Goal: Transaction & Acquisition: Obtain resource

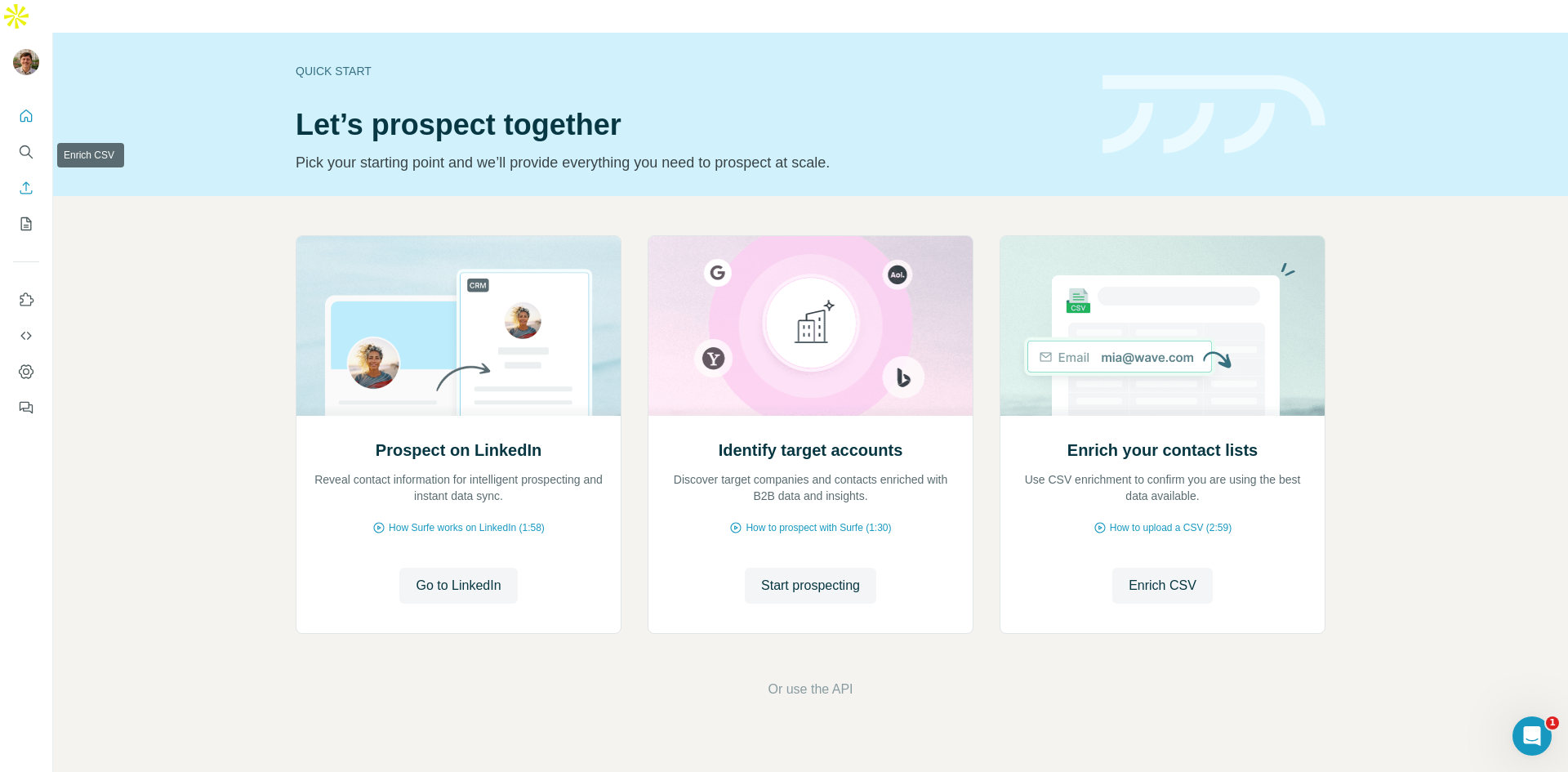
click at [21, 144] on icon "Search" at bounding box center [26, 152] width 16 height 16
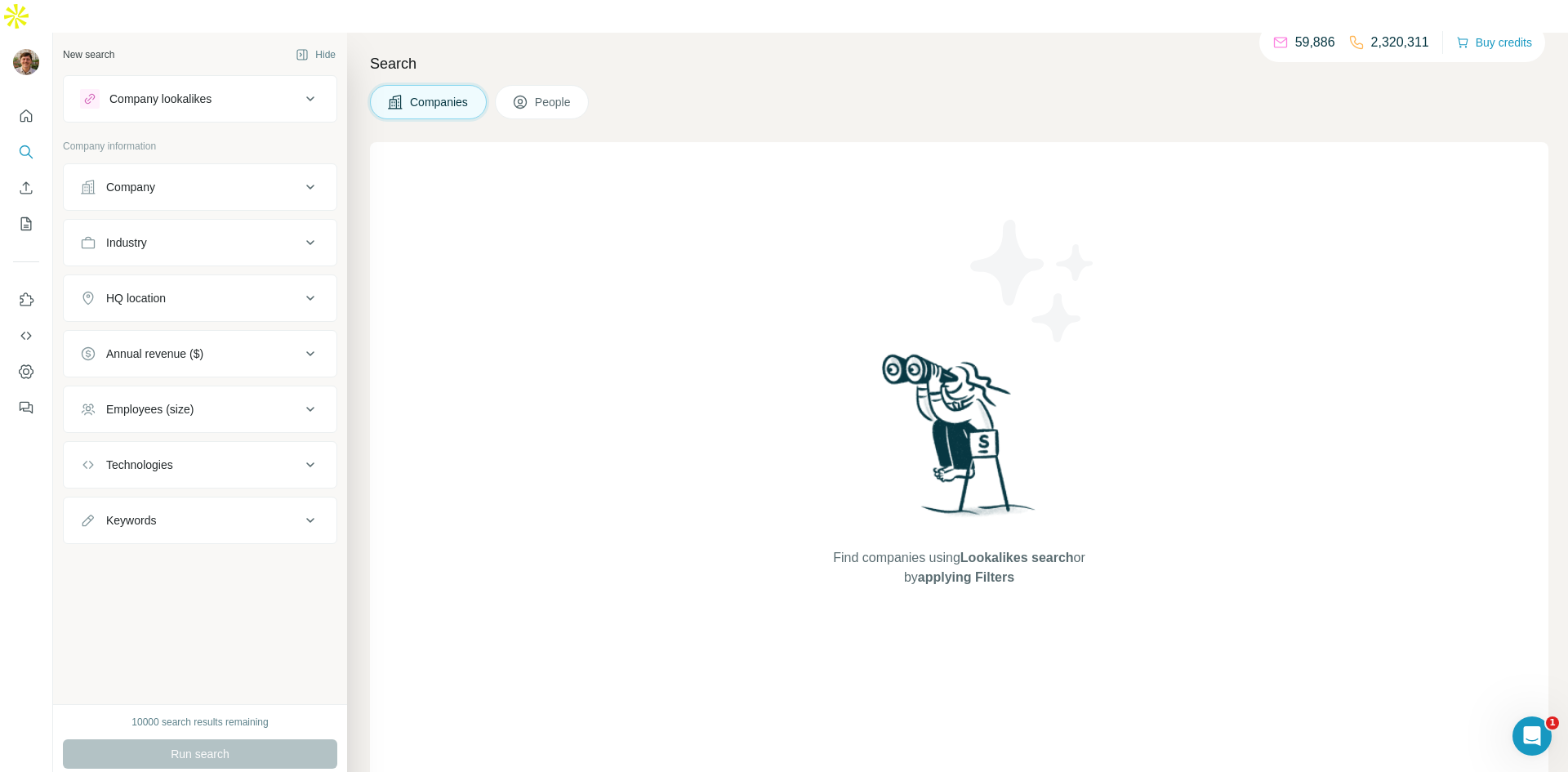
click at [267, 89] on div "Company lookalikes" at bounding box center [190, 98] width 220 height 20
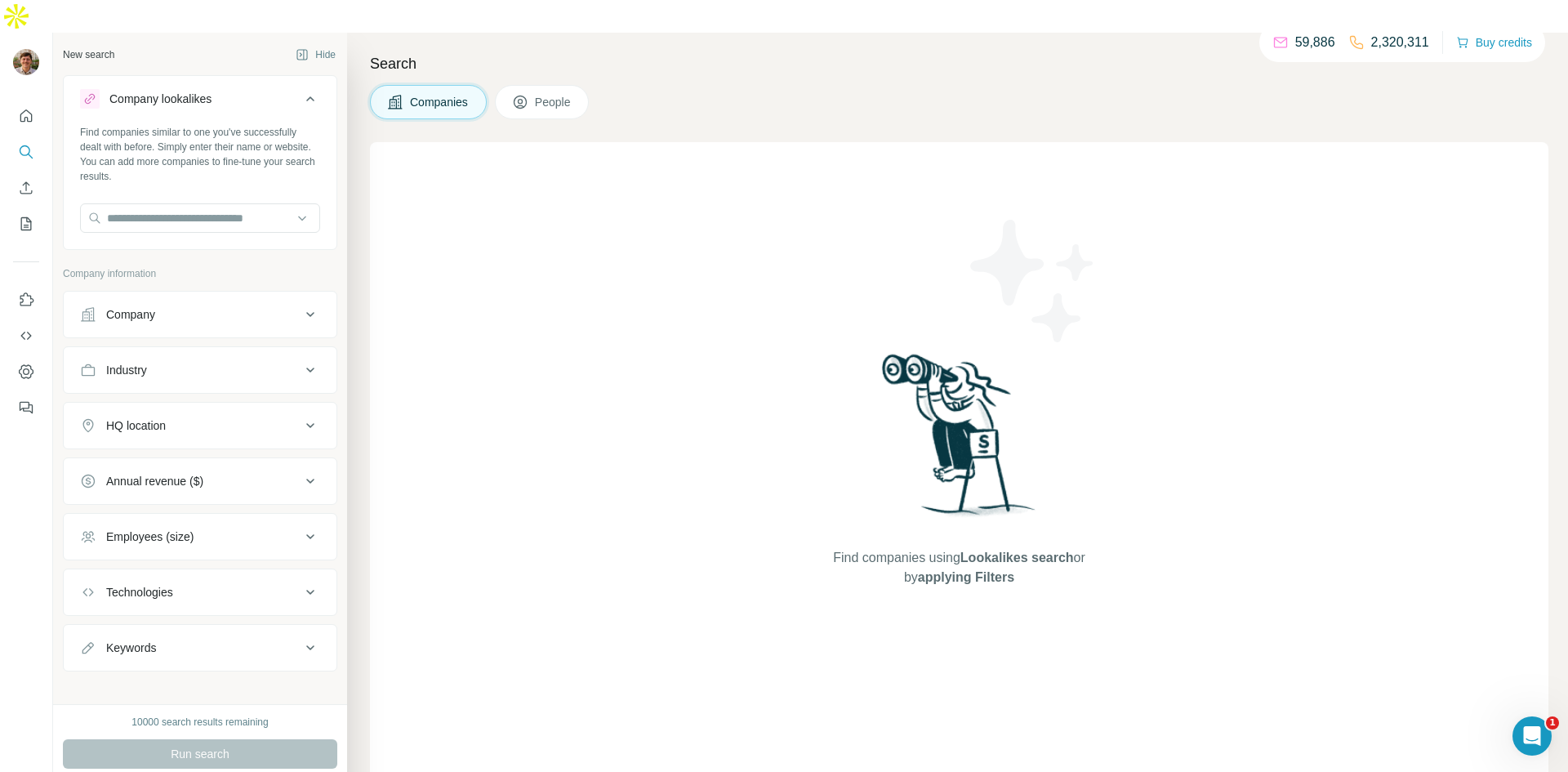
click at [218, 295] on button "Company" at bounding box center [200, 315] width 272 height 39
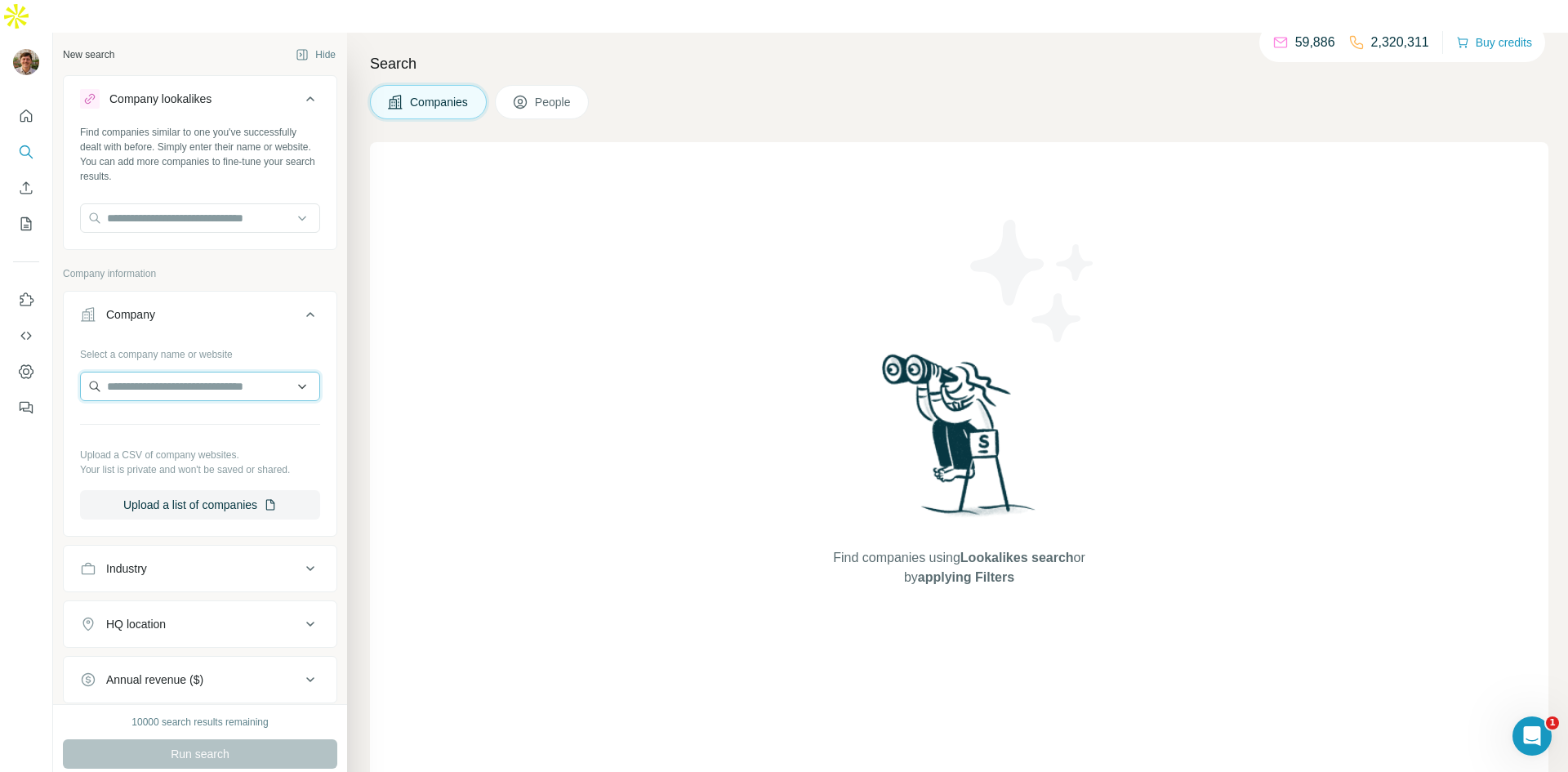
click at [246, 372] on input "text" at bounding box center [200, 386] width 240 height 30
click at [300, 372] on input "text" at bounding box center [200, 386] width 240 height 30
click at [294, 372] on input "text" at bounding box center [200, 386] width 240 height 30
click at [326, 341] on div "Select a company name or website Upload a CSV of company websites. Your list is…" at bounding box center [200, 437] width 272 height 192
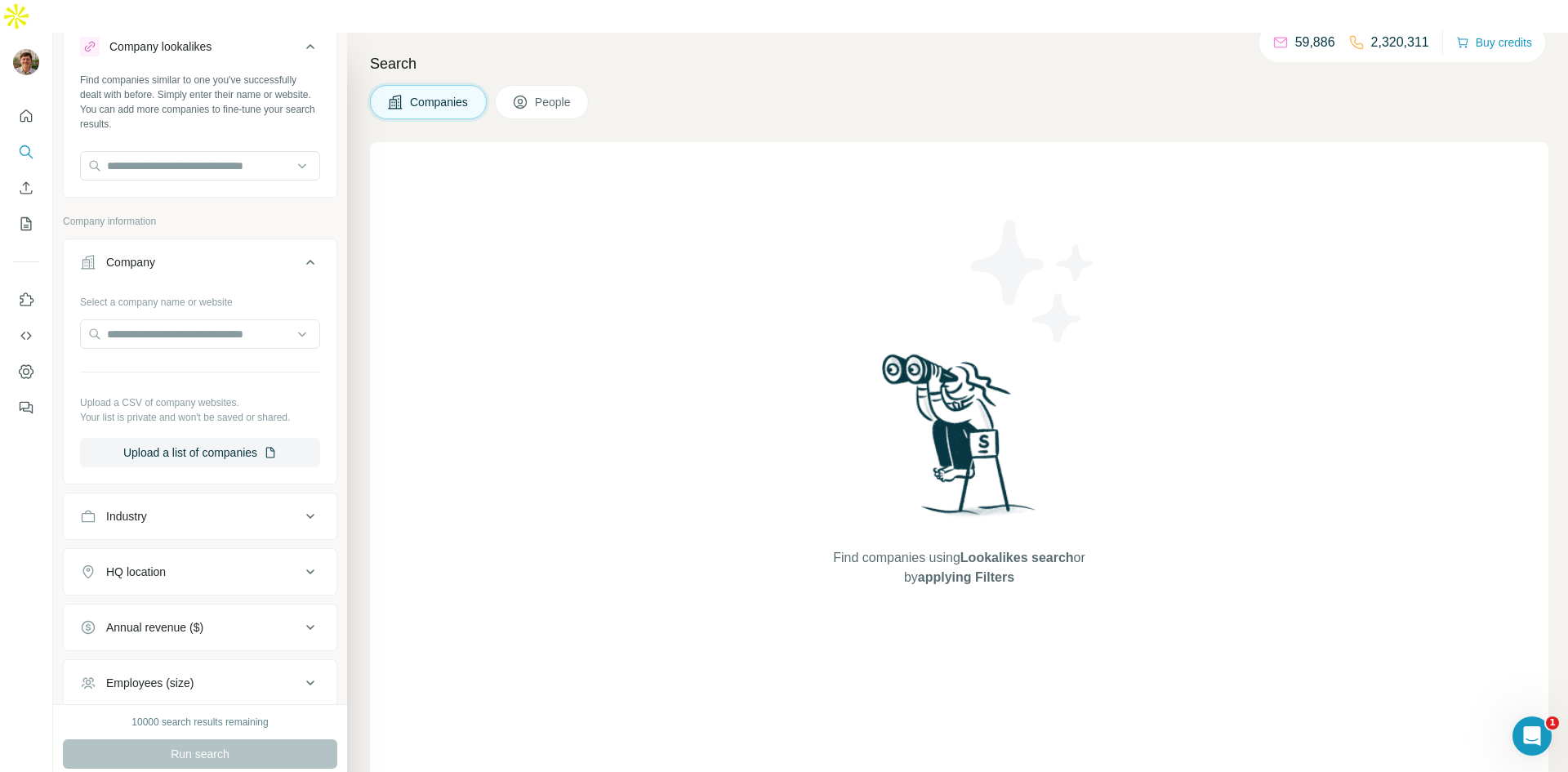
scroll to position [100, 0]
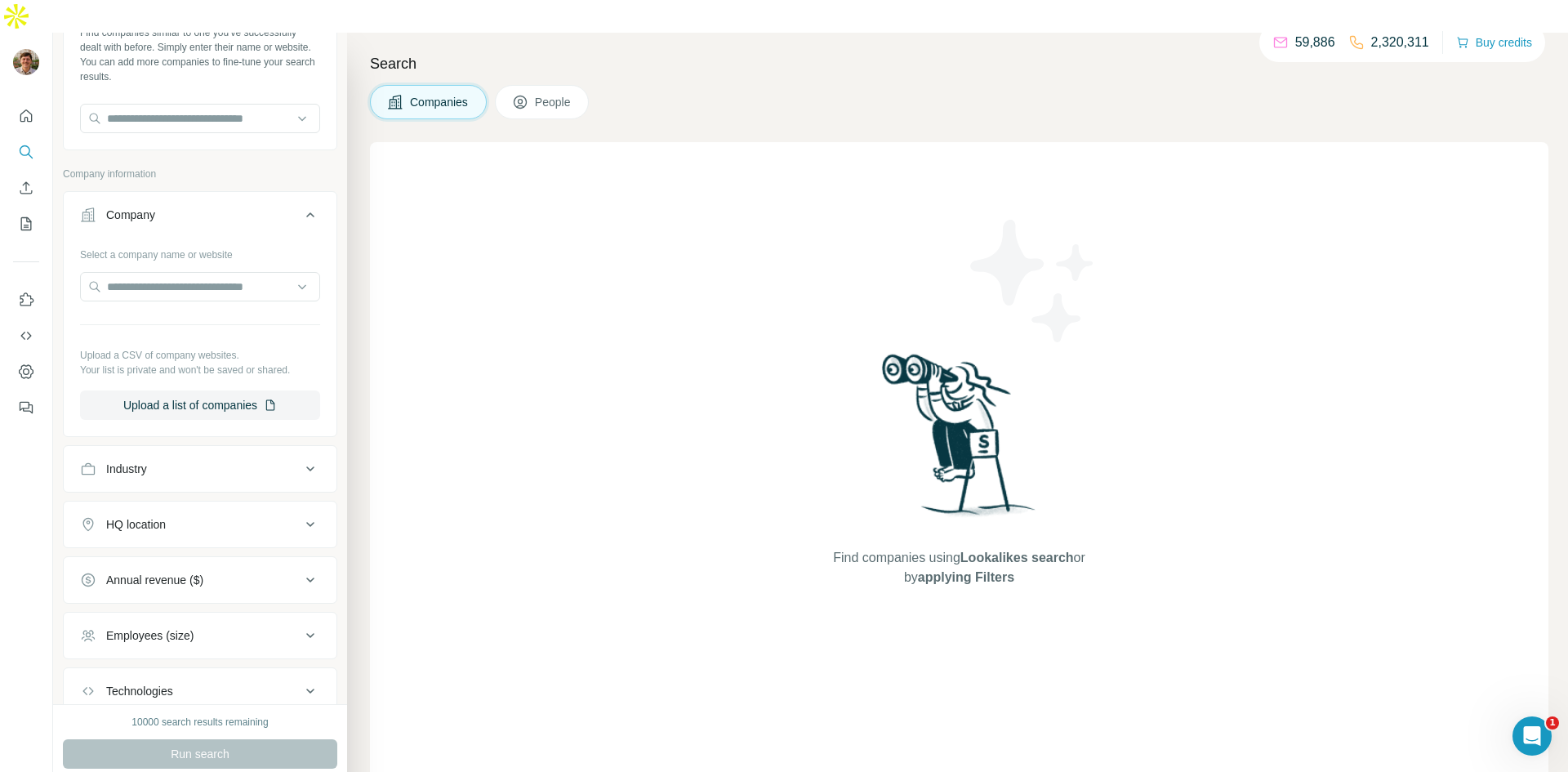
click at [280, 461] on div "Industry" at bounding box center [190, 469] width 220 height 16
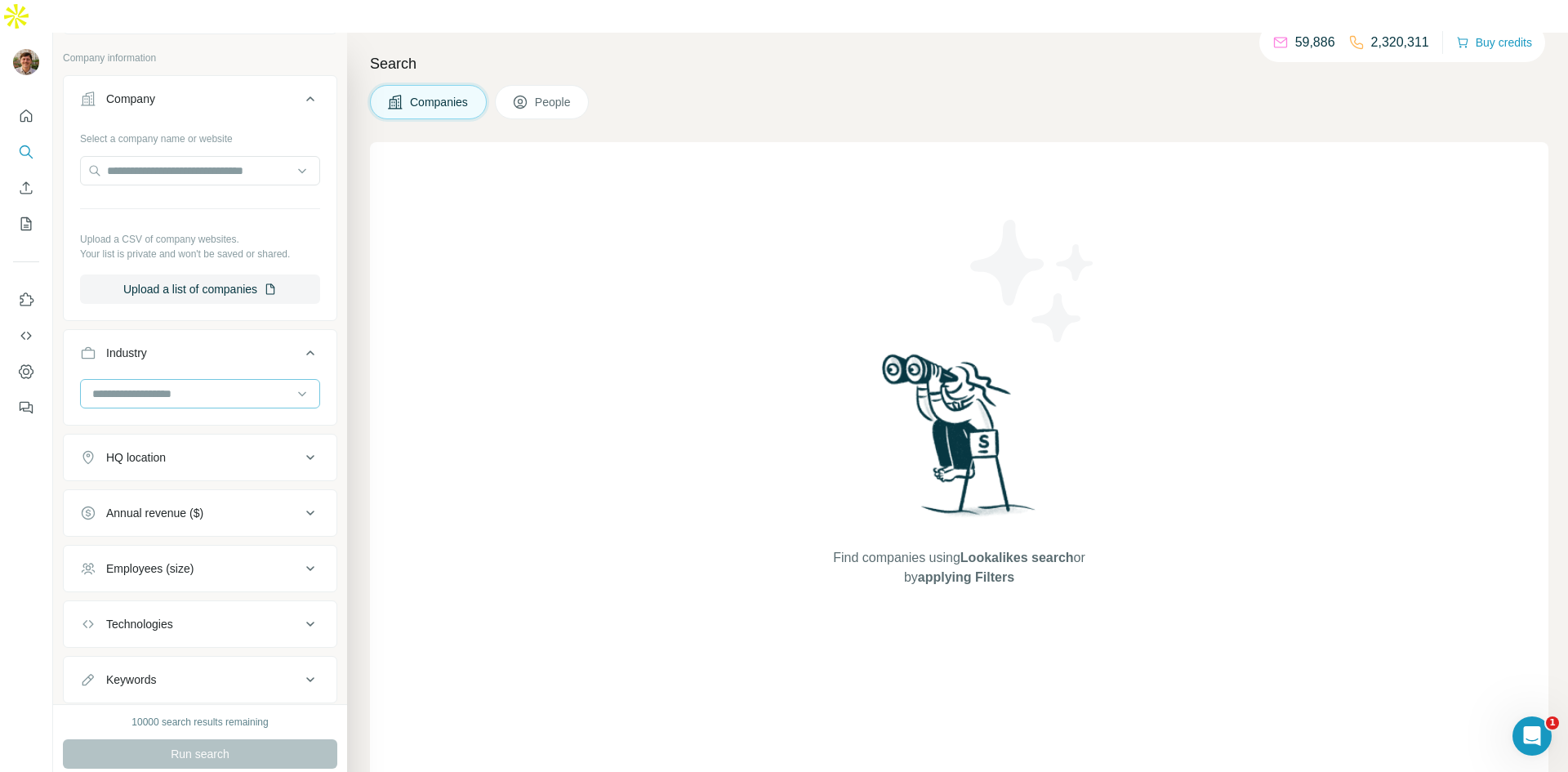
scroll to position [218, 0]
click at [254, 382] on input at bounding box center [191, 391] width 202 height 18
click at [198, 444] on div "Biometrics" at bounding box center [200, 452] width 212 height 16
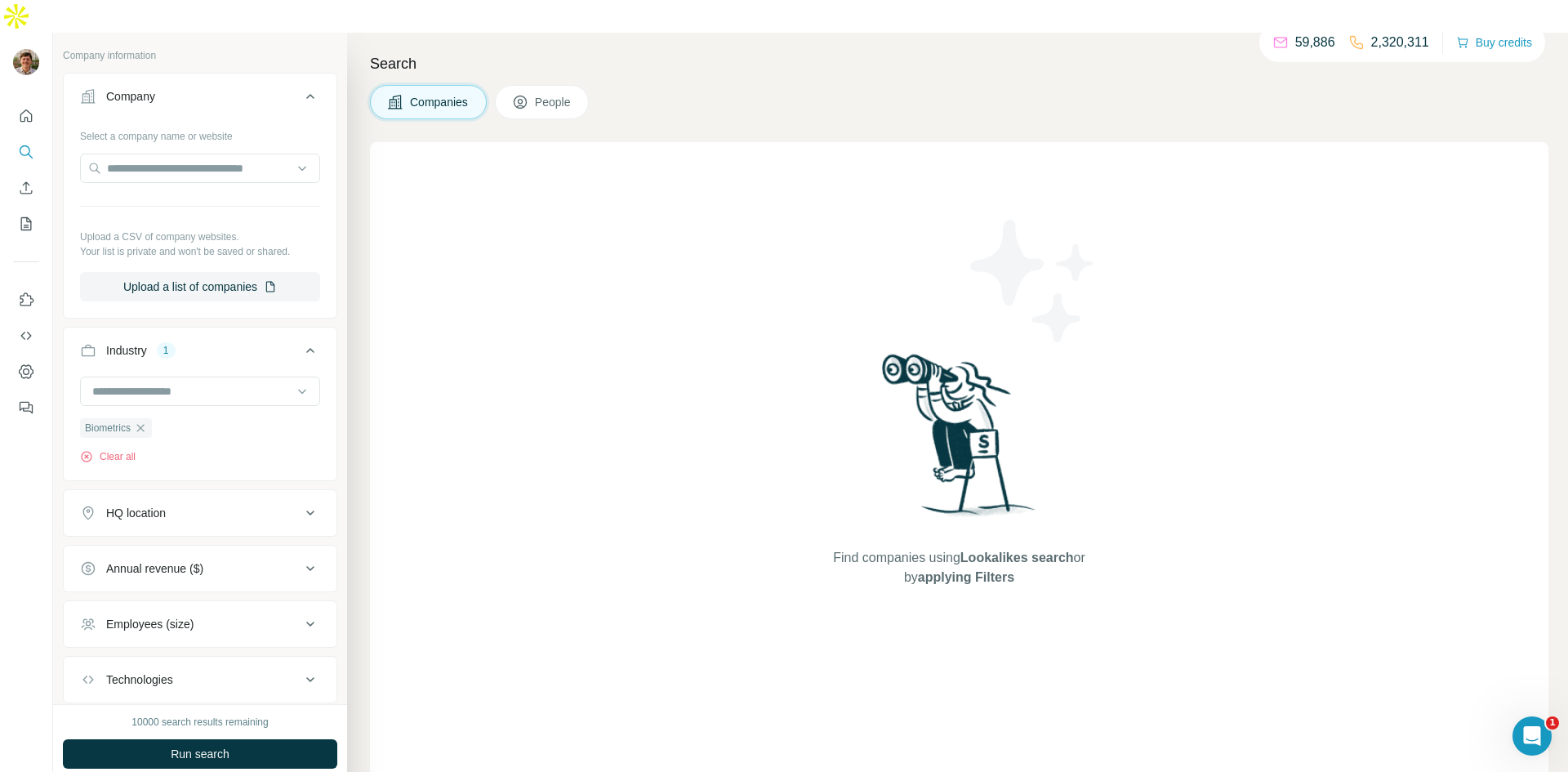
click at [231, 494] on button "HQ location" at bounding box center [200, 513] width 272 height 39
click at [207, 539] on input "text" at bounding box center [200, 554] width 240 height 30
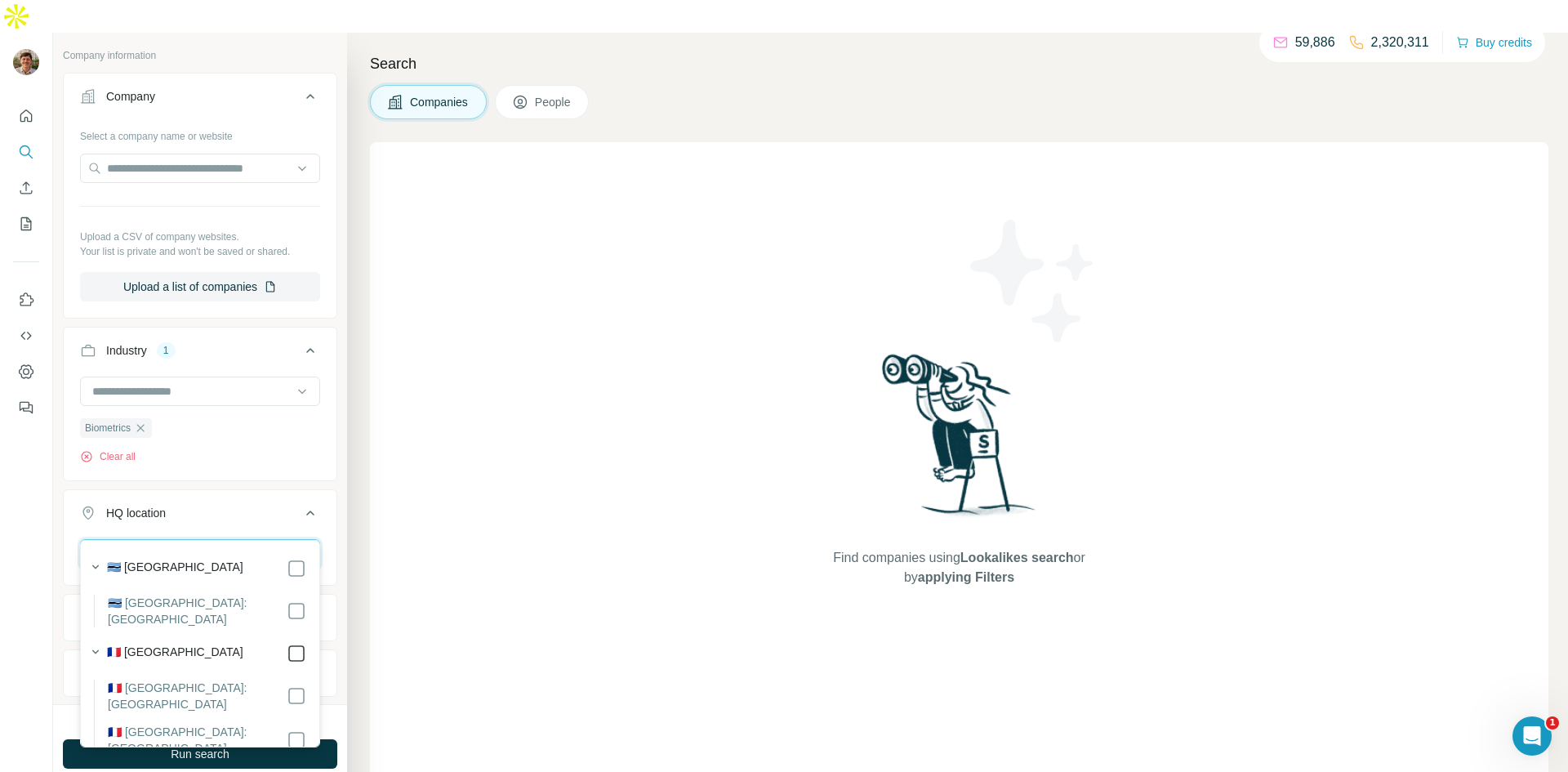
type input "****"
click at [439, 448] on div "Find companies using Lookalikes search or by applying Filters" at bounding box center [958, 468] width 1178 height 653
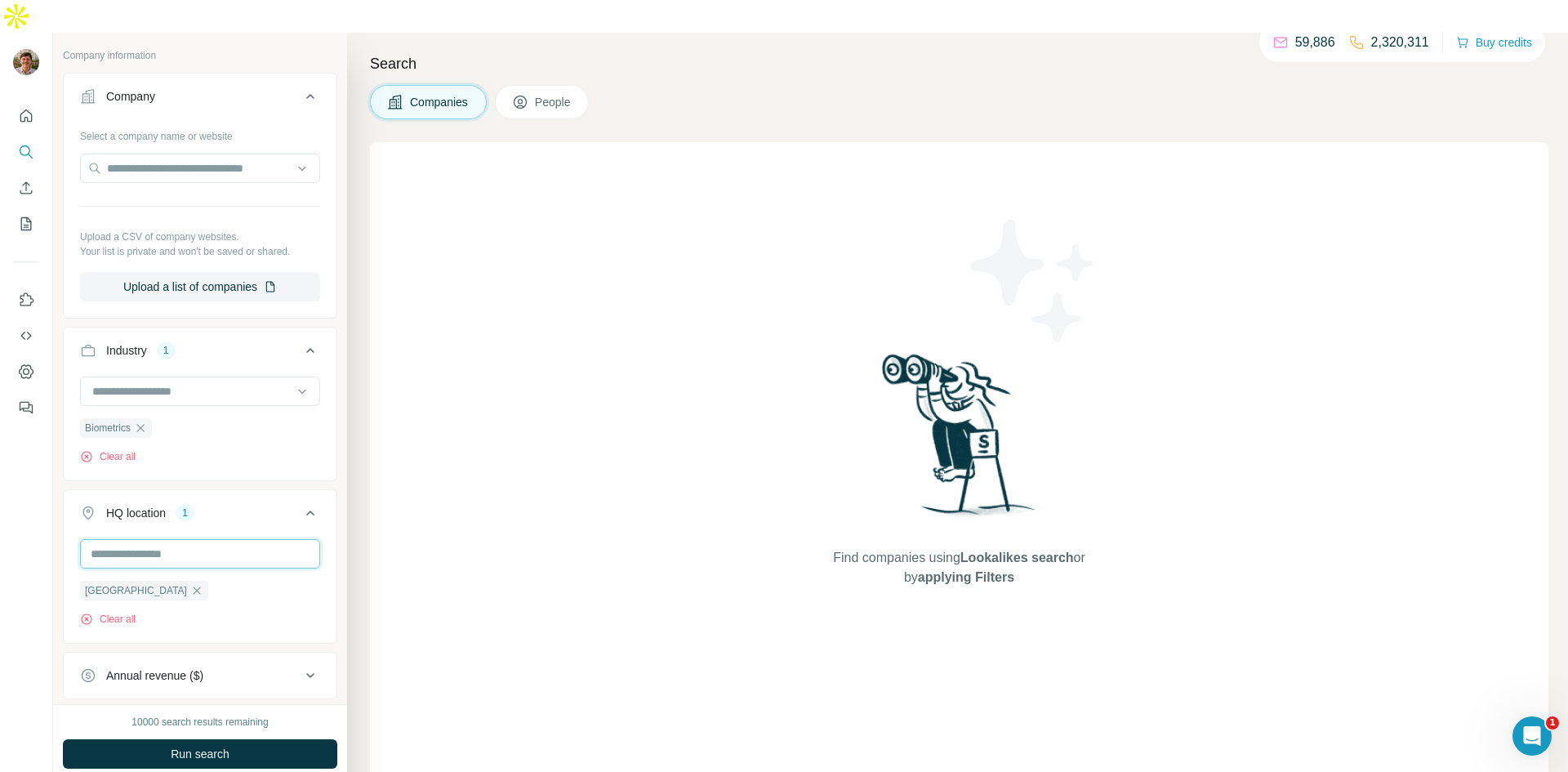
click at [192, 539] on input "text" at bounding box center [200, 554] width 240 height 30
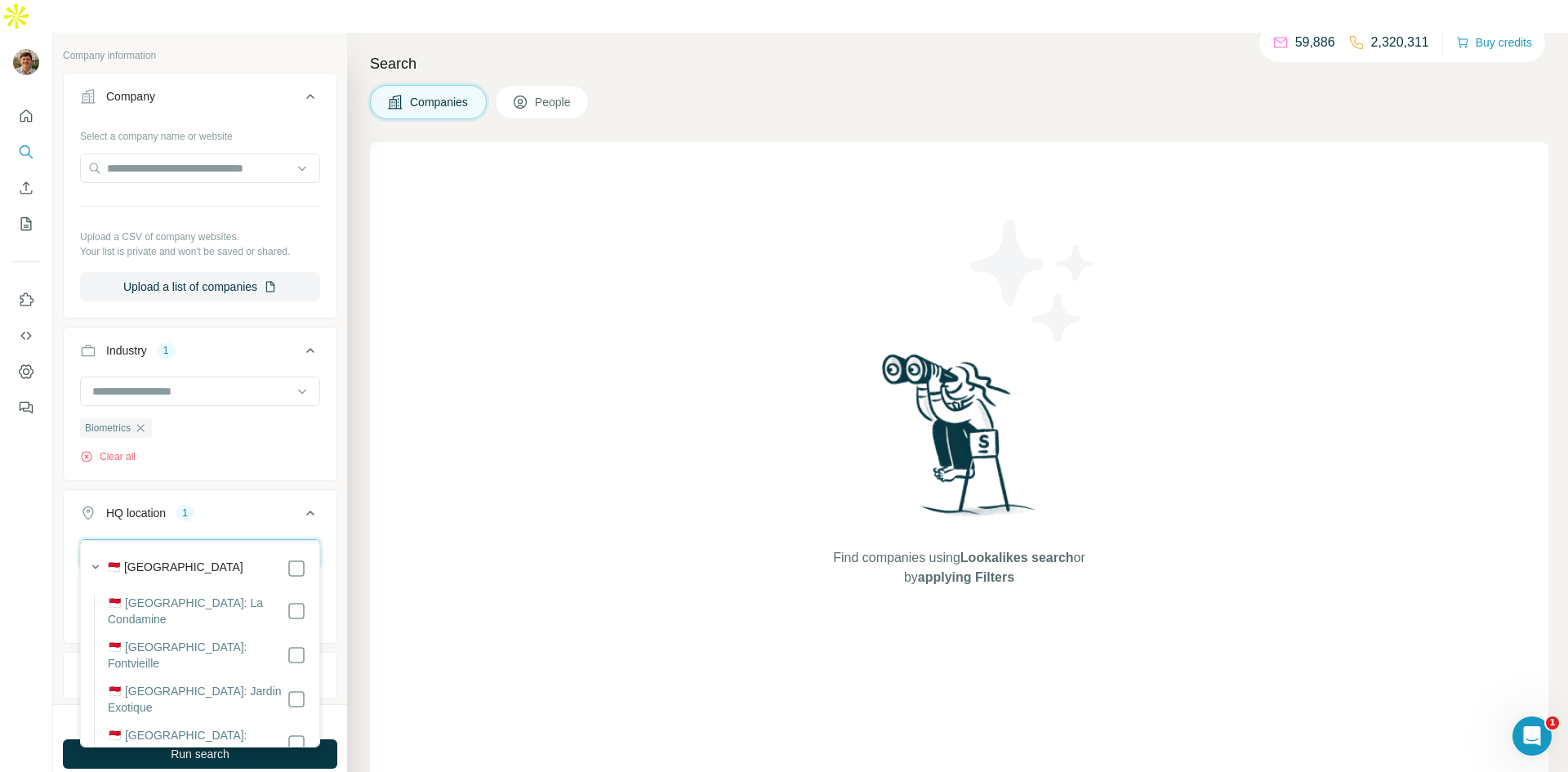
type input "******"
click at [334, 576] on div "****** France Monaco Clear all" at bounding box center [200, 603] width 272 height 129
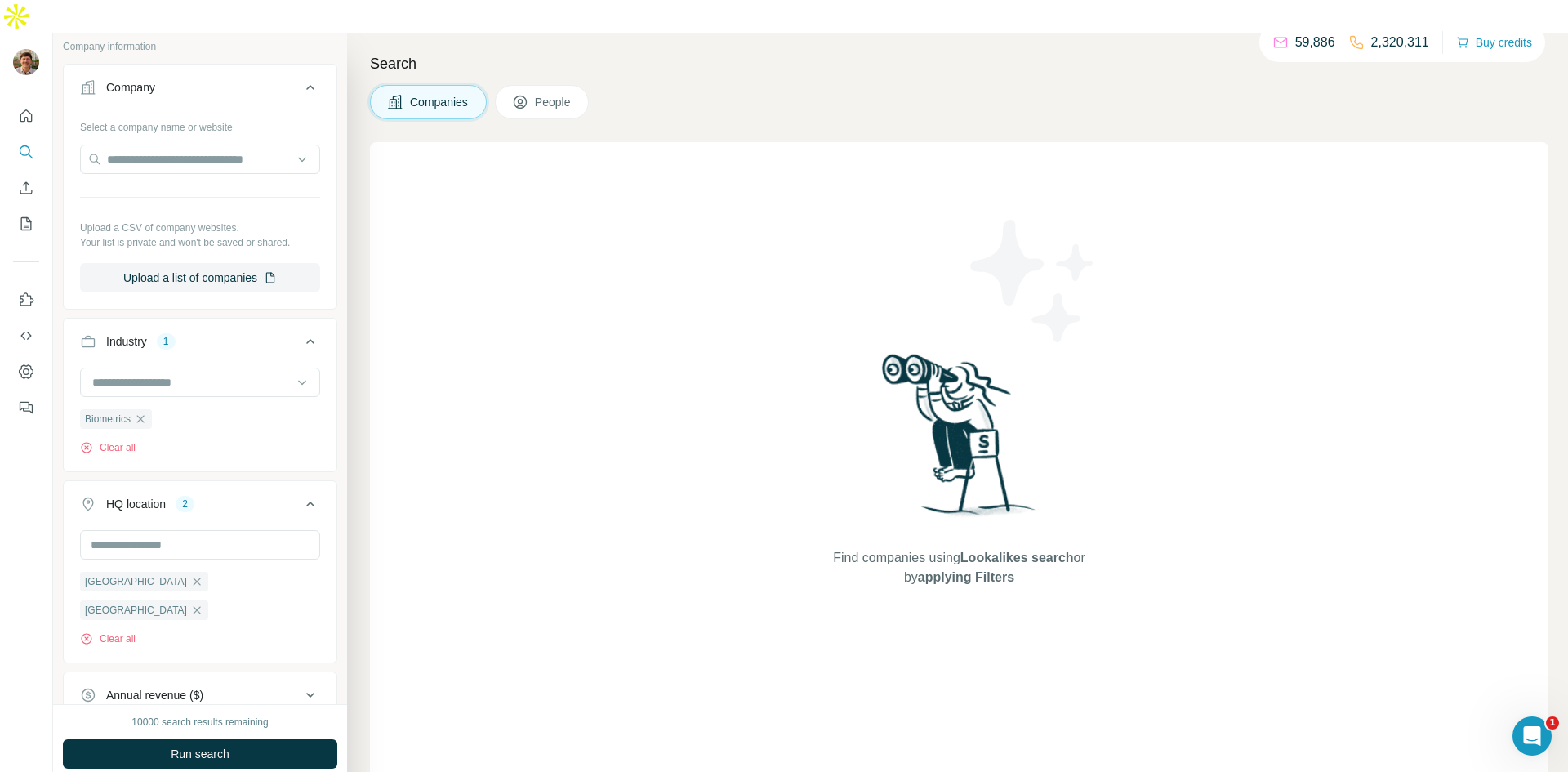
scroll to position [295, 0]
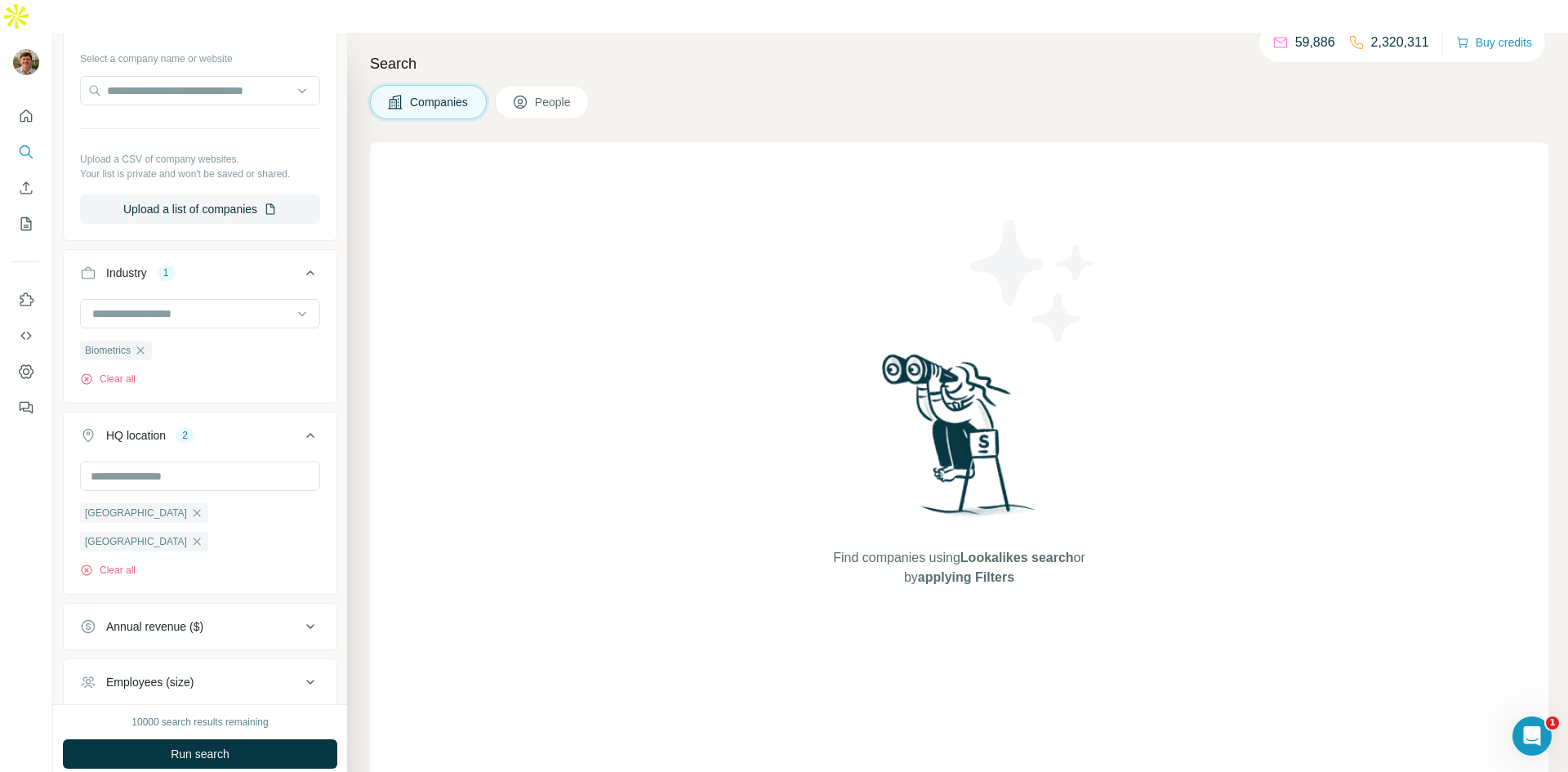
click at [252, 619] on div "Annual revenue ($)" at bounding box center [190, 626] width 220 height 16
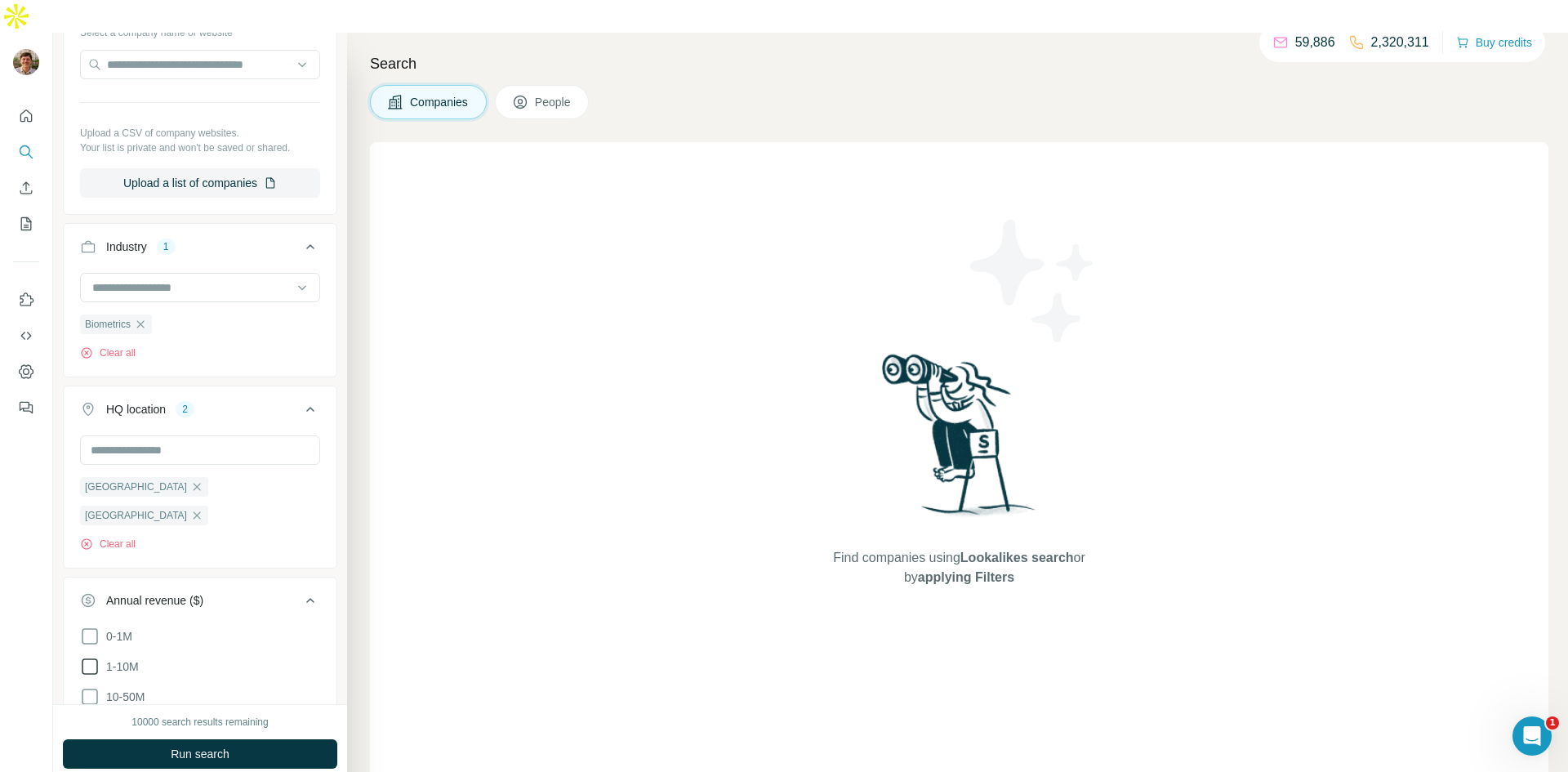
click at [85, 657] on icon at bounding box center [90, 666] width 20 height 20
click at [89, 687] on icon at bounding box center [90, 697] width 20 height 20
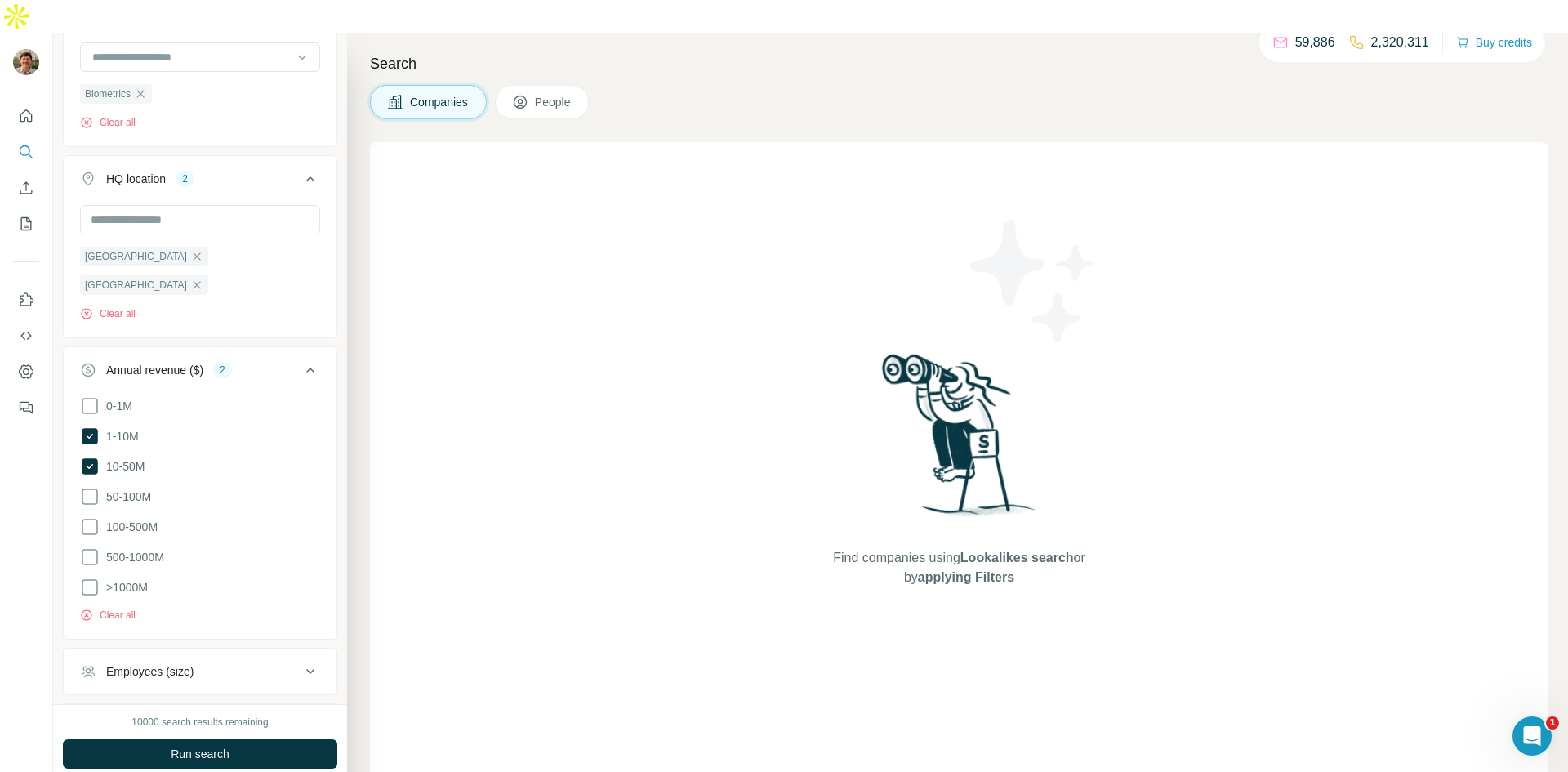
scroll to position [574, 0]
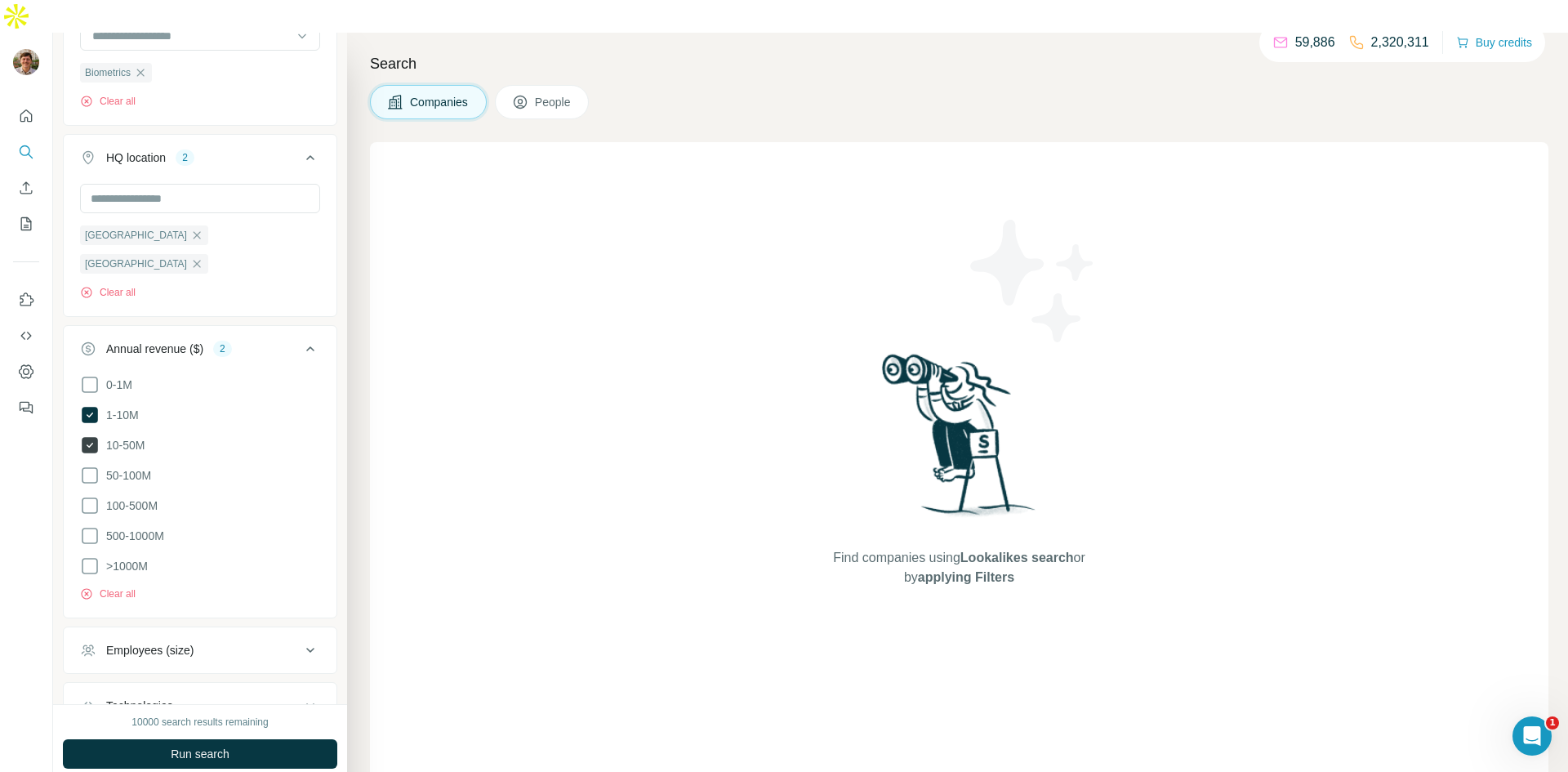
click at [83, 437] on icon at bounding box center [90, 445] width 16 height 16
click at [90, 376] on icon at bounding box center [90, 385] width 20 height 20
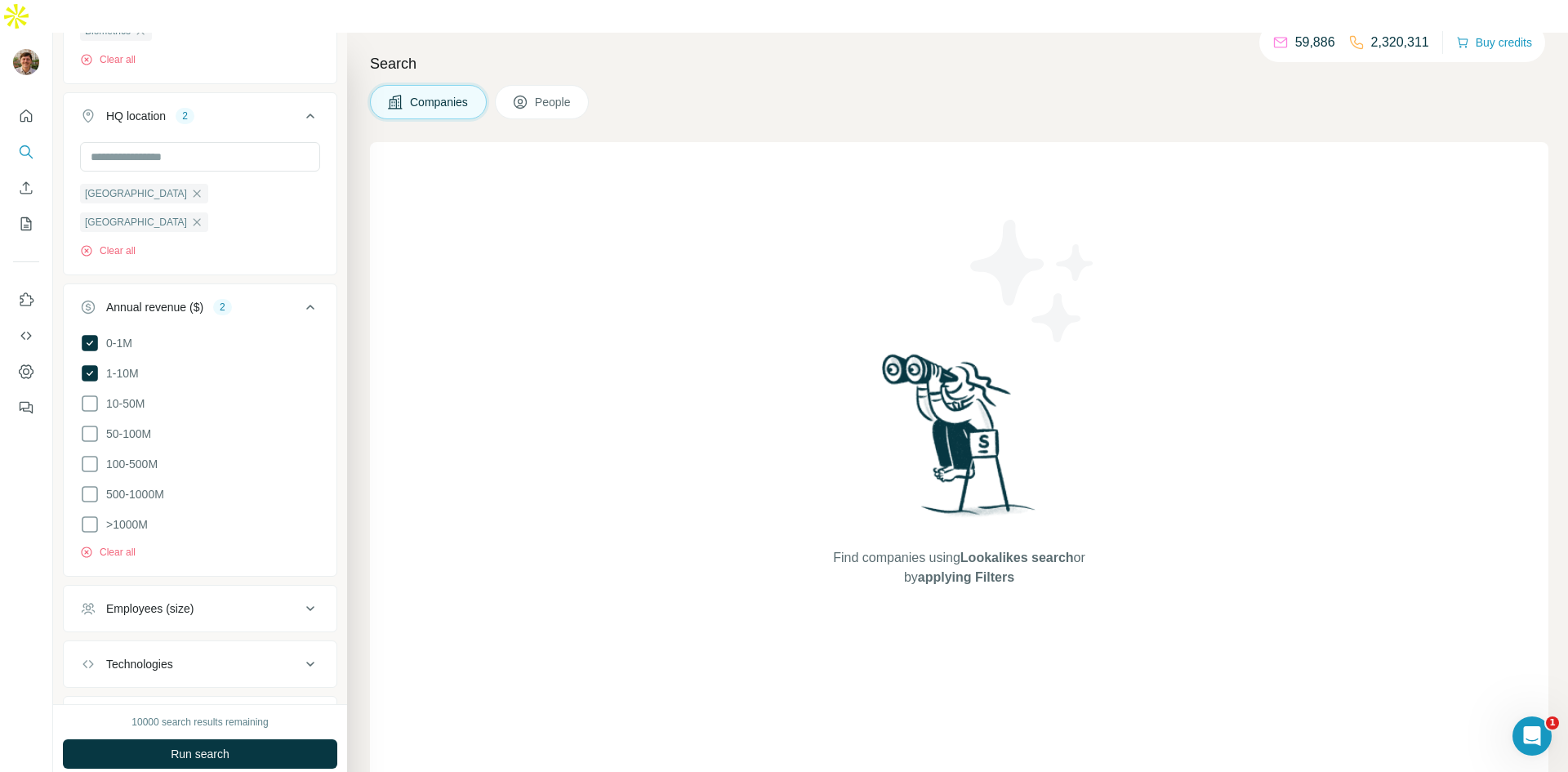
scroll to position [661, 0]
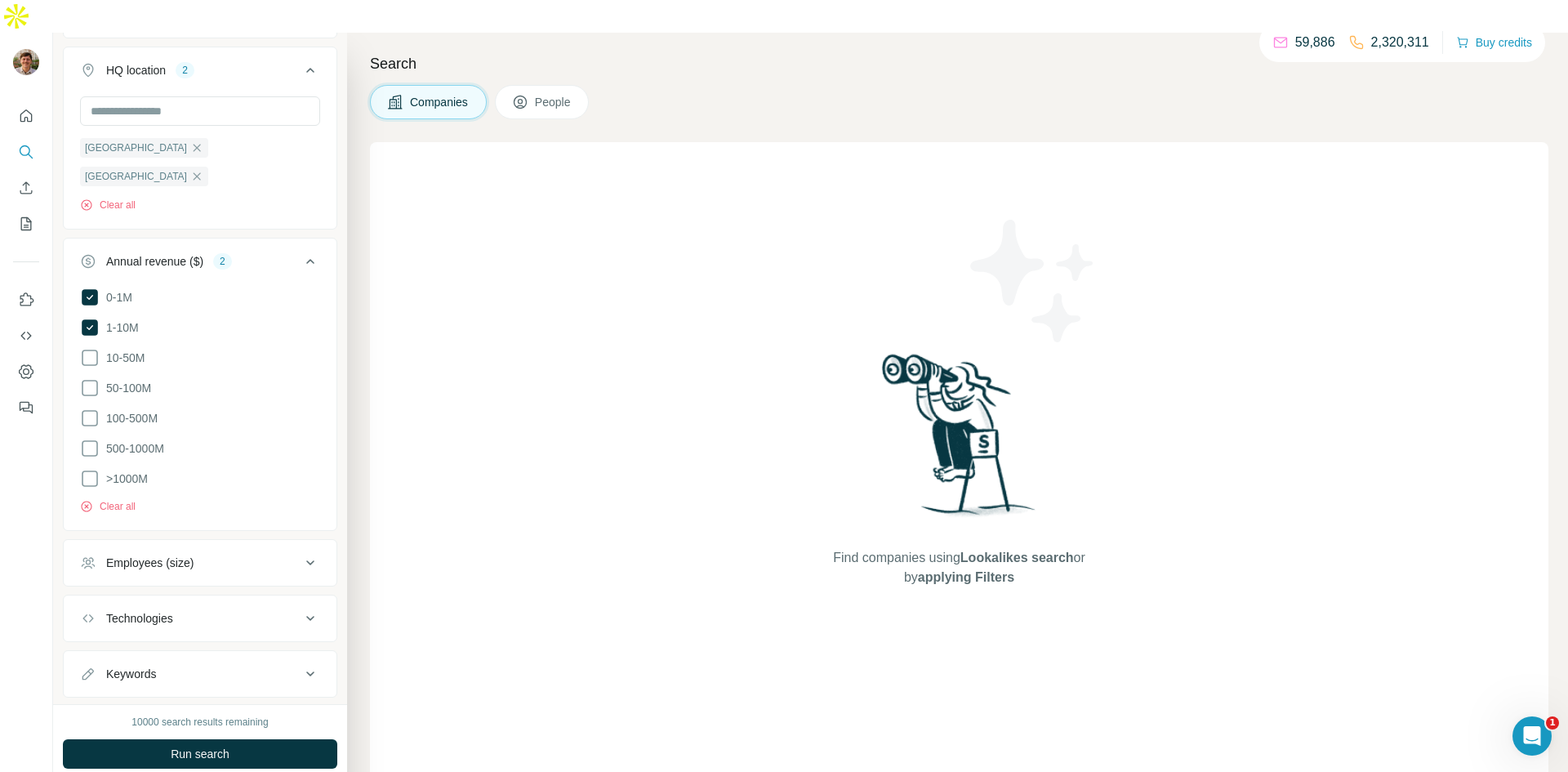
click at [271, 555] on div "Employees (size)" at bounding box center [190, 562] width 220 height 16
click at [93, 620] on icon at bounding box center [90, 629] width 20 height 20
click at [89, 650] on icon at bounding box center [90, 660] width 20 height 20
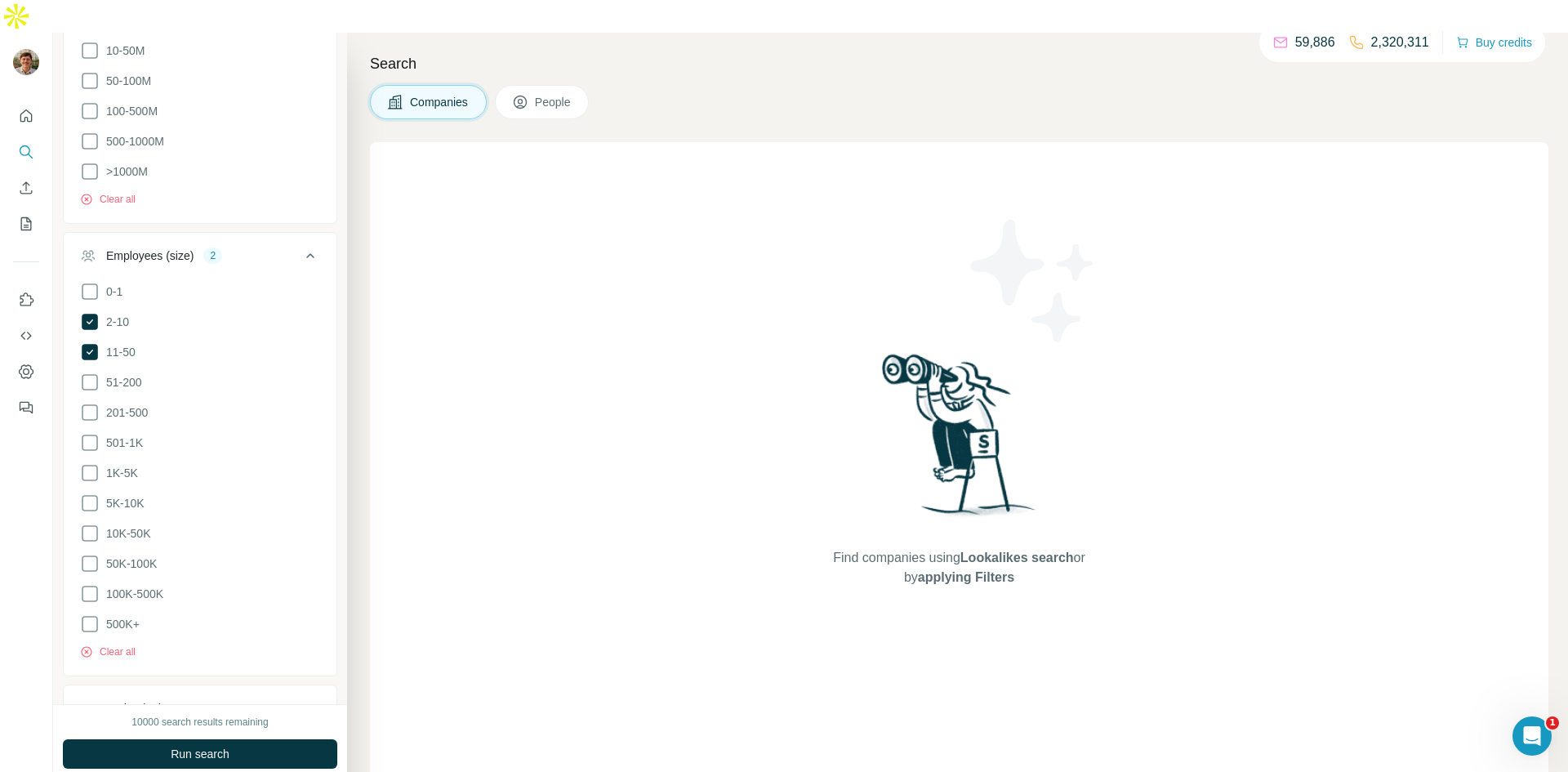
scroll to position [1055, 0]
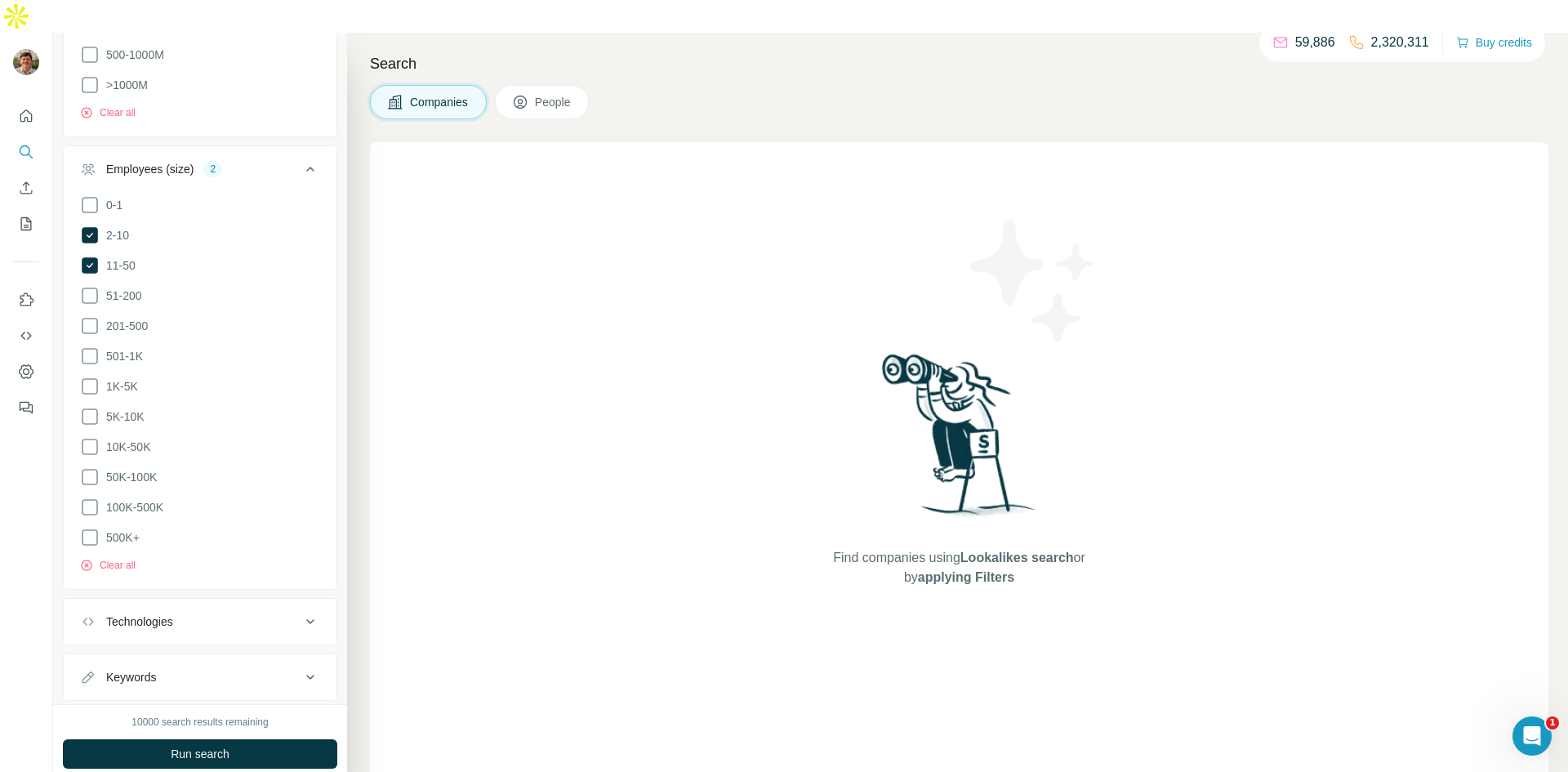
click at [226, 614] on div "Technologies" at bounding box center [190, 621] width 220 height 16
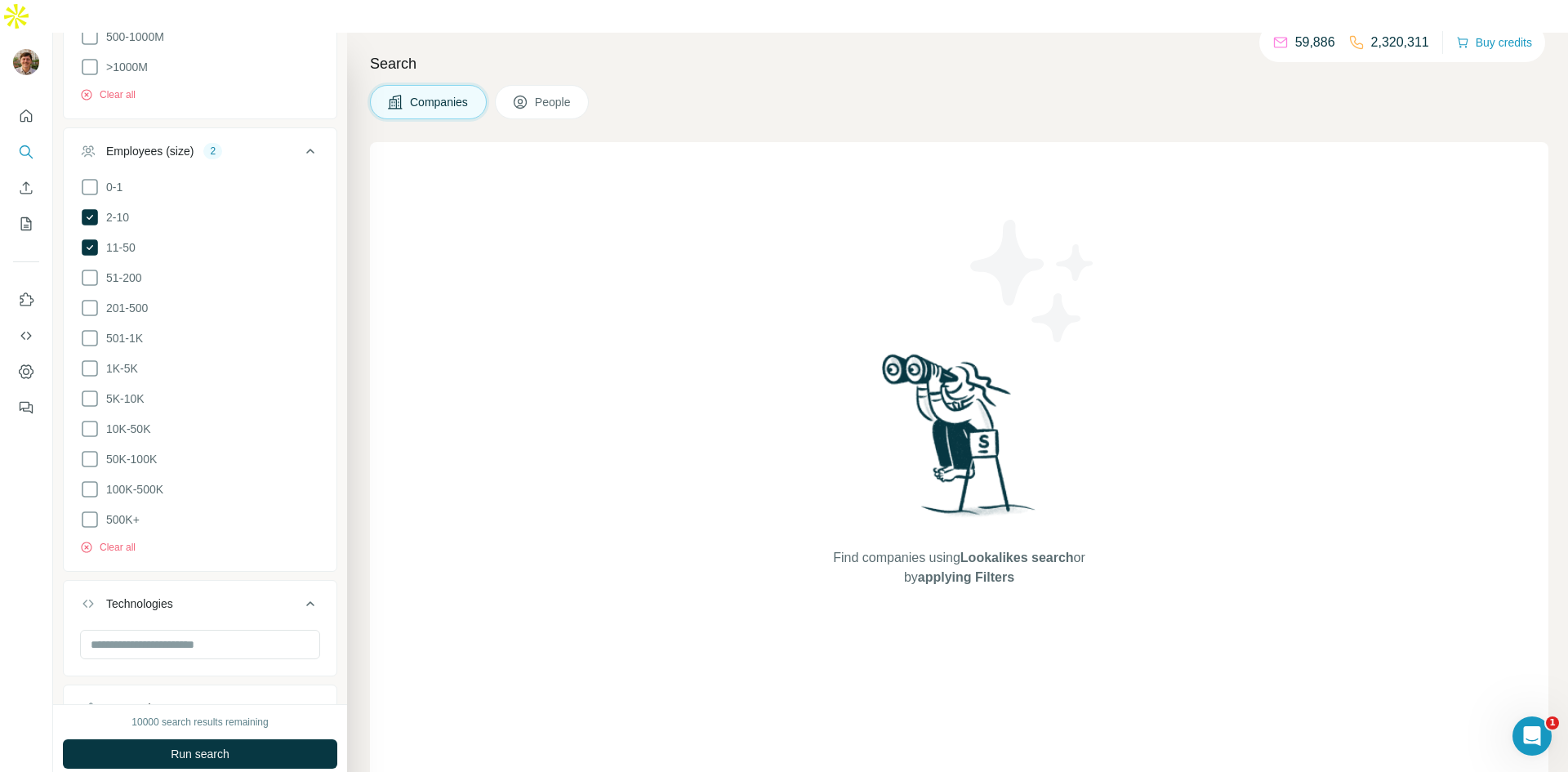
scroll to position [1104, 0]
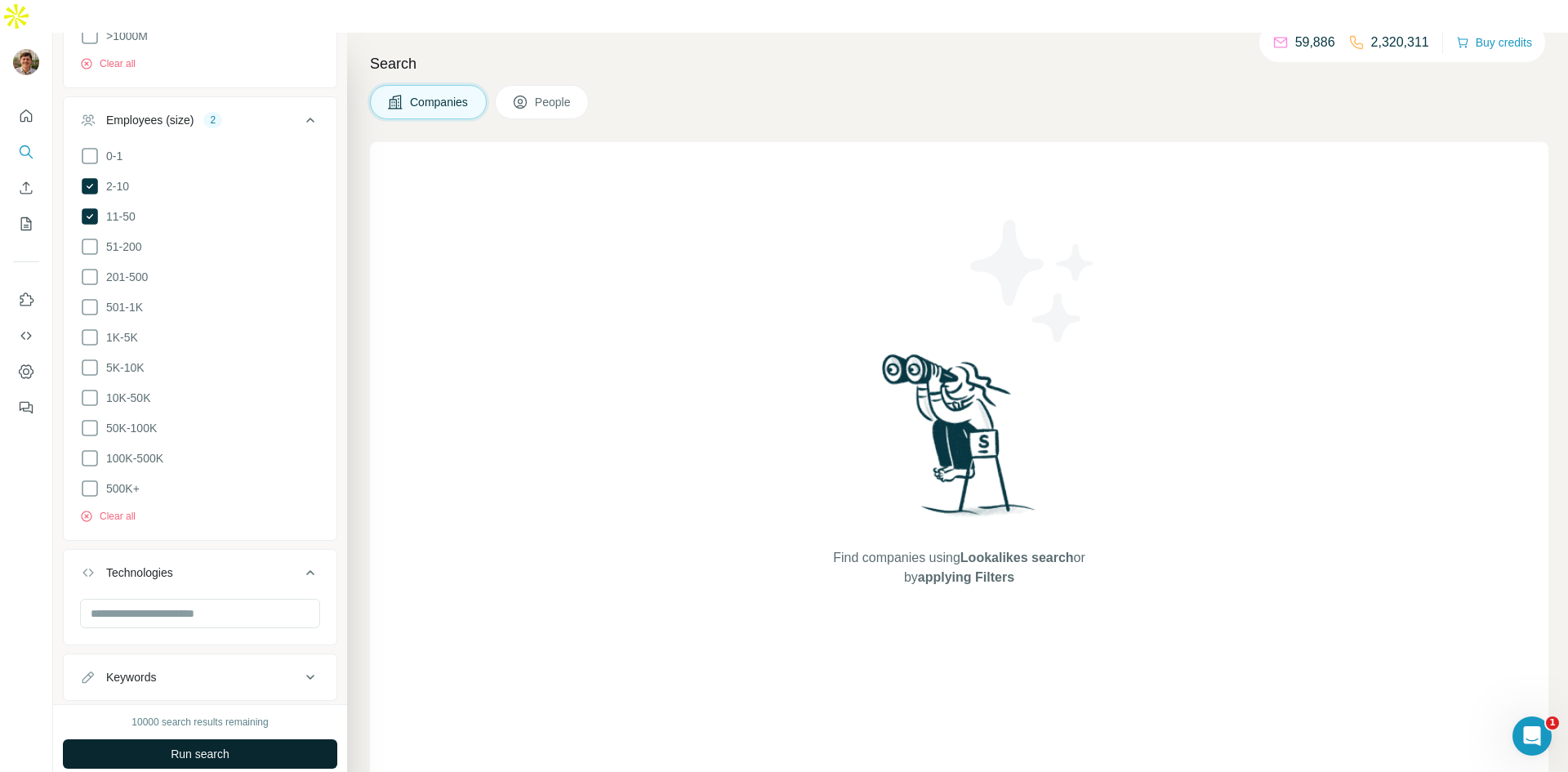
click at [236, 740] on button "Run search" at bounding box center [200, 754] width 274 height 30
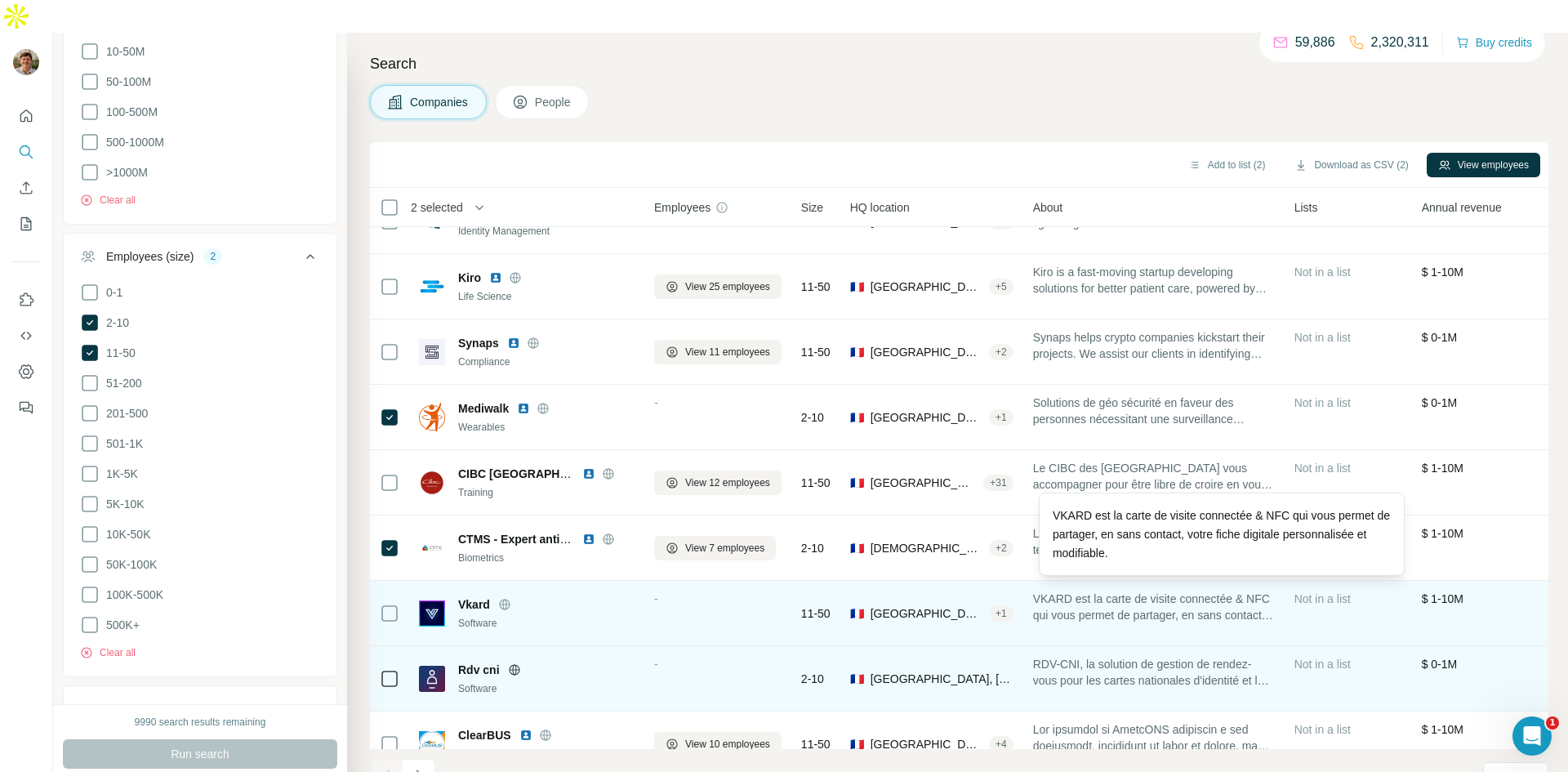
scroll to position [132, 0]
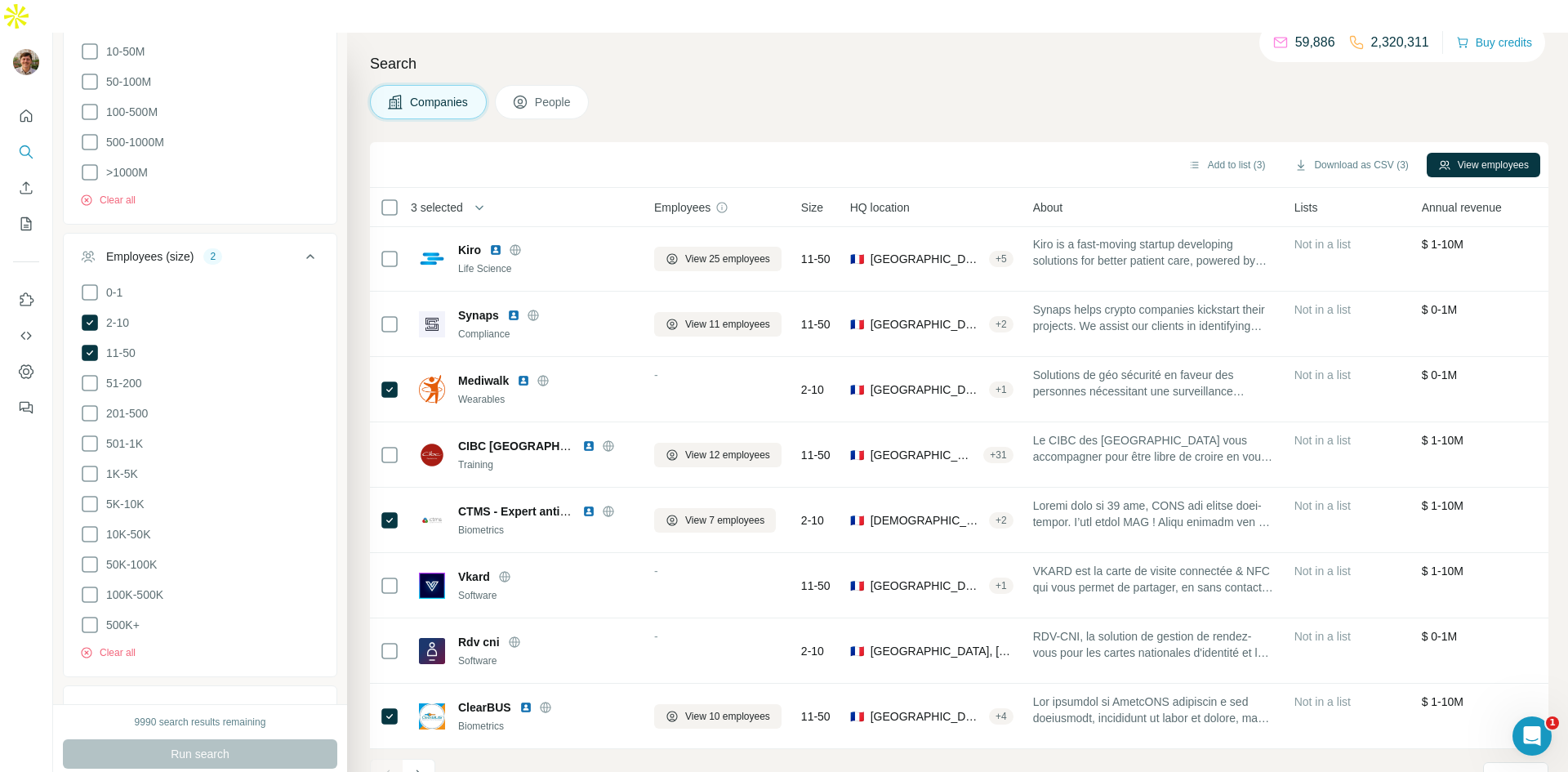
click at [413, 767] on icon "Navigate to next page" at bounding box center [418, 775] width 16 height 16
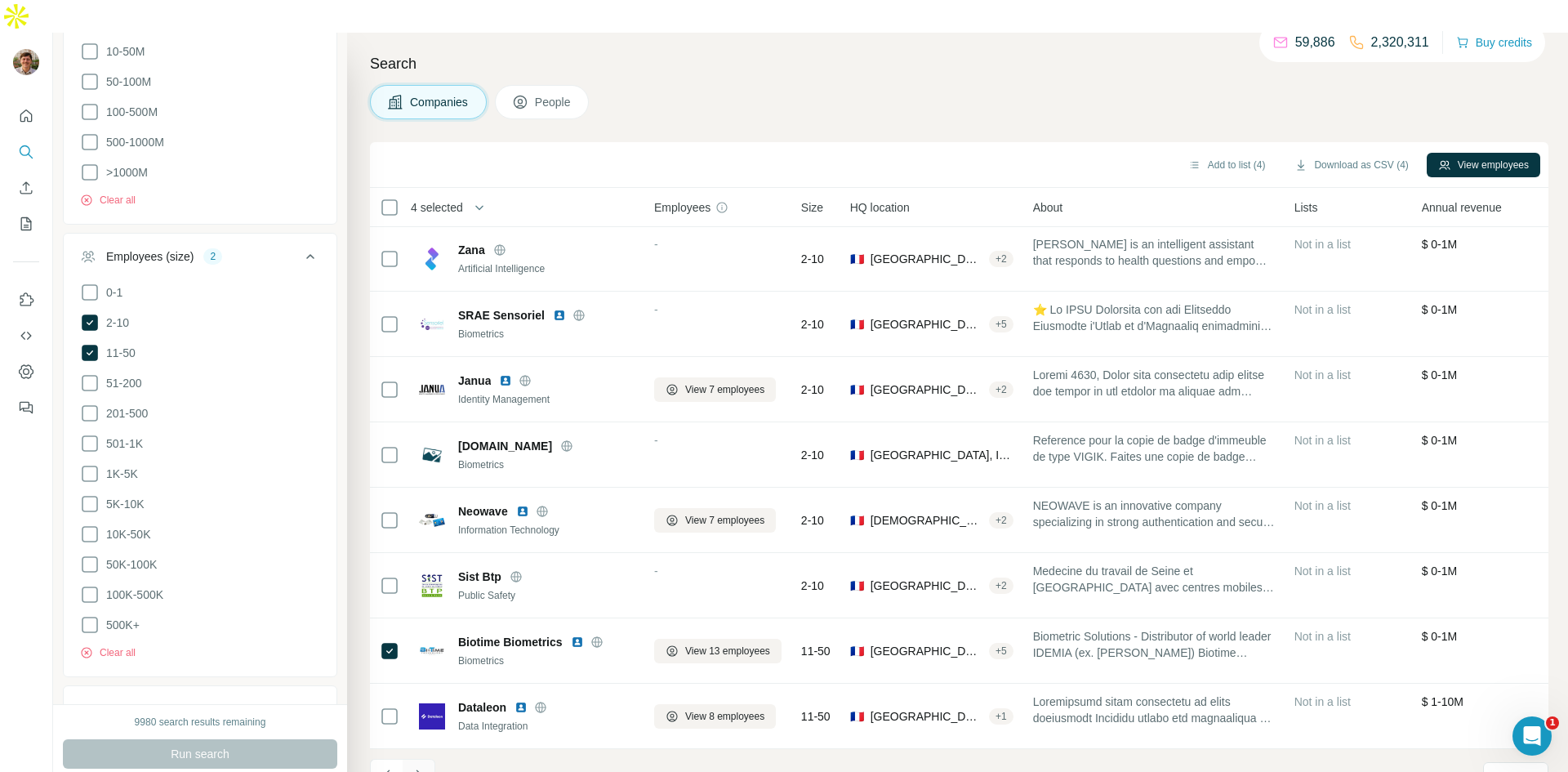
click at [422, 767] on icon "Navigate to next page" at bounding box center [418, 775] width 16 height 16
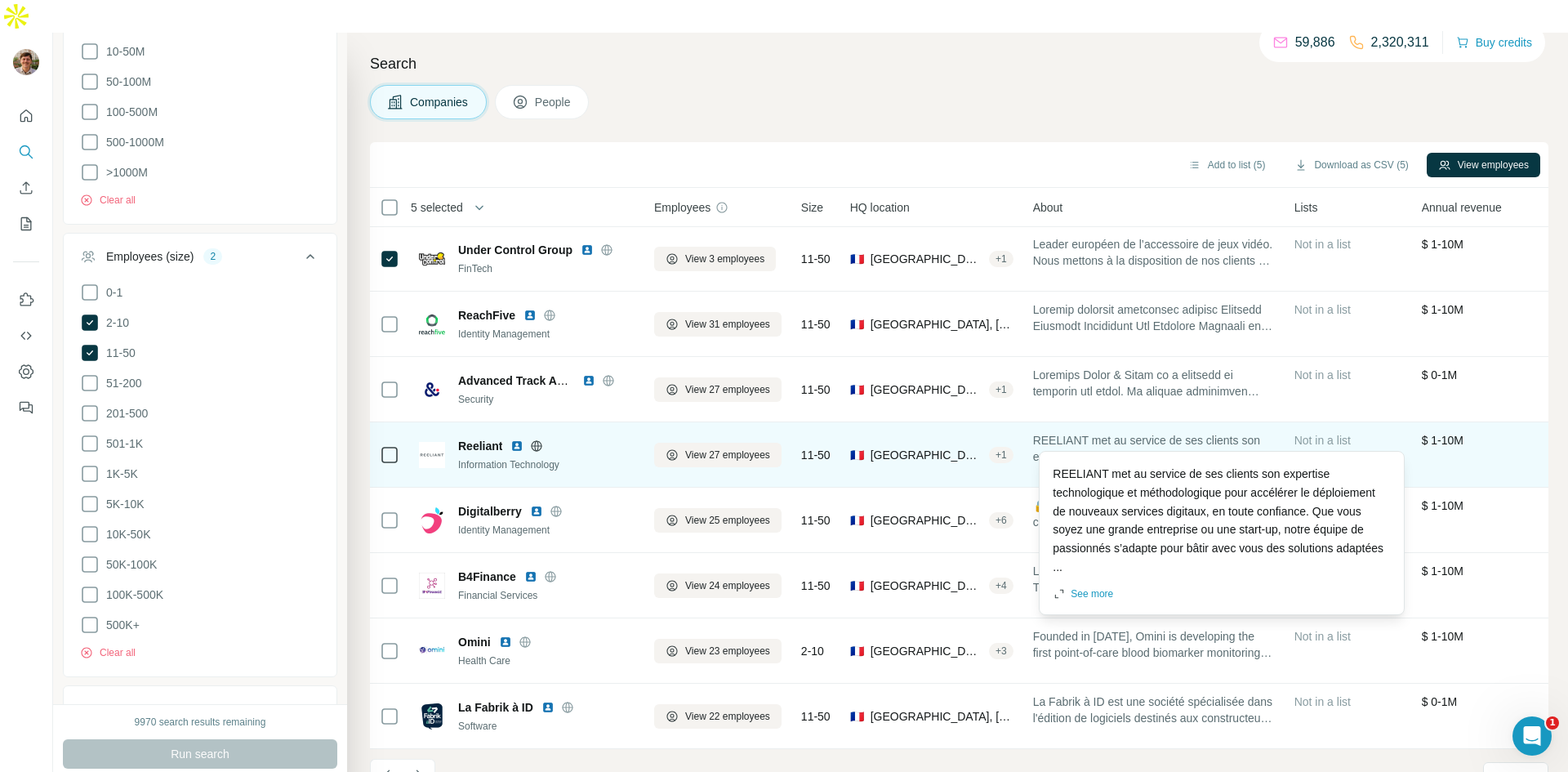
click at [384, 445] on icon at bounding box center [390, 455] width 20 height 20
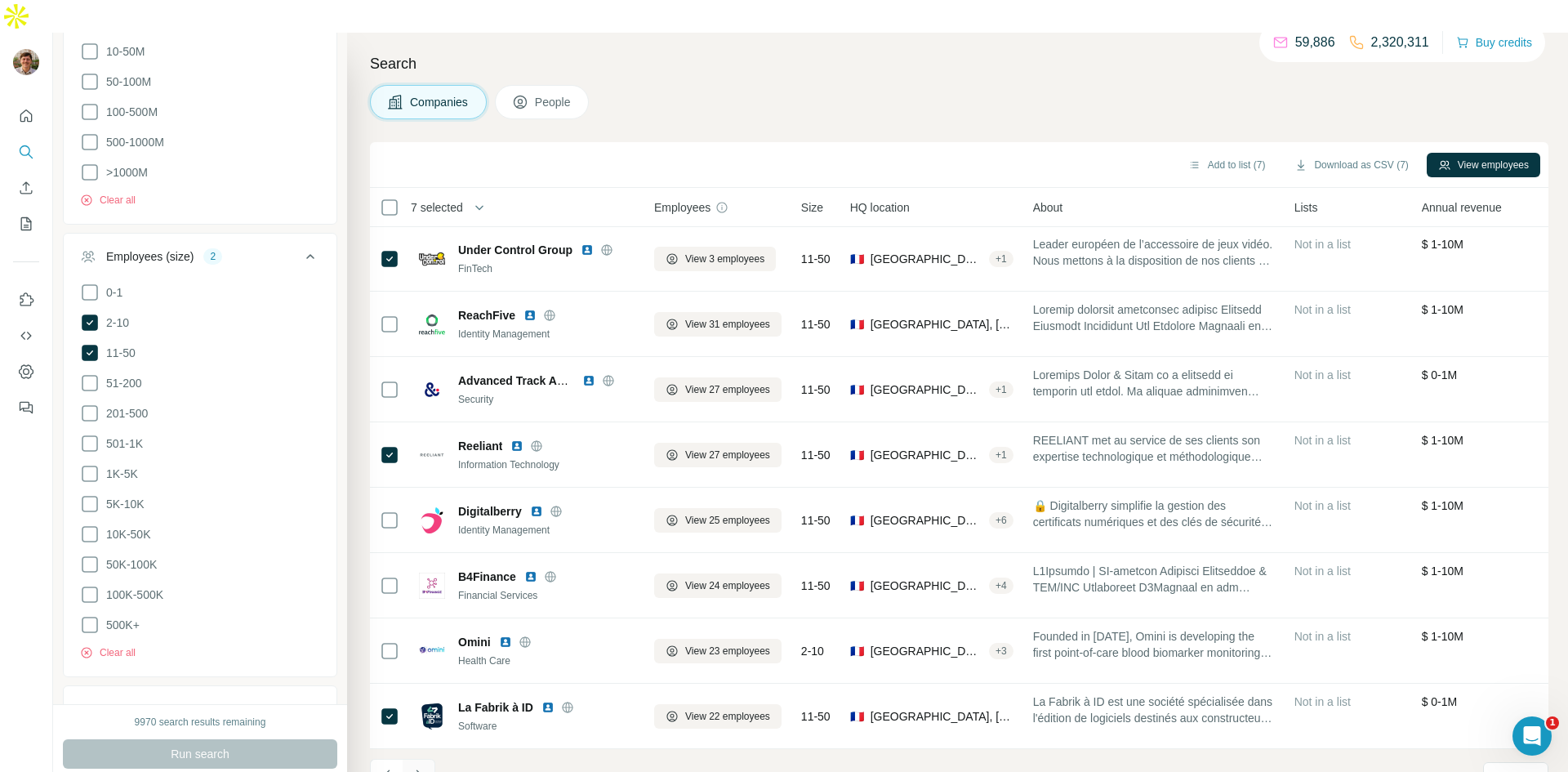
click at [424, 767] on icon "Navigate to next page" at bounding box center [418, 775] width 16 height 16
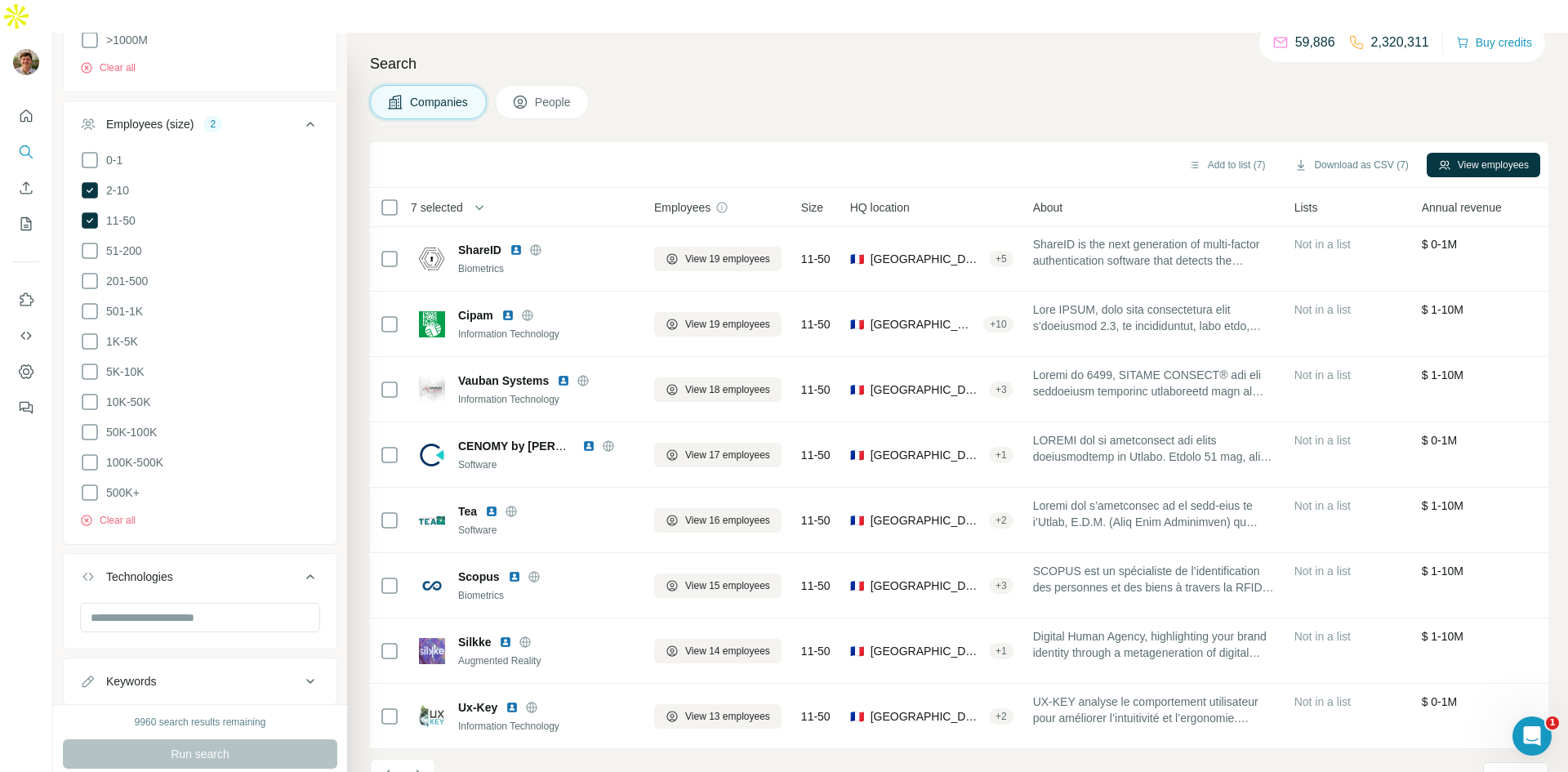
scroll to position [1104, 0]
click at [418, 767] on icon "Navigate to next page" at bounding box center [418, 775] width 16 height 16
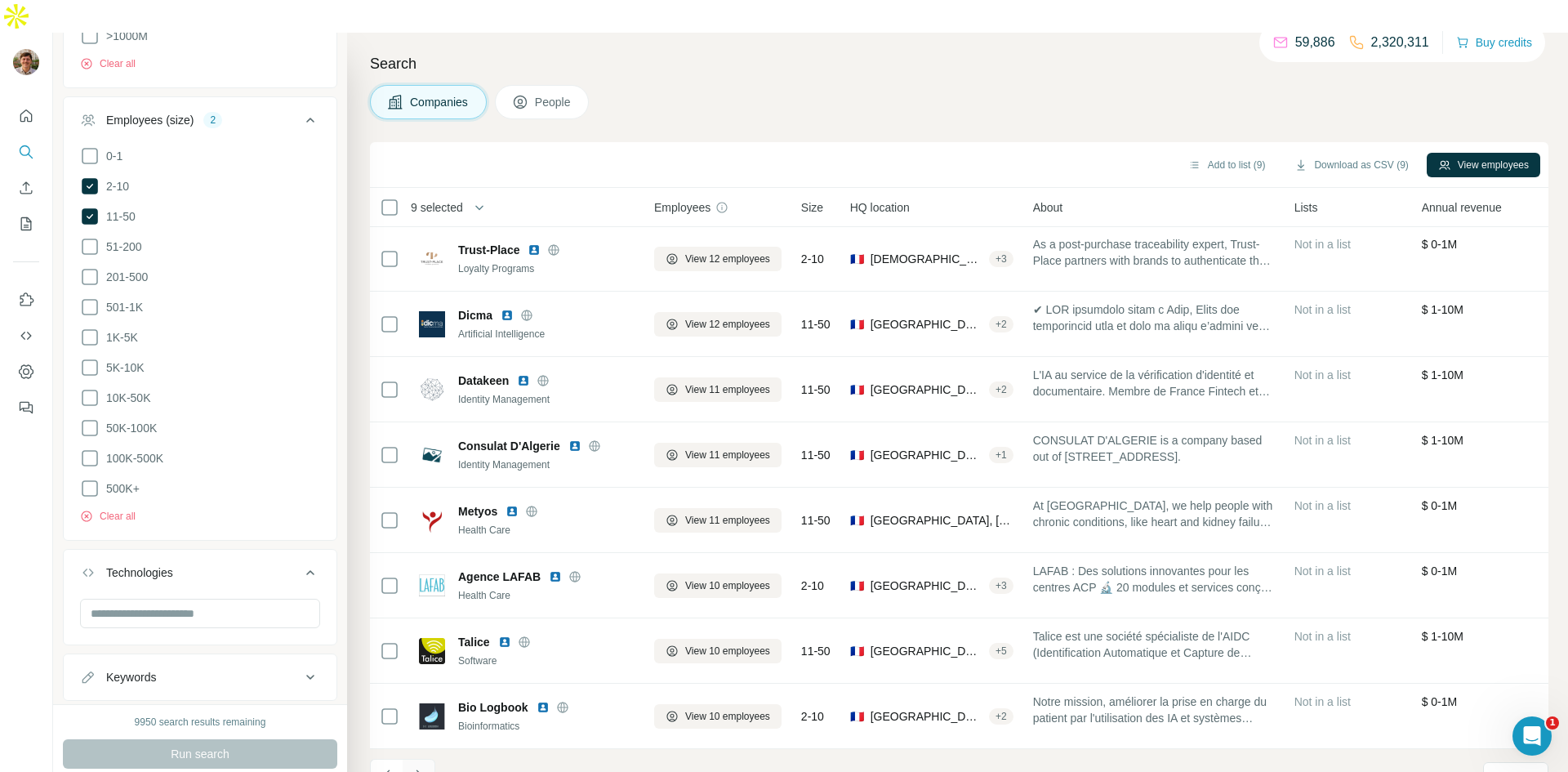
click at [411, 767] on icon "Navigate to next page" at bounding box center [418, 775] width 16 height 16
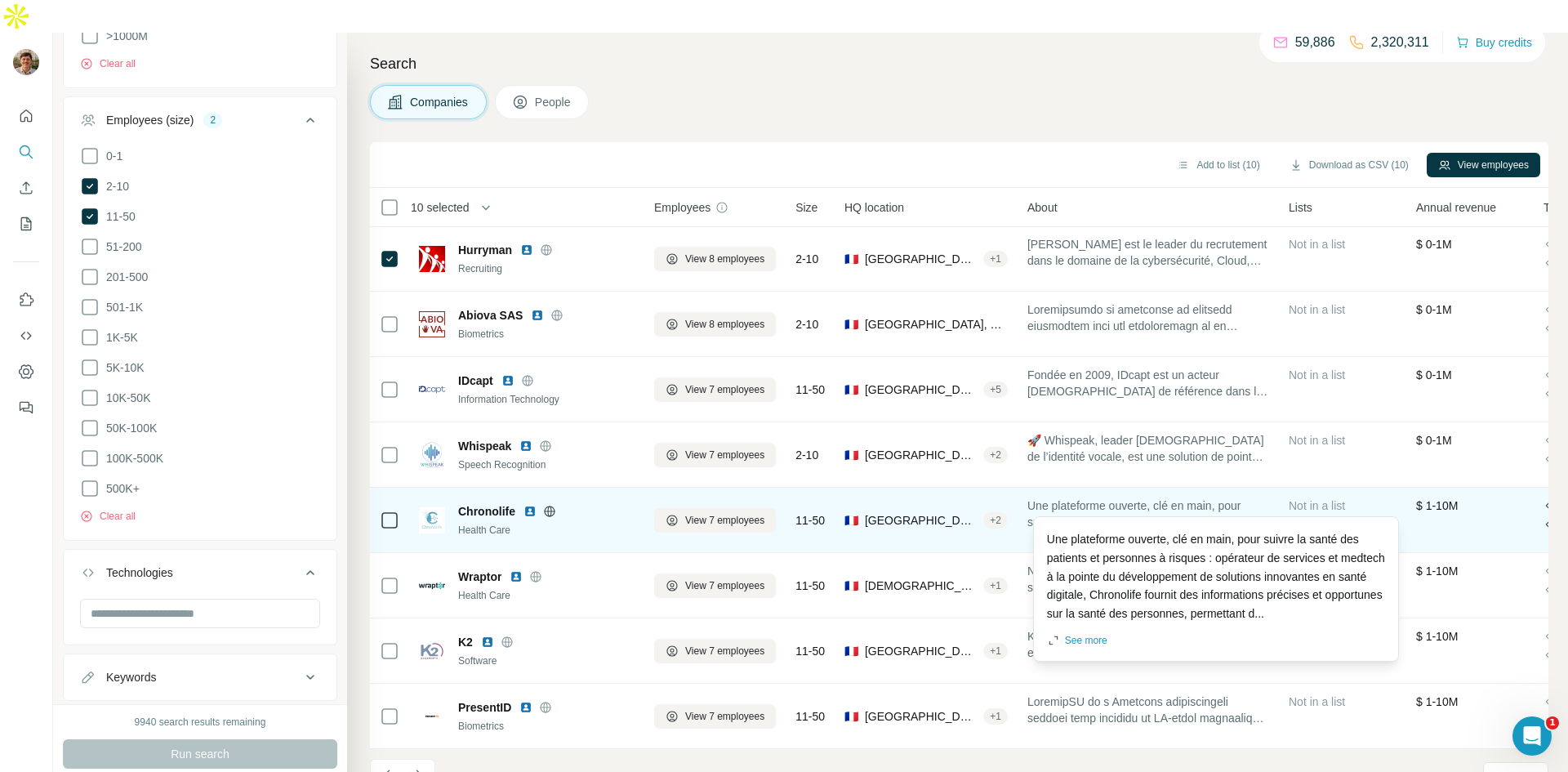
click at [386, 511] on icon at bounding box center [390, 520] width 20 height 20
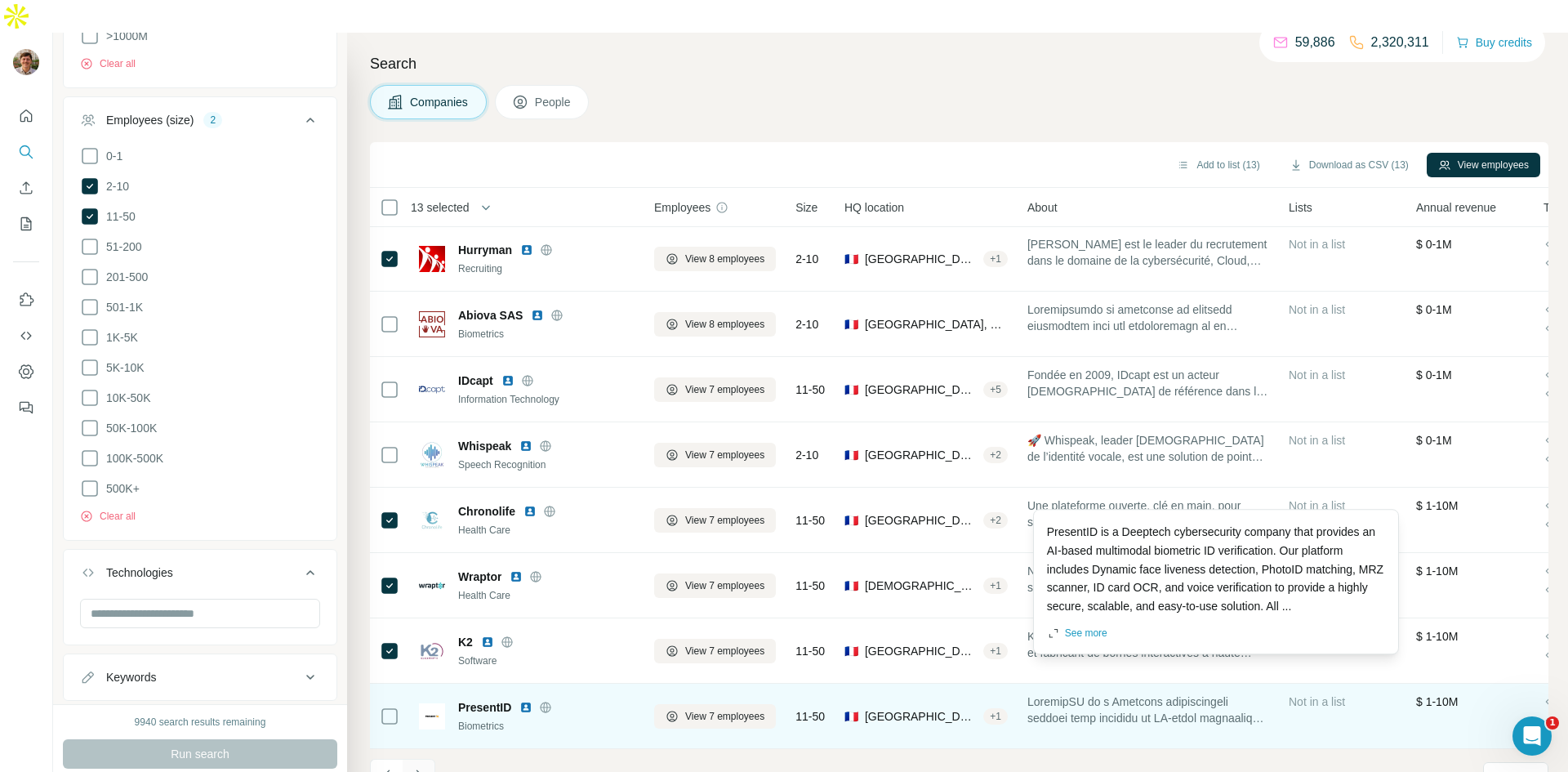
click at [420, 770] on icon "Navigate to next page" at bounding box center [418, 775] width 6 height 10
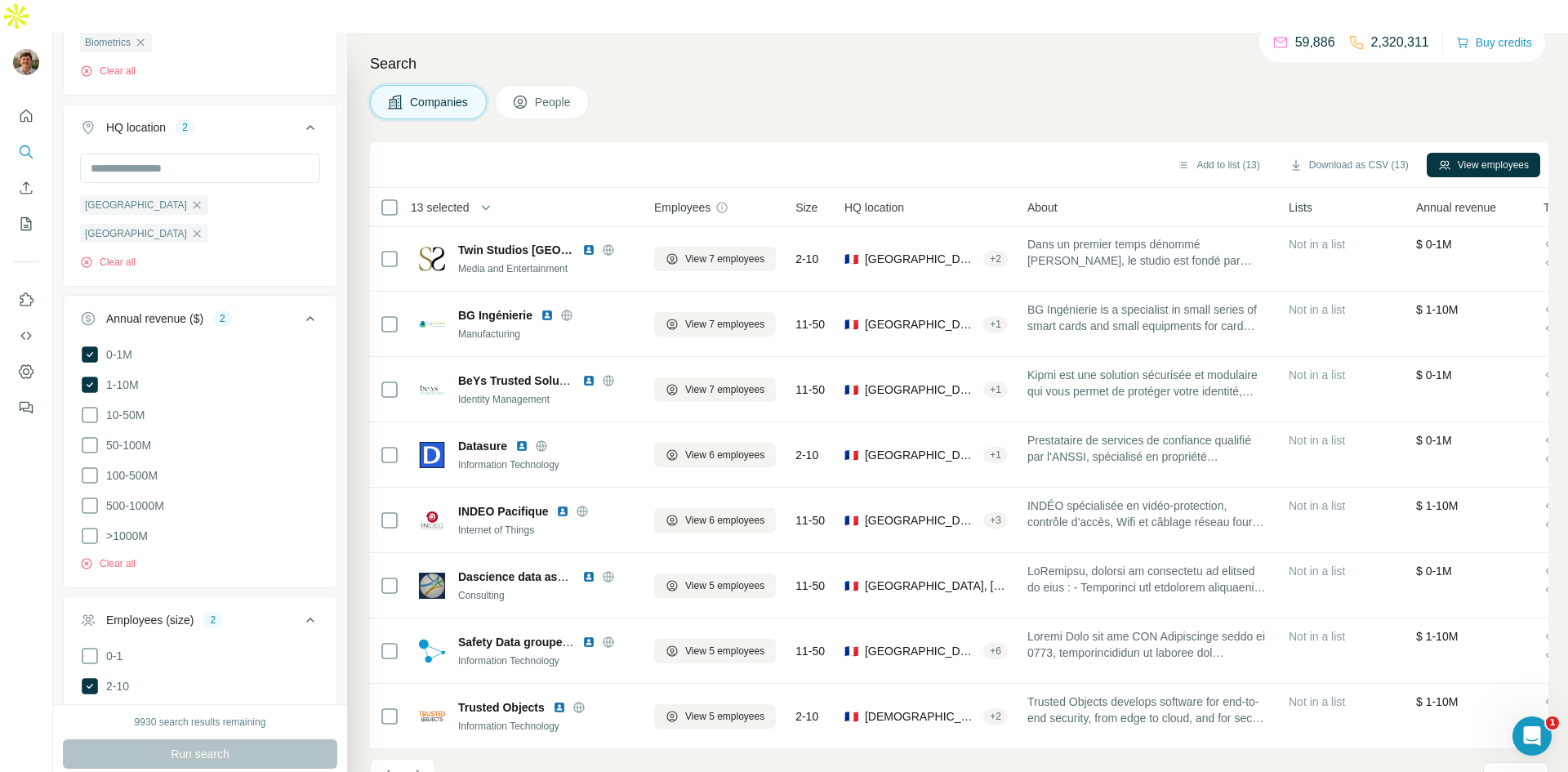
scroll to position [393, 0]
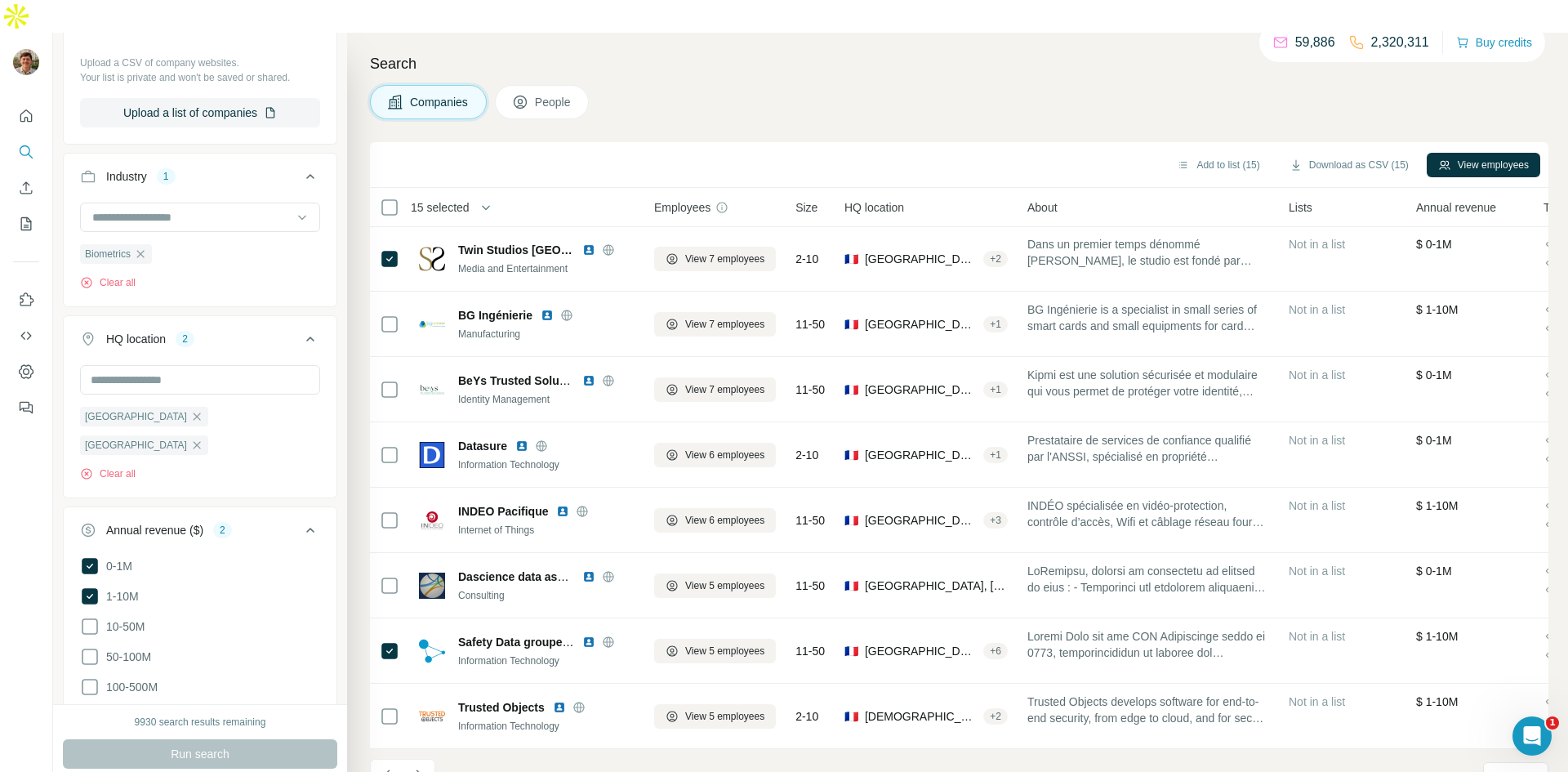
click at [420, 770] on icon "Navigate to next page" at bounding box center [418, 775] width 6 height 10
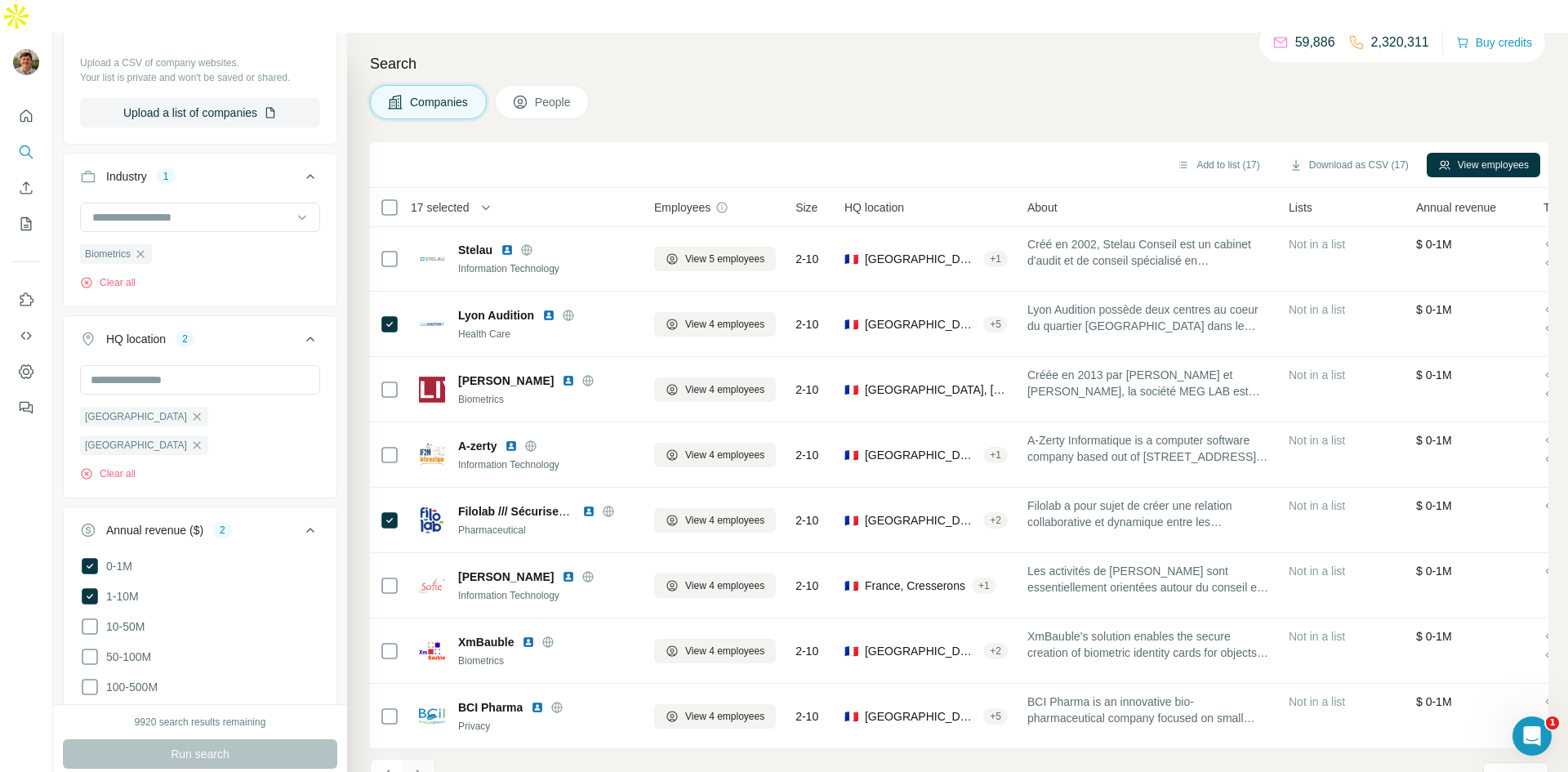
click at [430, 759] on button "Navigate to next page" at bounding box center [419, 775] width 32 height 32
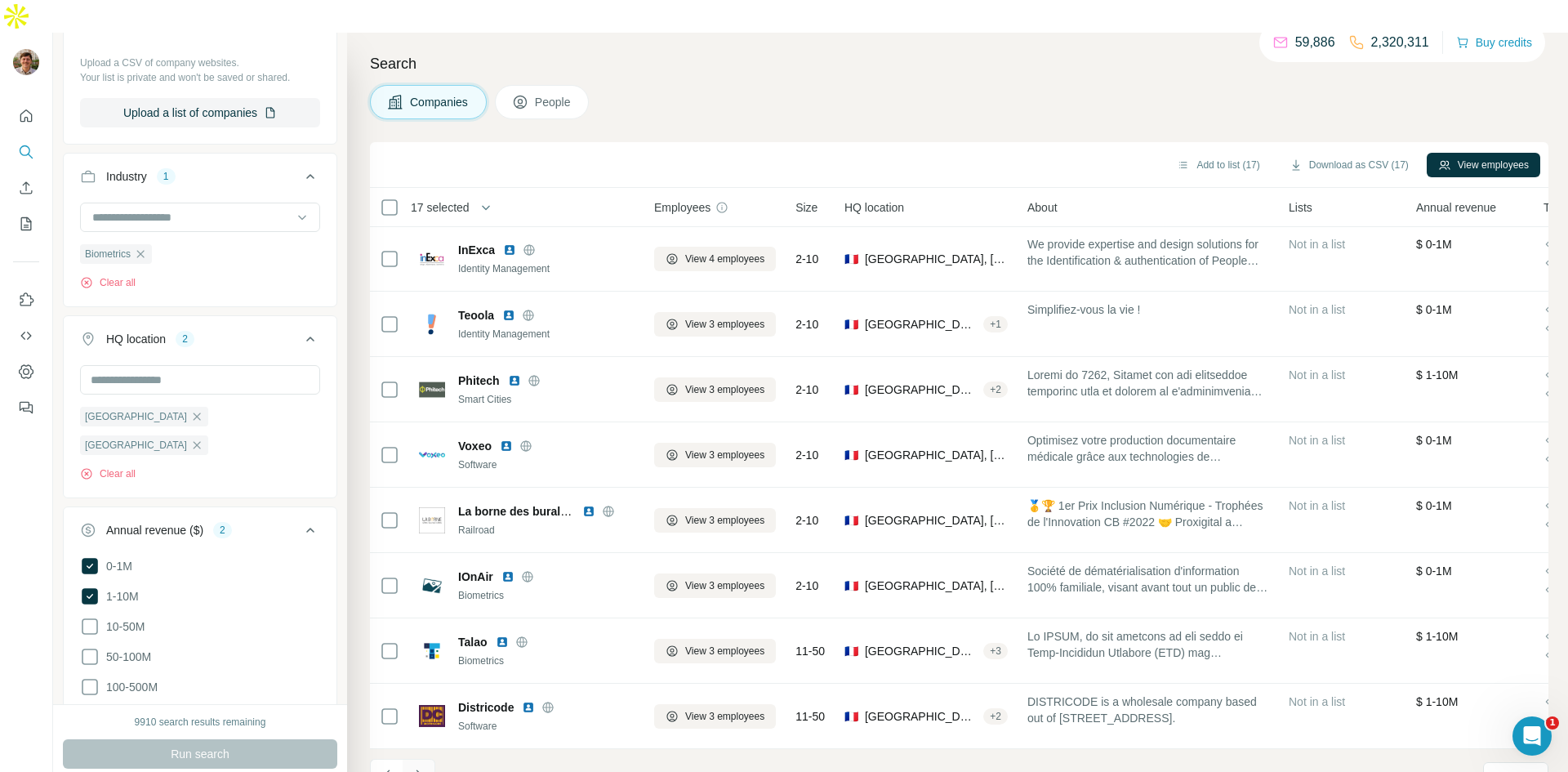
click at [420, 767] on icon "Navigate to next page" at bounding box center [418, 775] width 16 height 16
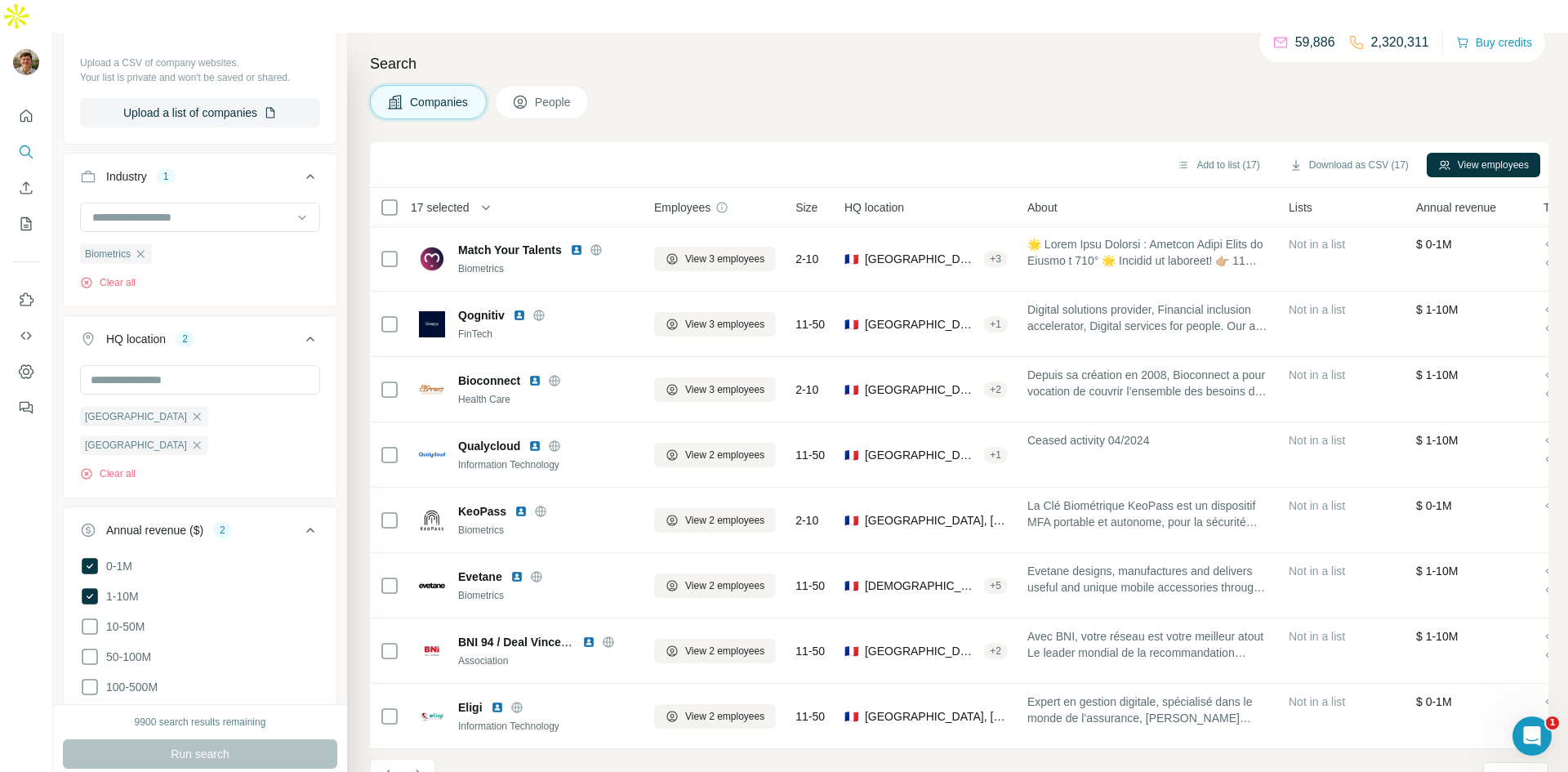
click at [414, 767] on icon "Navigate to next page" at bounding box center [418, 775] width 16 height 16
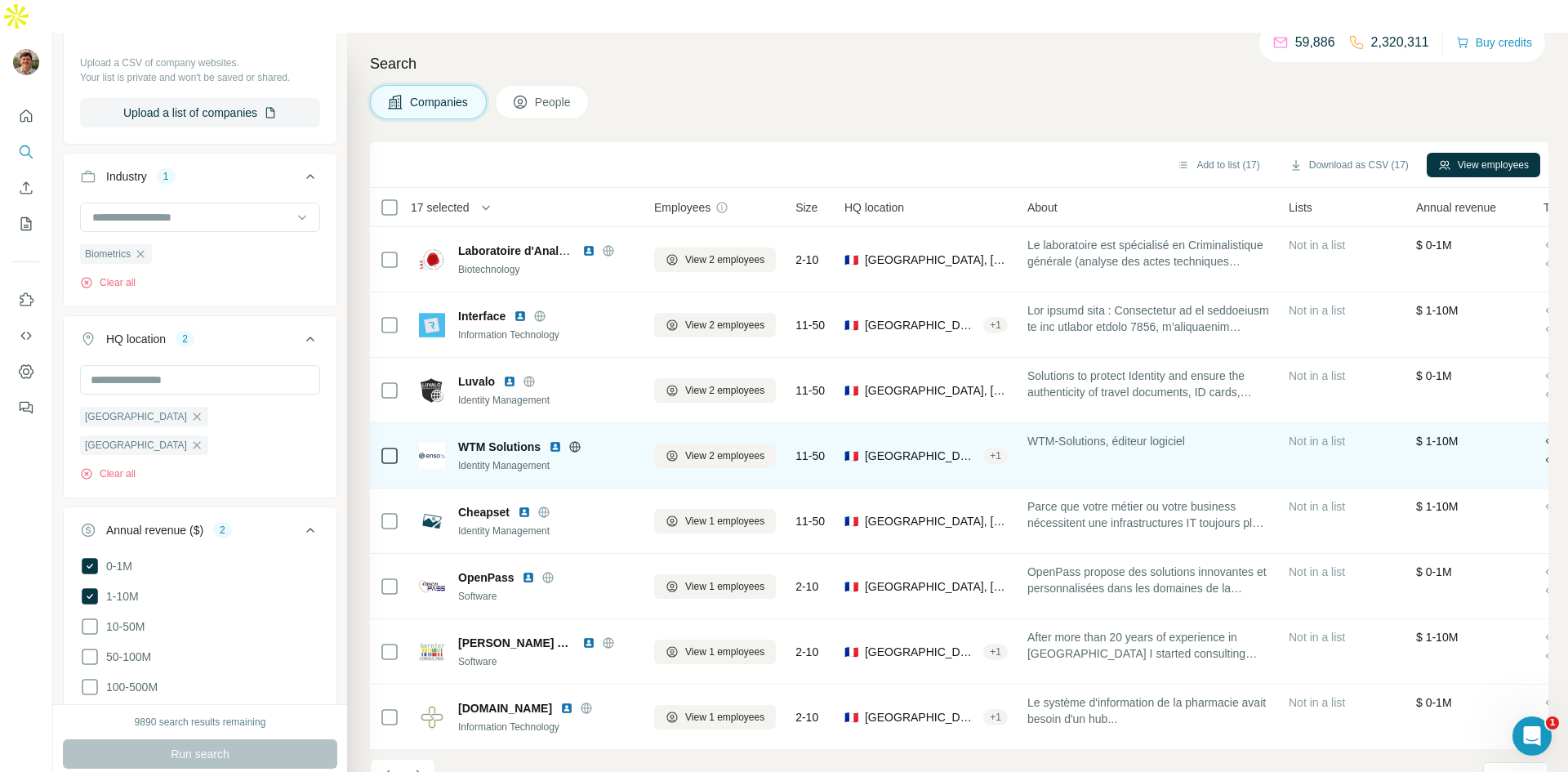
scroll to position [1533, 0]
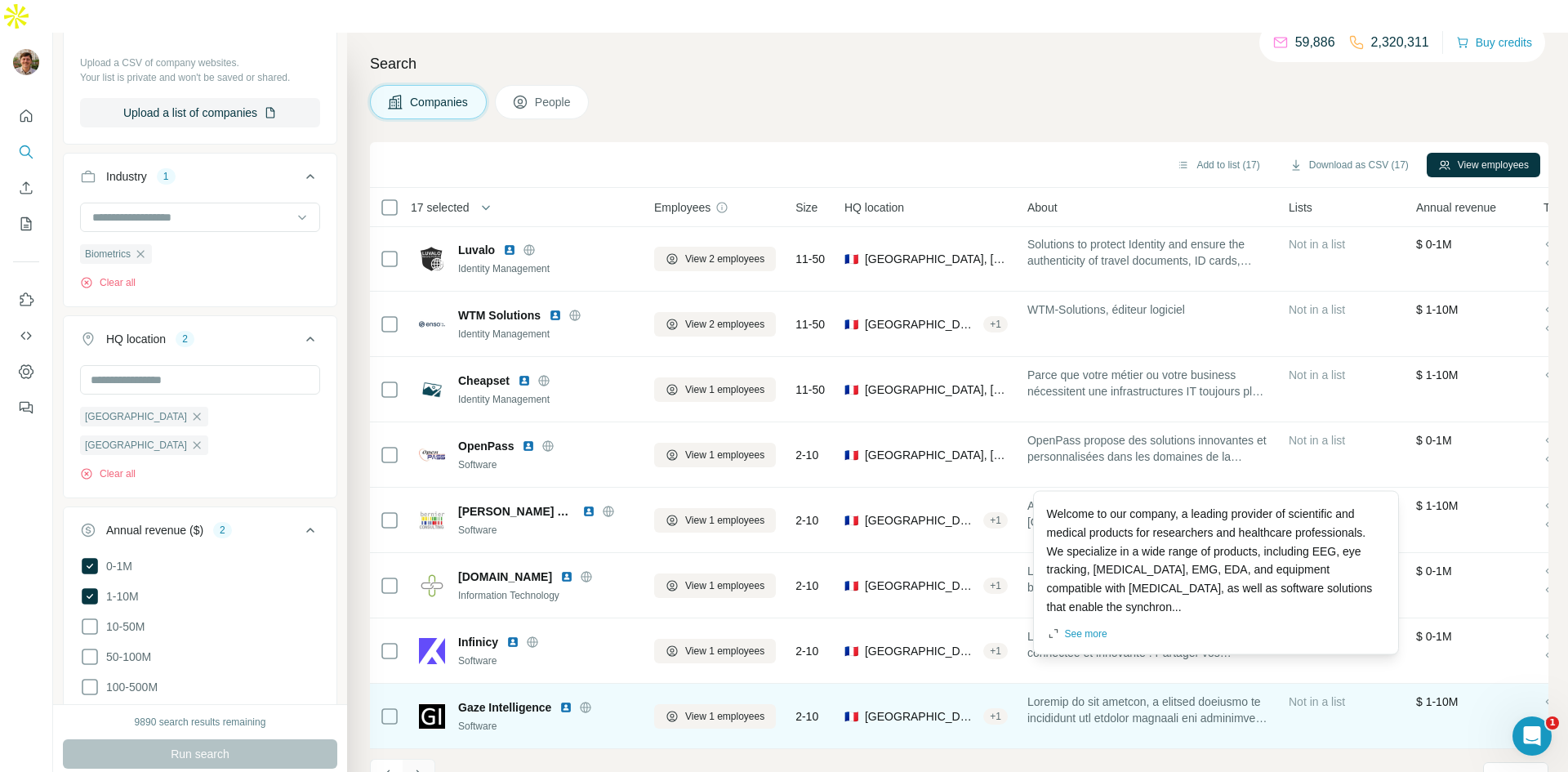
click at [421, 759] on button "Navigate to next page" at bounding box center [419, 775] width 32 height 32
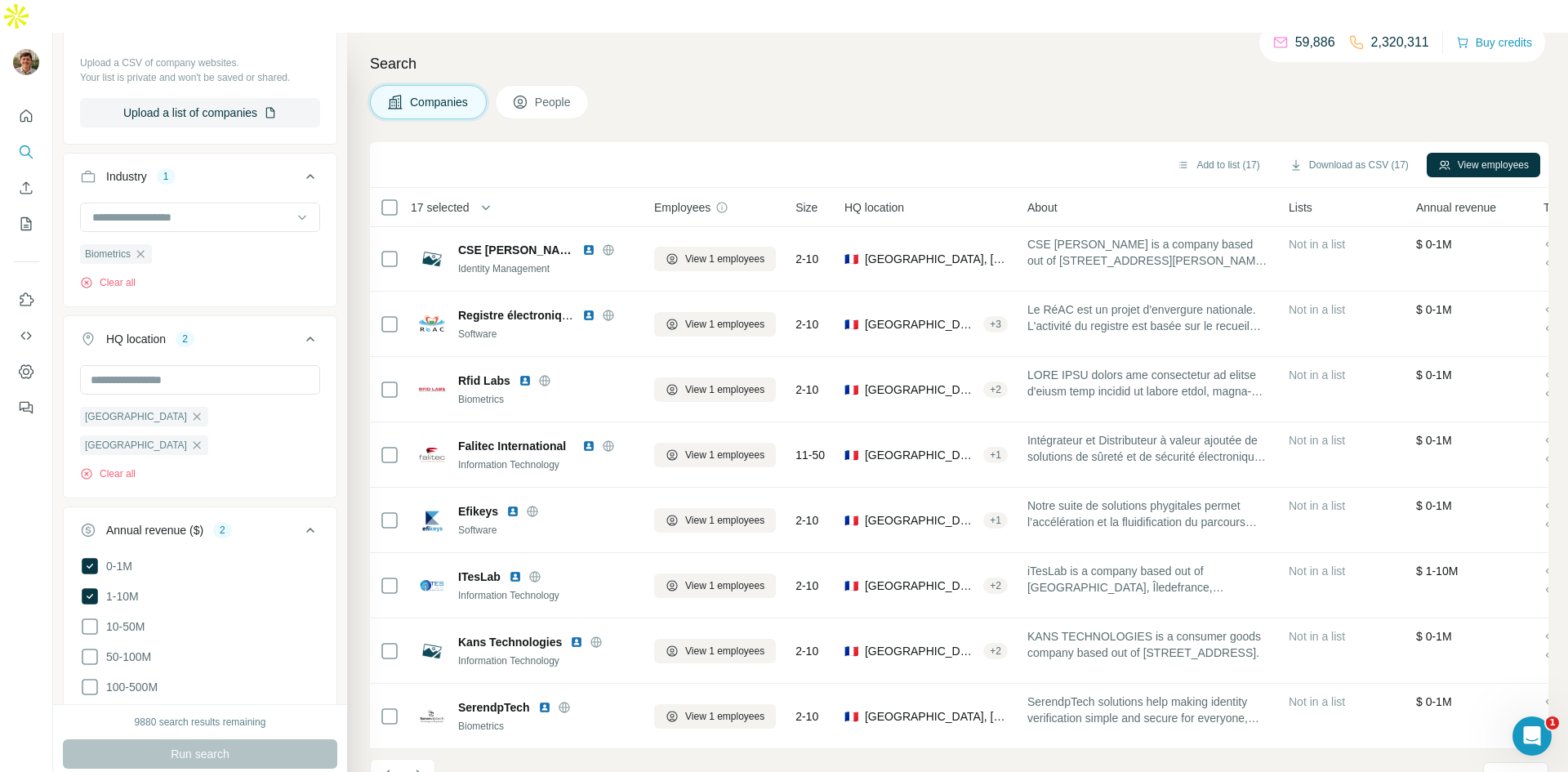
click at [406, 759] on button "Navigate to next page" at bounding box center [419, 775] width 32 height 32
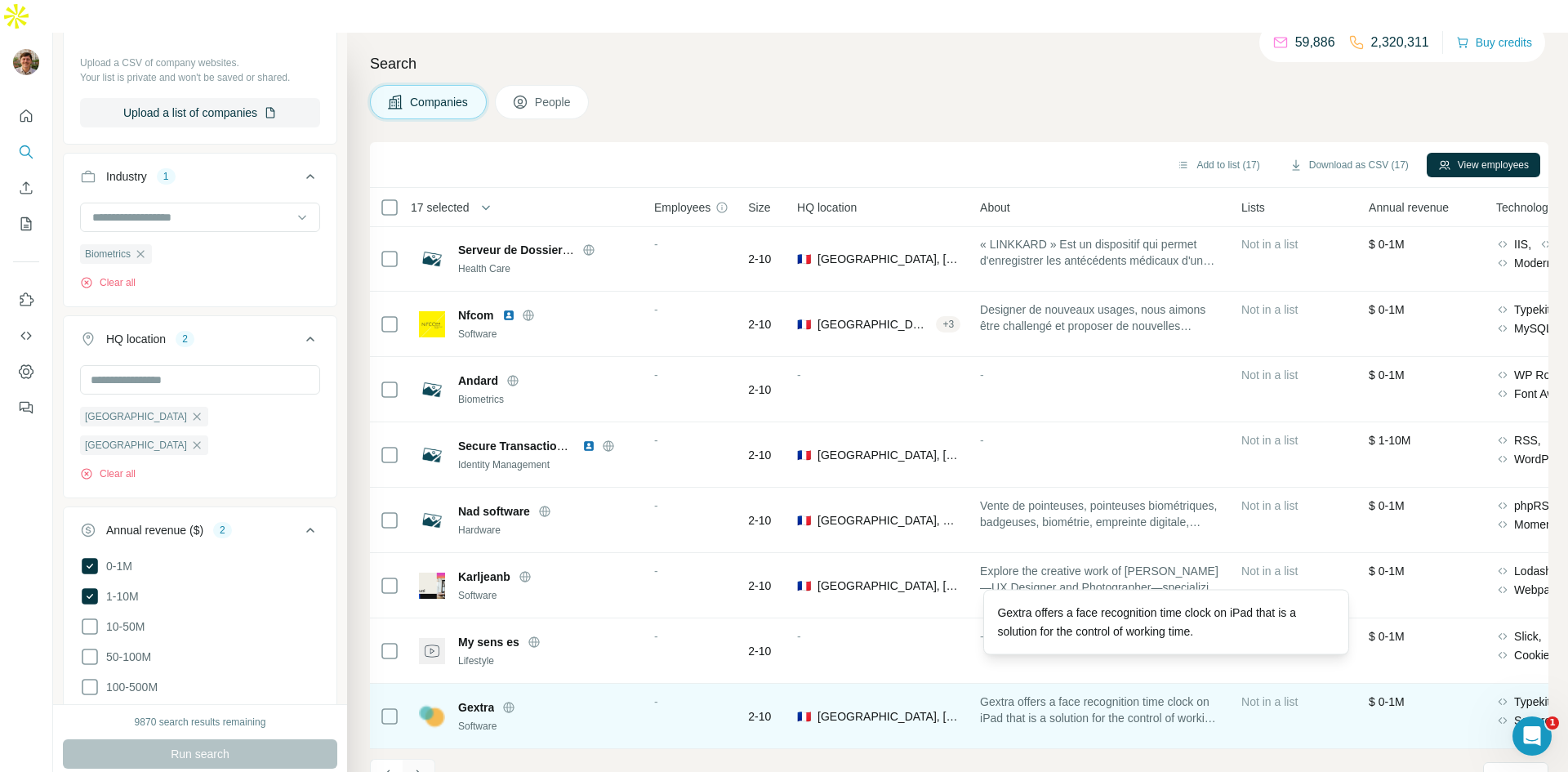
click at [403, 759] on button "Navigate to next page" at bounding box center [419, 775] width 32 height 32
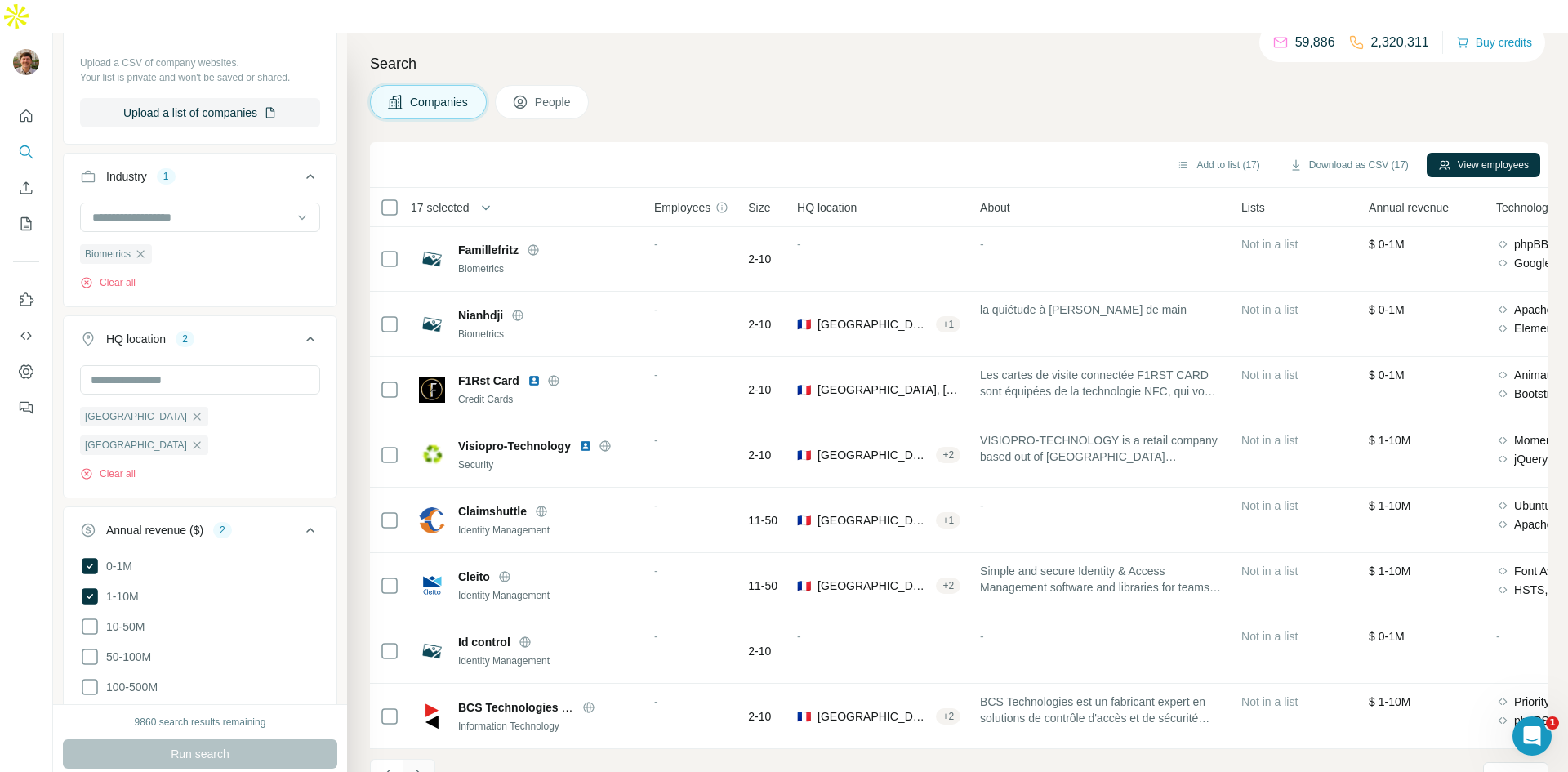
click at [416, 767] on icon "Navigate to next page" at bounding box center [418, 775] width 16 height 16
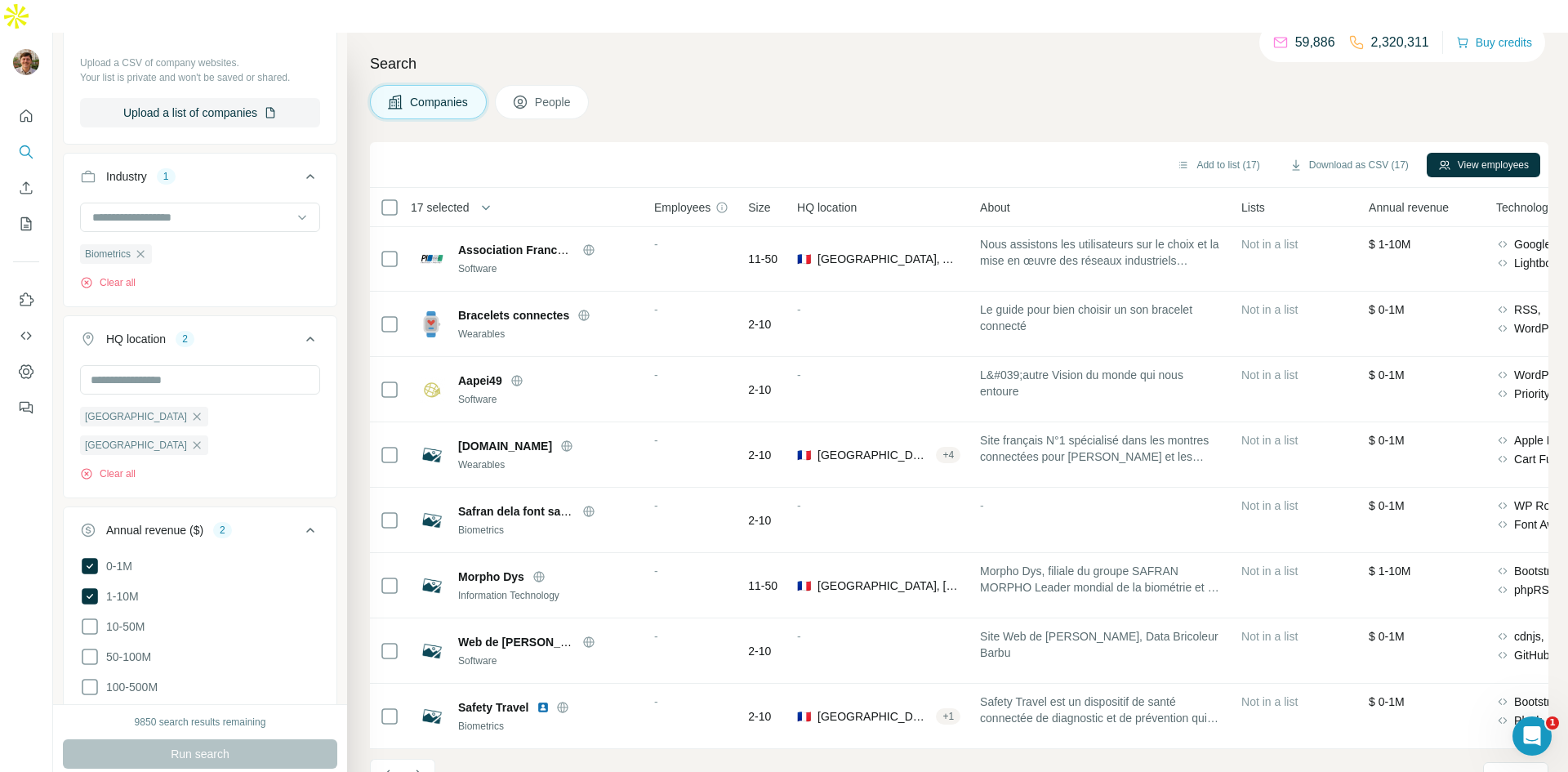
click at [421, 767] on icon "Navigate to next page" at bounding box center [418, 775] width 16 height 16
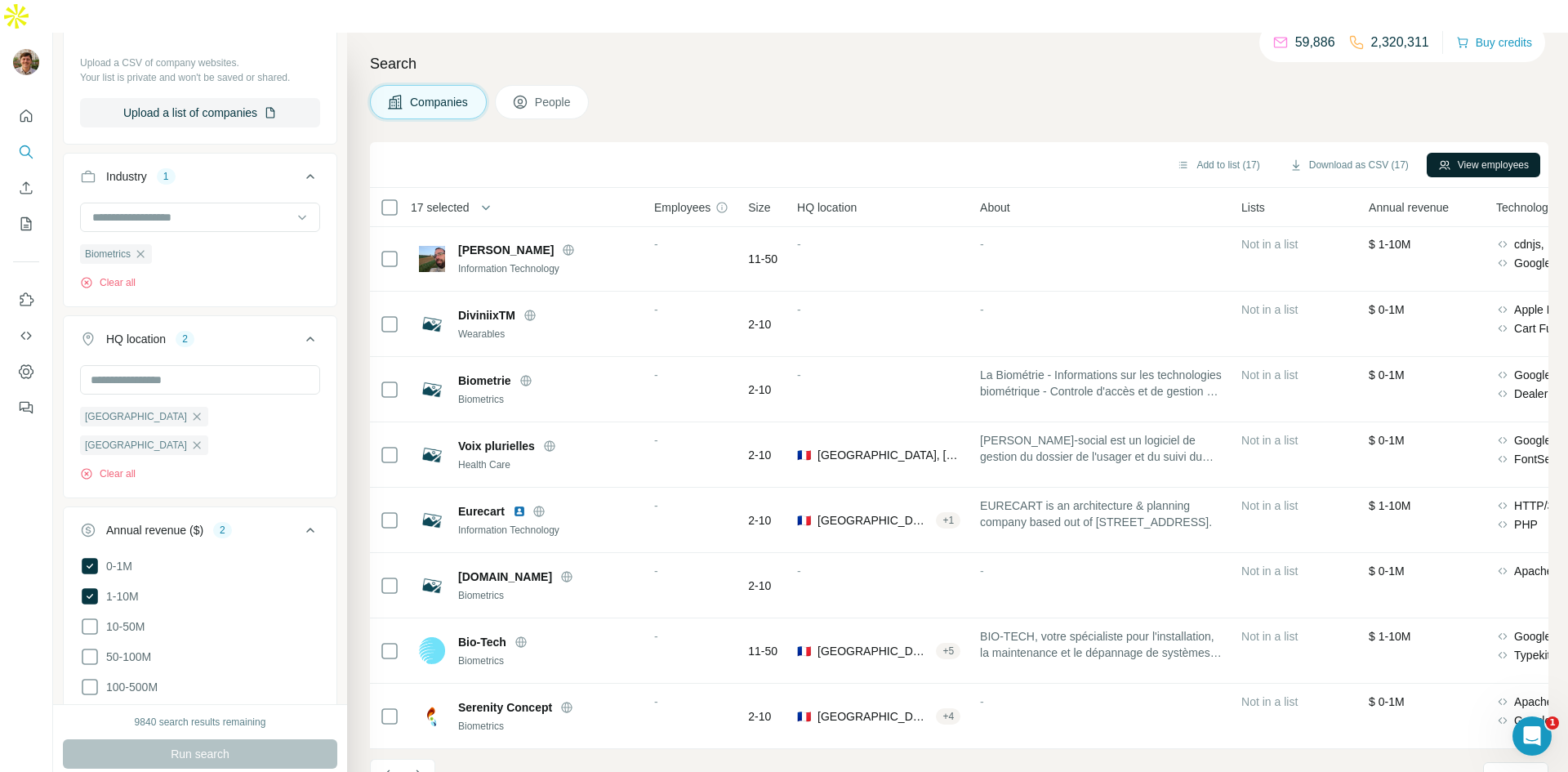
click at [1466, 152] on button "View employees" at bounding box center [1483, 165] width 113 height 25
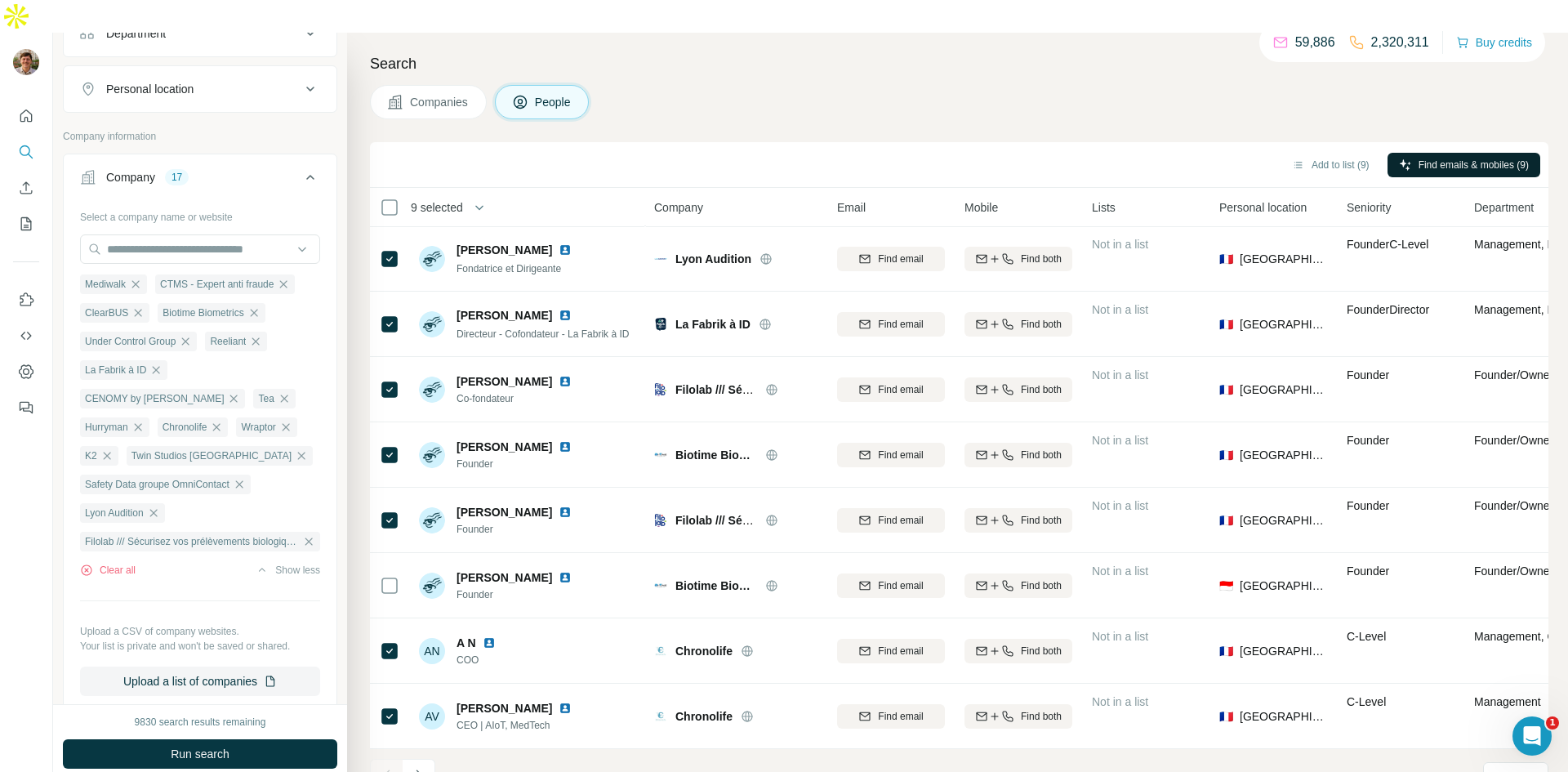
click at [1517, 157] on span "Find emails & mobiles (9)" at bounding box center [1474, 164] width 111 height 14
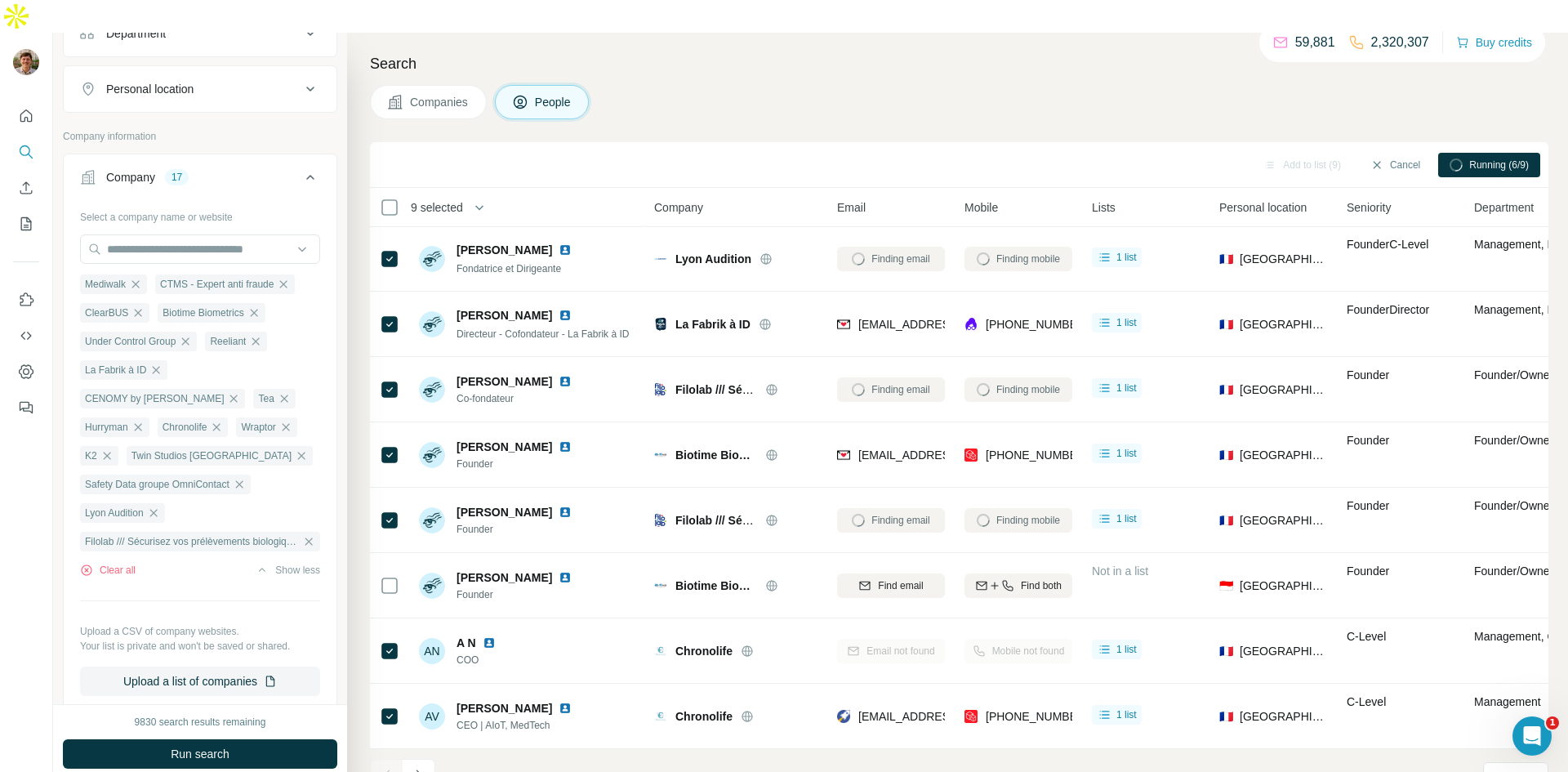
click at [418, 767] on icon "Navigate to next page" at bounding box center [418, 775] width 16 height 16
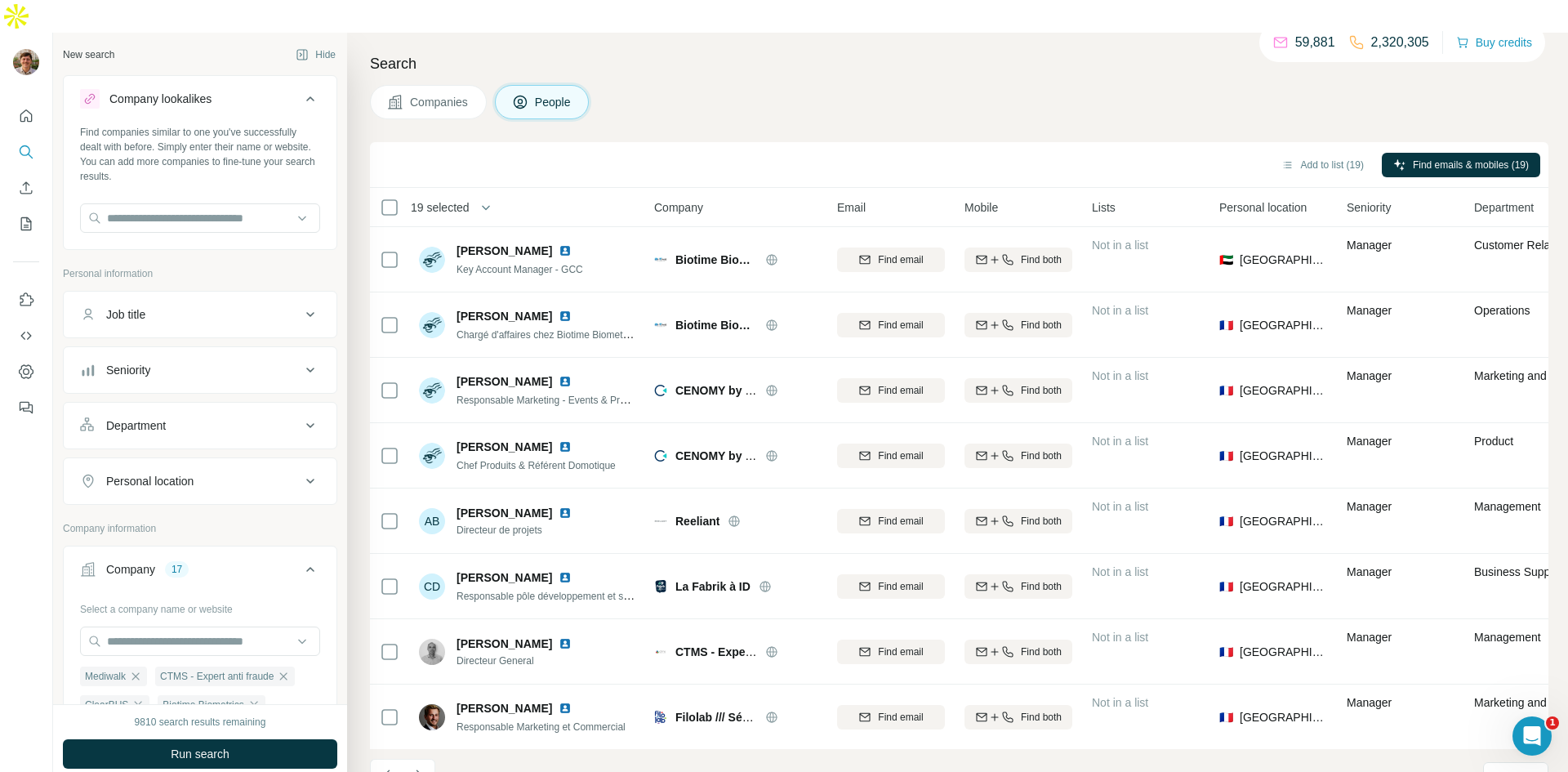
scroll to position [1533, 0]
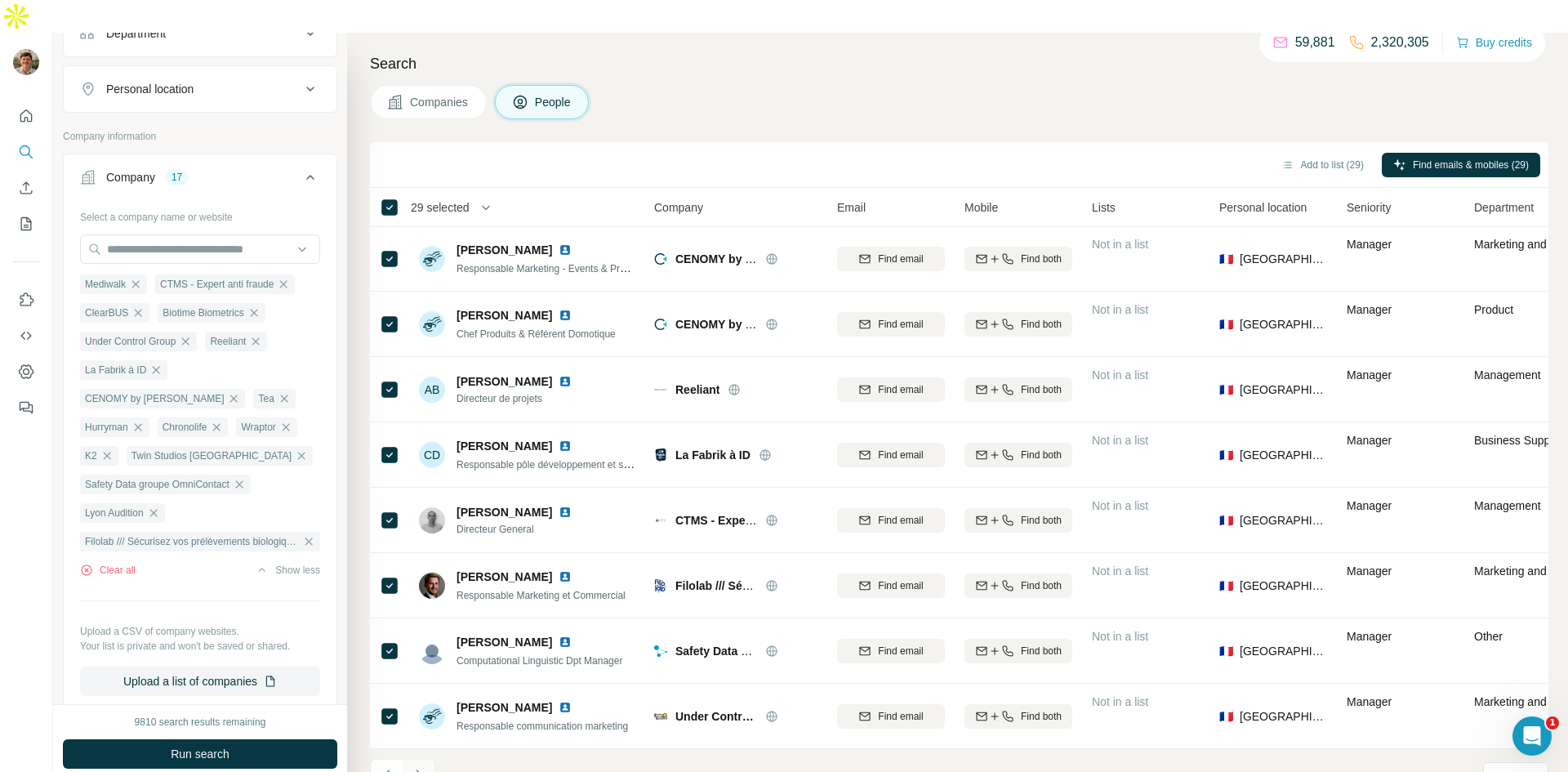
click at [427, 759] on button "Navigate to next page" at bounding box center [419, 775] width 32 height 32
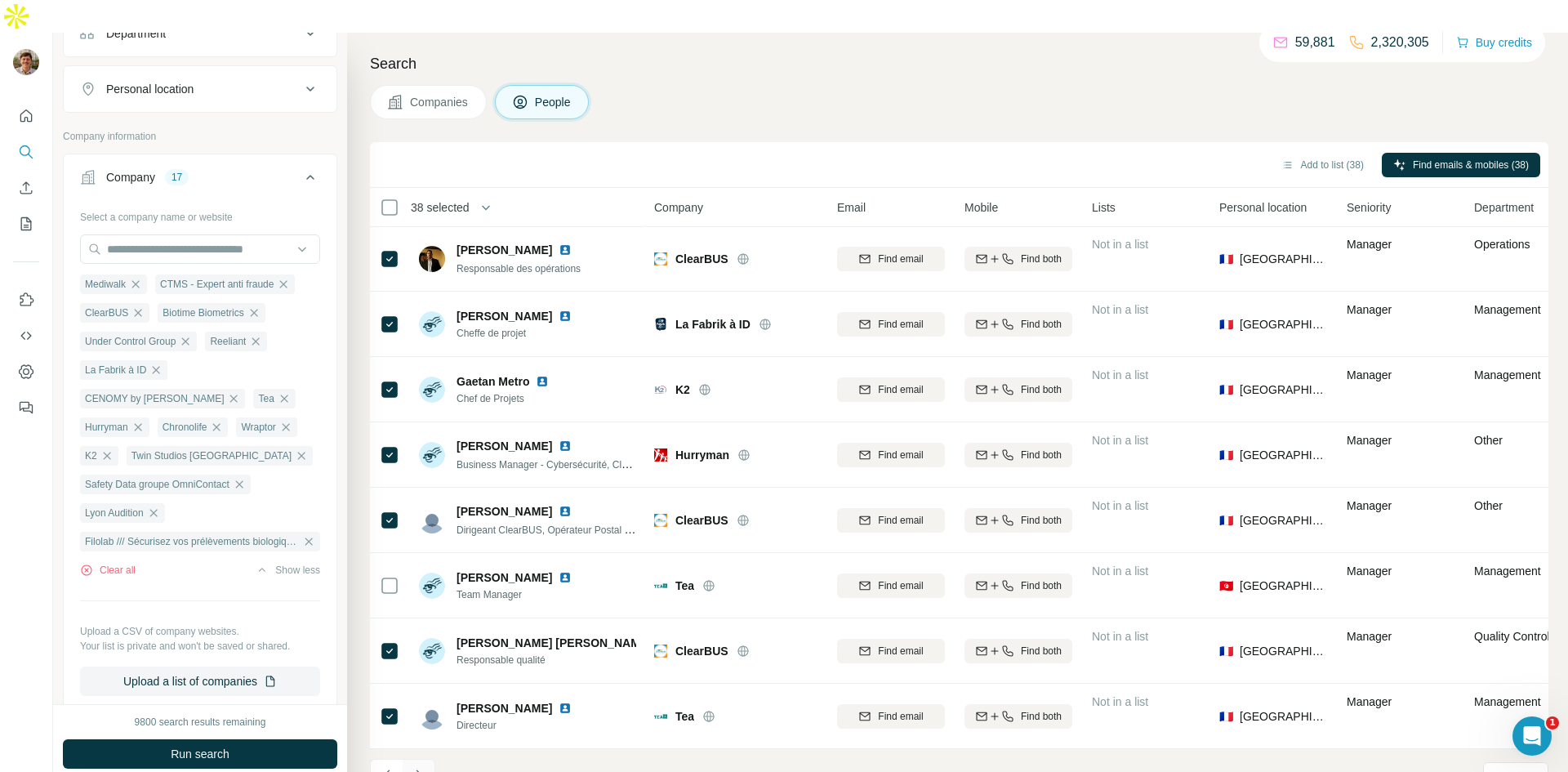
click at [414, 767] on icon "Navigate to next page" at bounding box center [418, 775] width 16 height 16
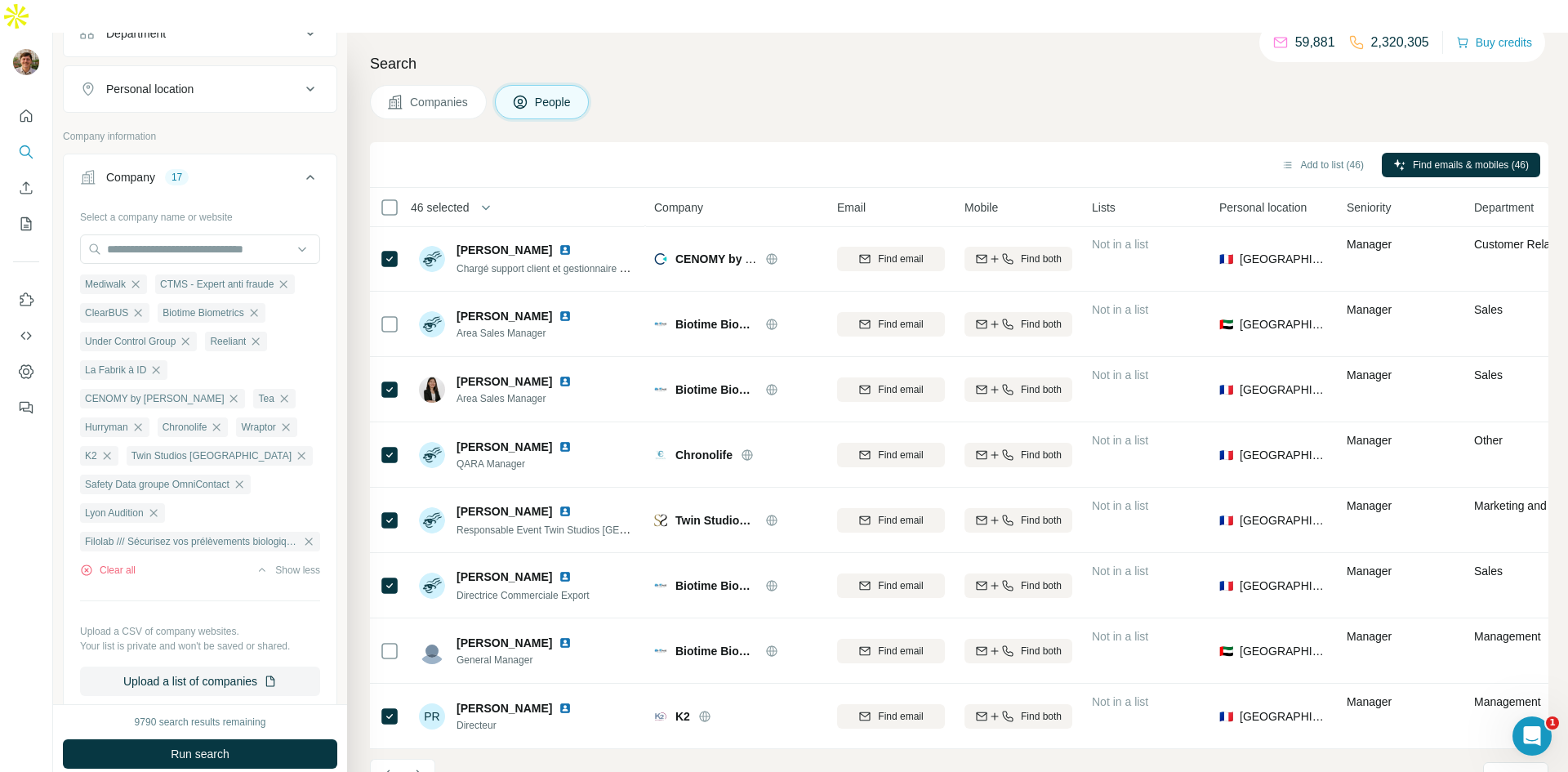
click at [406, 759] on button "Navigate to next page" at bounding box center [419, 775] width 32 height 32
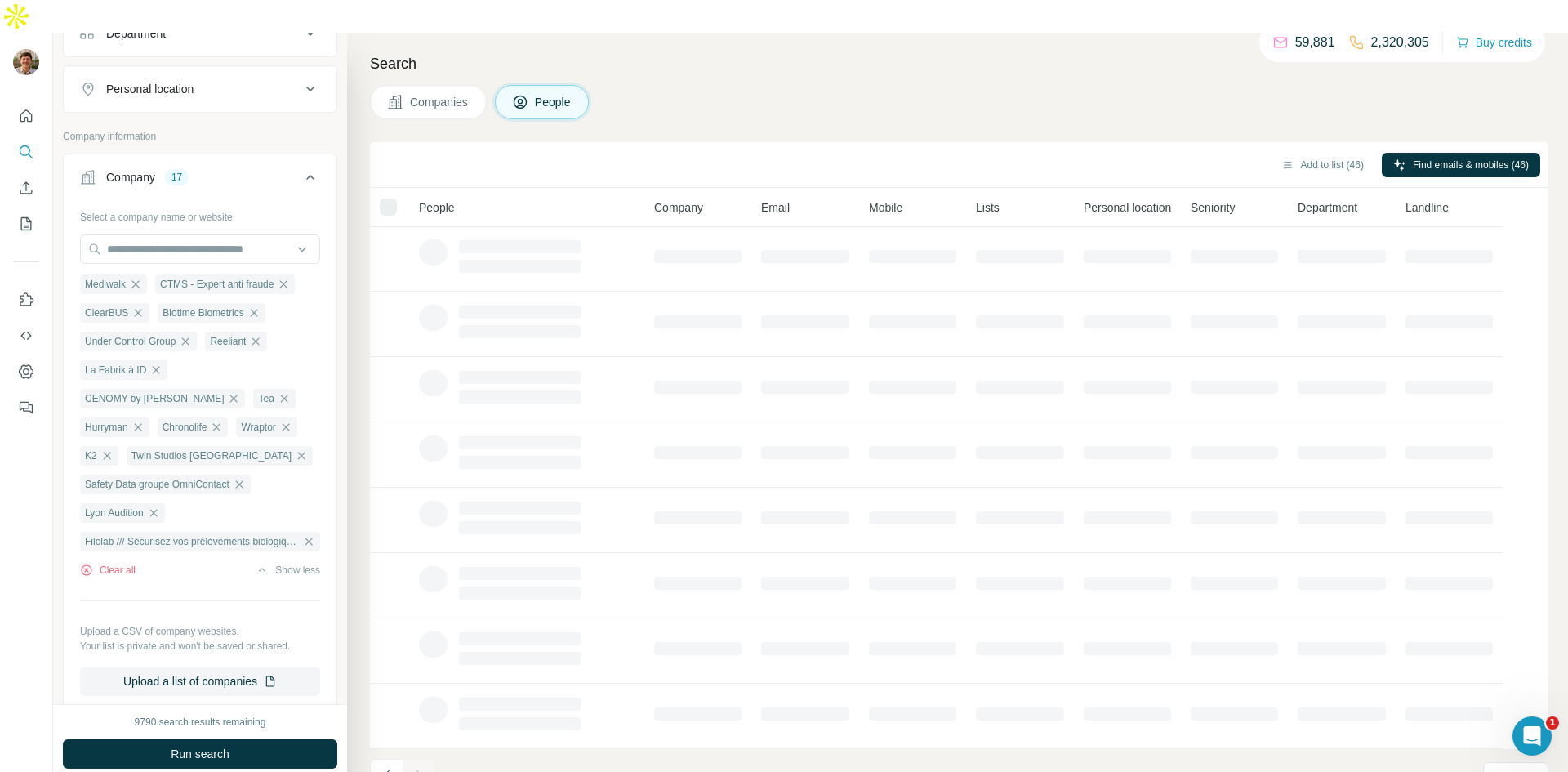
click at [415, 759] on div at bounding box center [419, 775] width 32 height 32
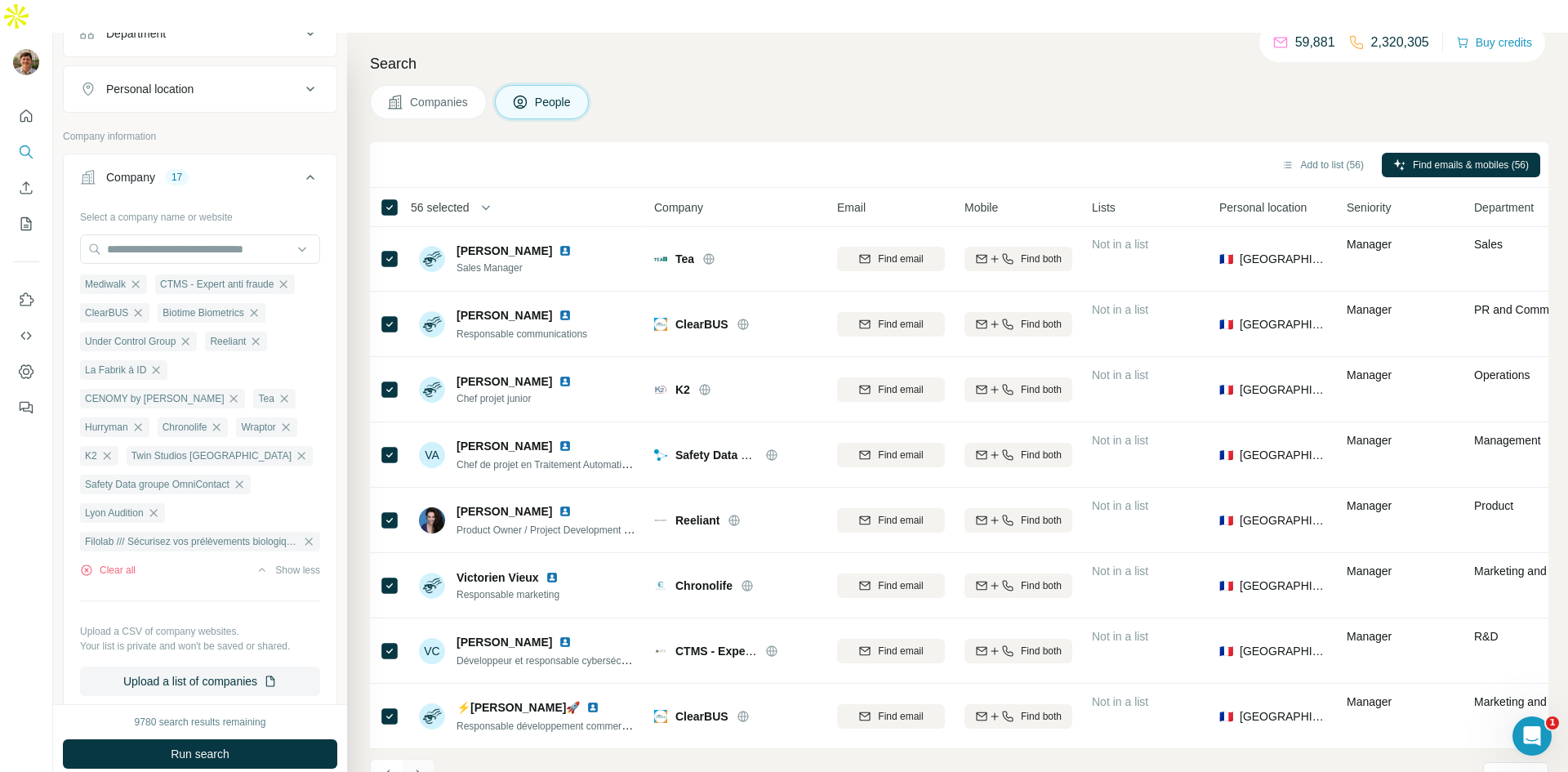
click at [420, 767] on icon "Navigate to next page" at bounding box center [418, 775] width 16 height 16
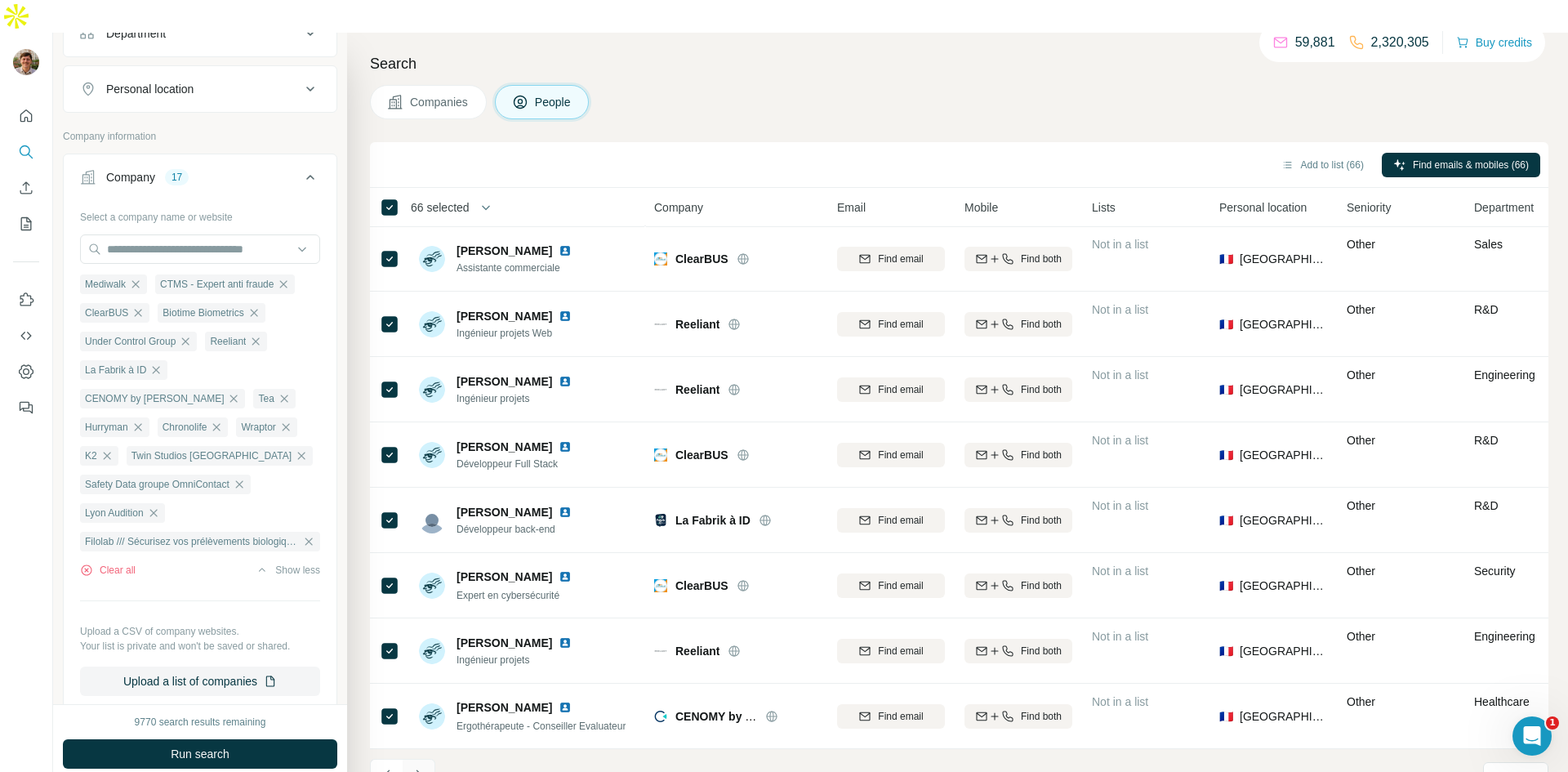
click at [430, 759] on button "Navigate to next page" at bounding box center [419, 775] width 32 height 32
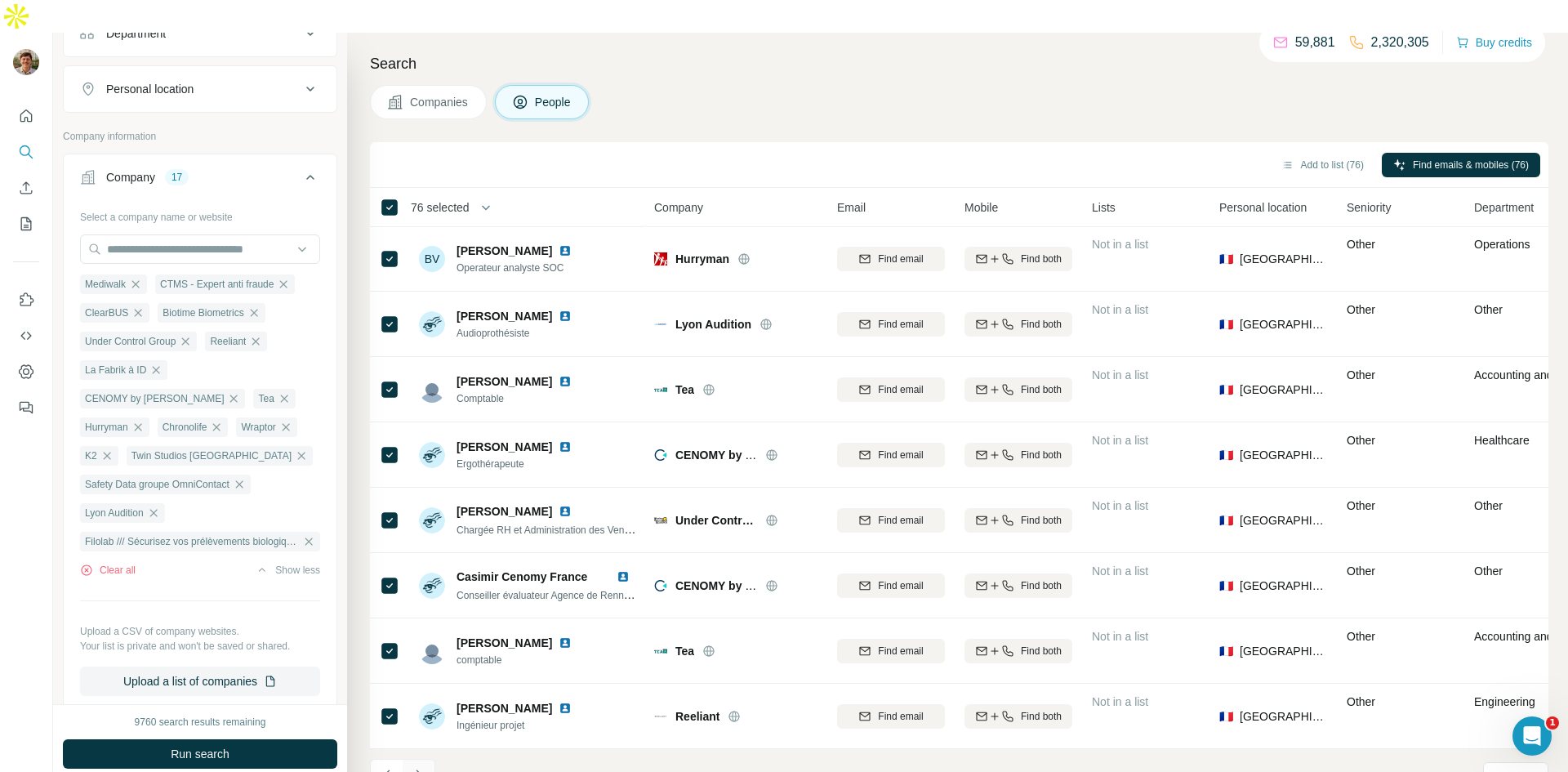
click at [421, 767] on icon "Navigate to next page" at bounding box center [418, 775] width 16 height 16
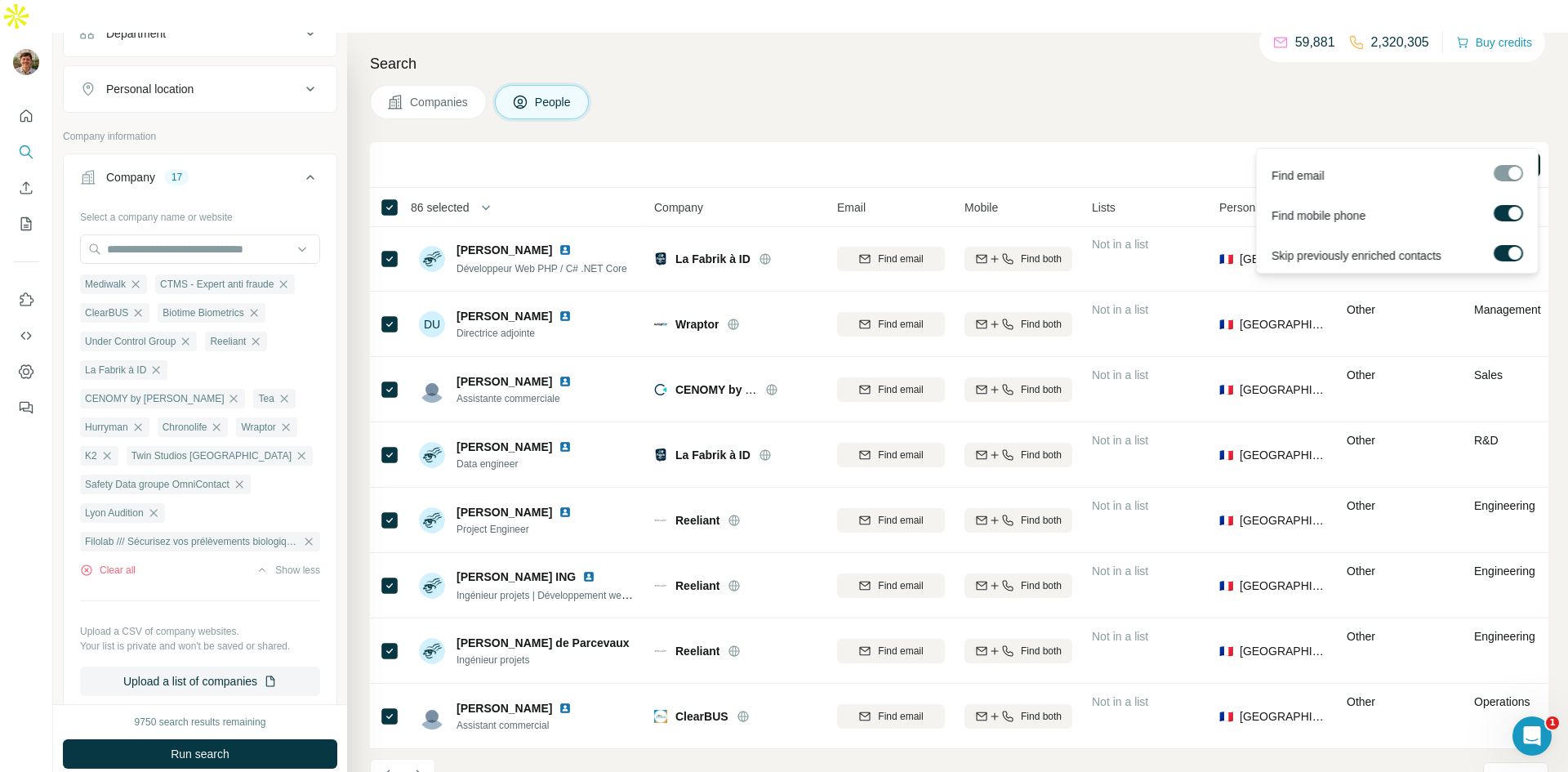
click at [1446, 157] on span "Find emails & mobiles (86)" at bounding box center [1471, 164] width 116 height 14
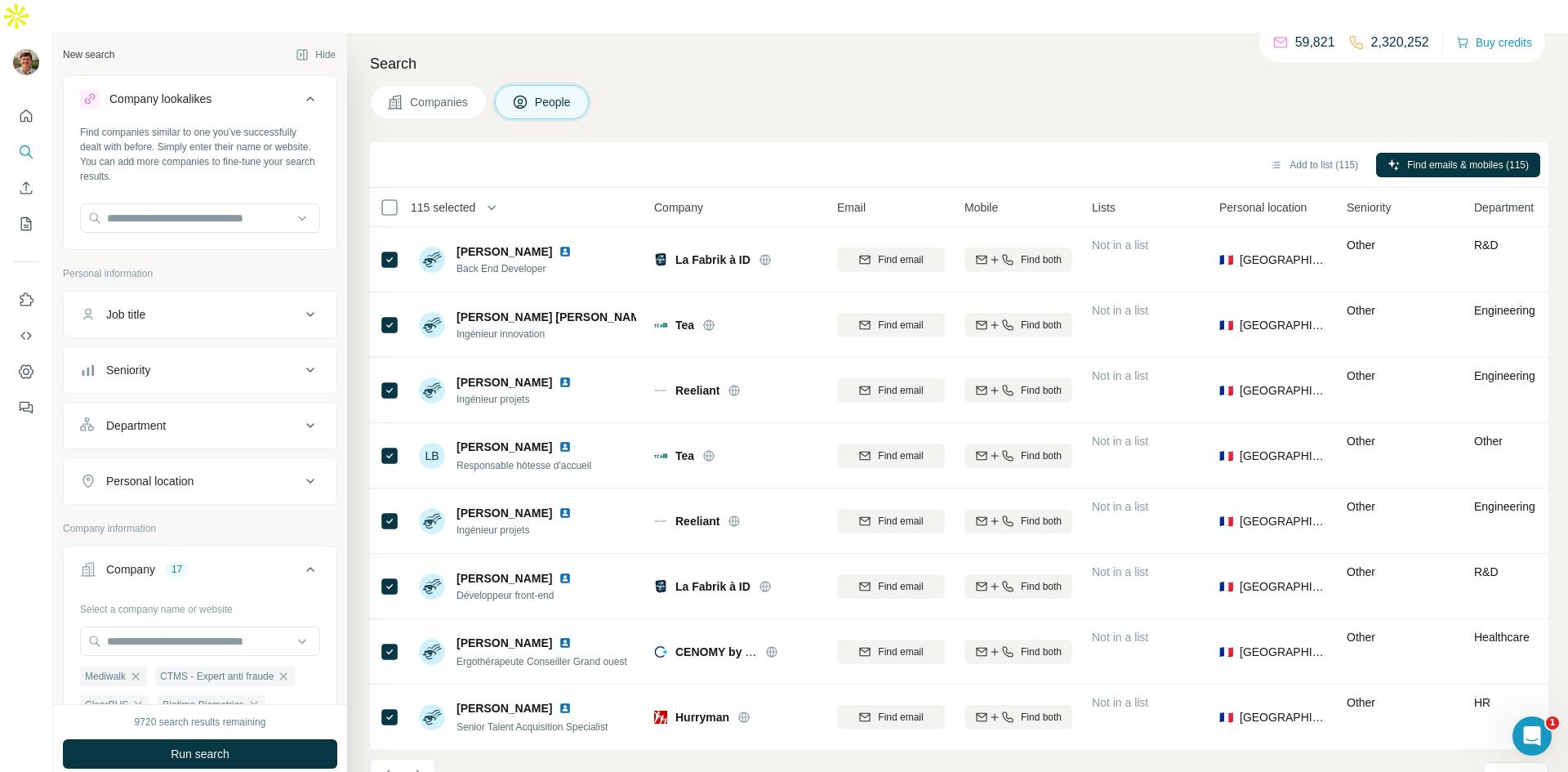
scroll to position [1533, 0]
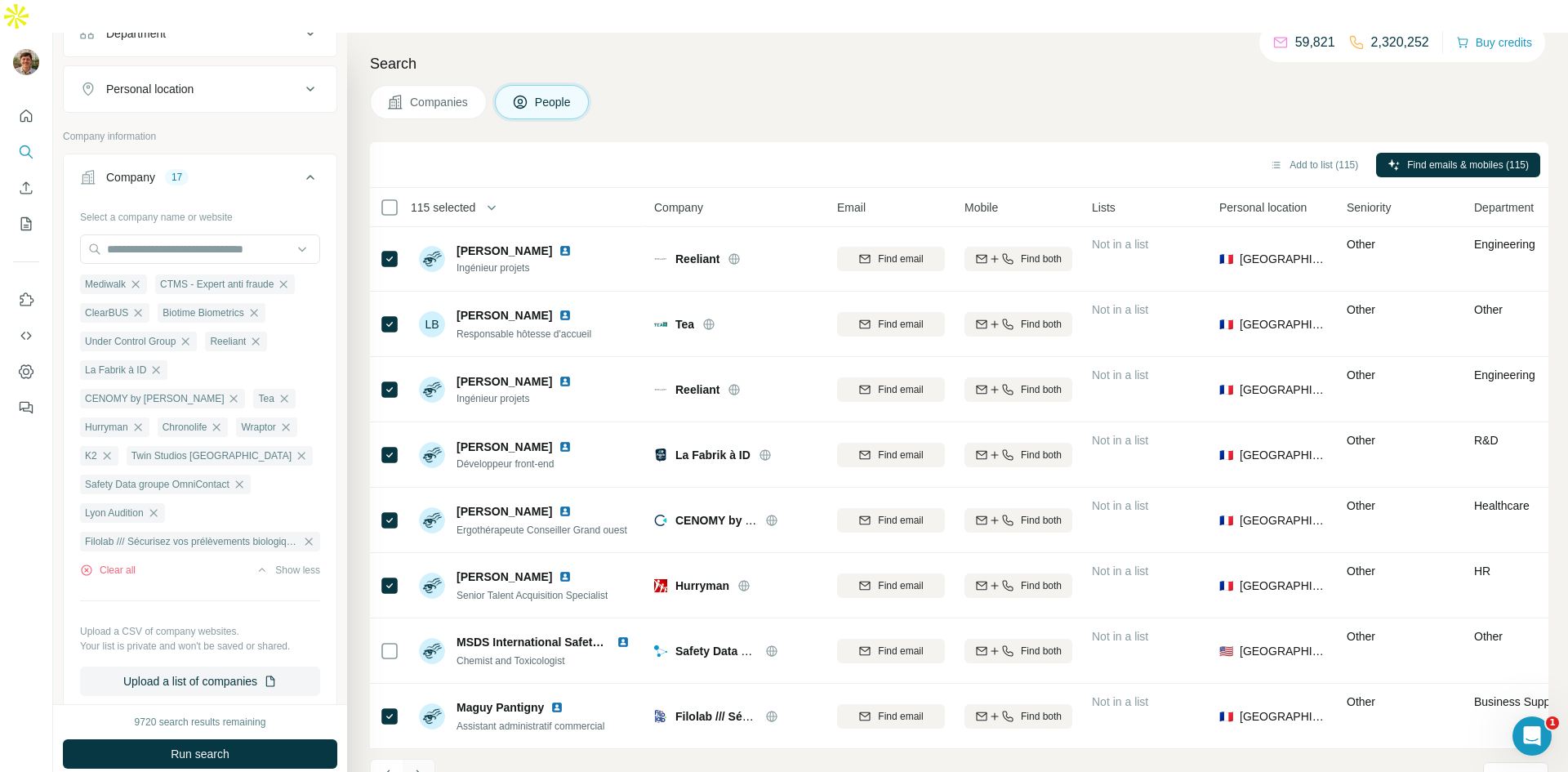
click at [426, 767] on icon "Navigate to next page" at bounding box center [418, 775] width 16 height 16
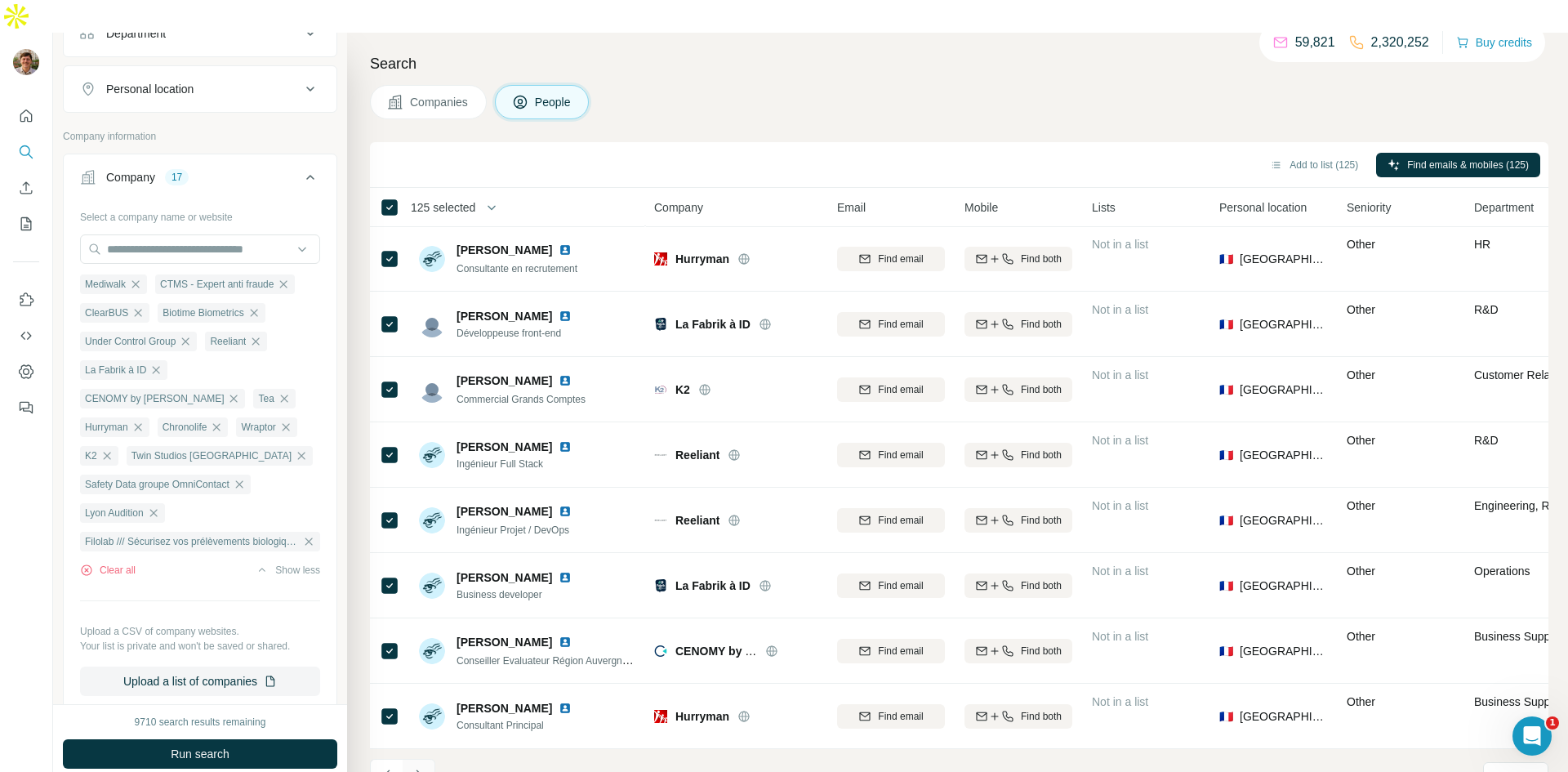
click at [416, 767] on icon "Navigate to next page" at bounding box center [418, 775] width 16 height 16
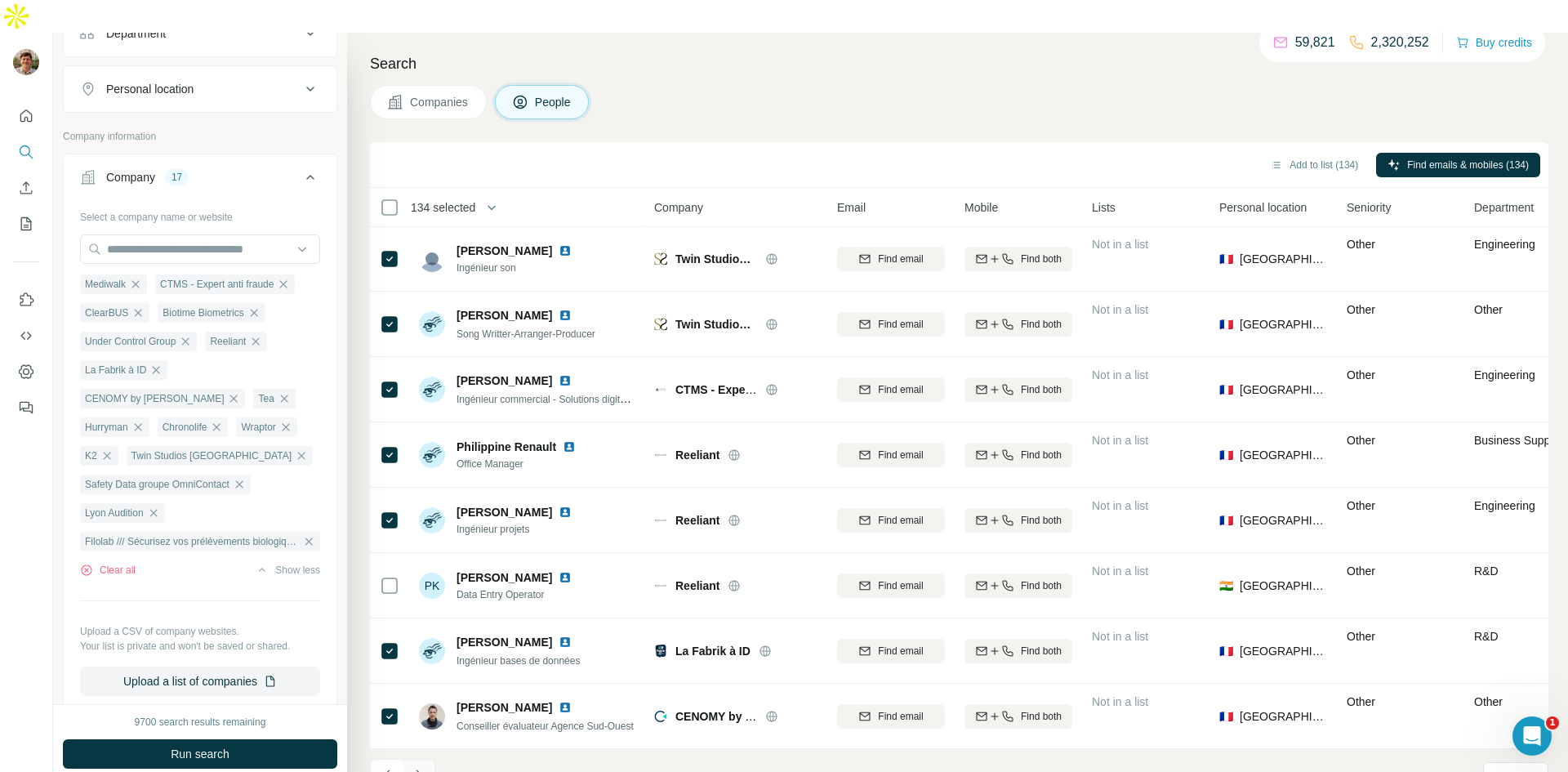
click at [412, 767] on icon "Navigate to next page" at bounding box center [418, 775] width 16 height 16
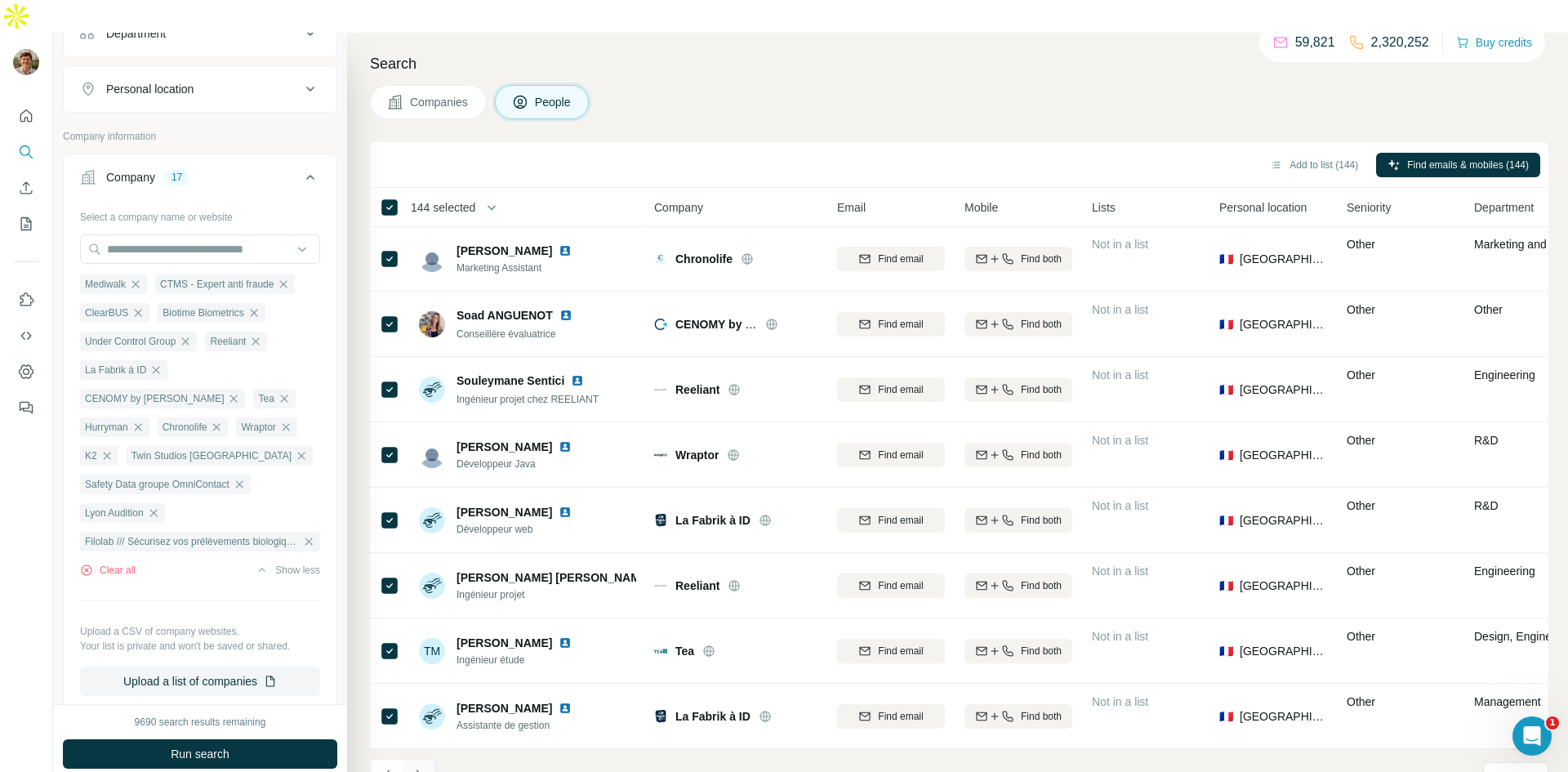
click at [429, 759] on button "Navigate to next page" at bounding box center [419, 775] width 32 height 32
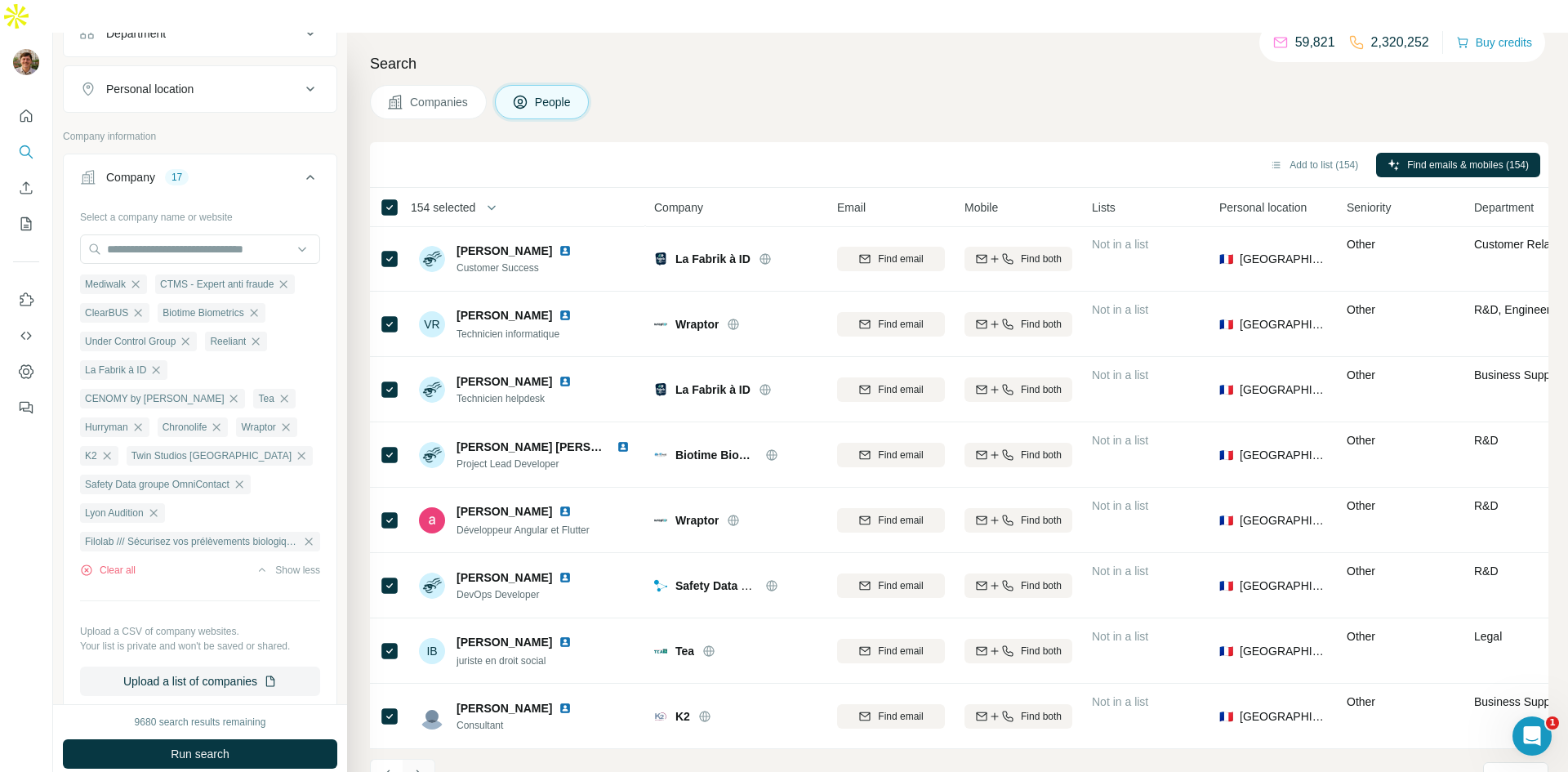
click at [416, 767] on icon "Navigate to next page" at bounding box center [418, 775] width 16 height 16
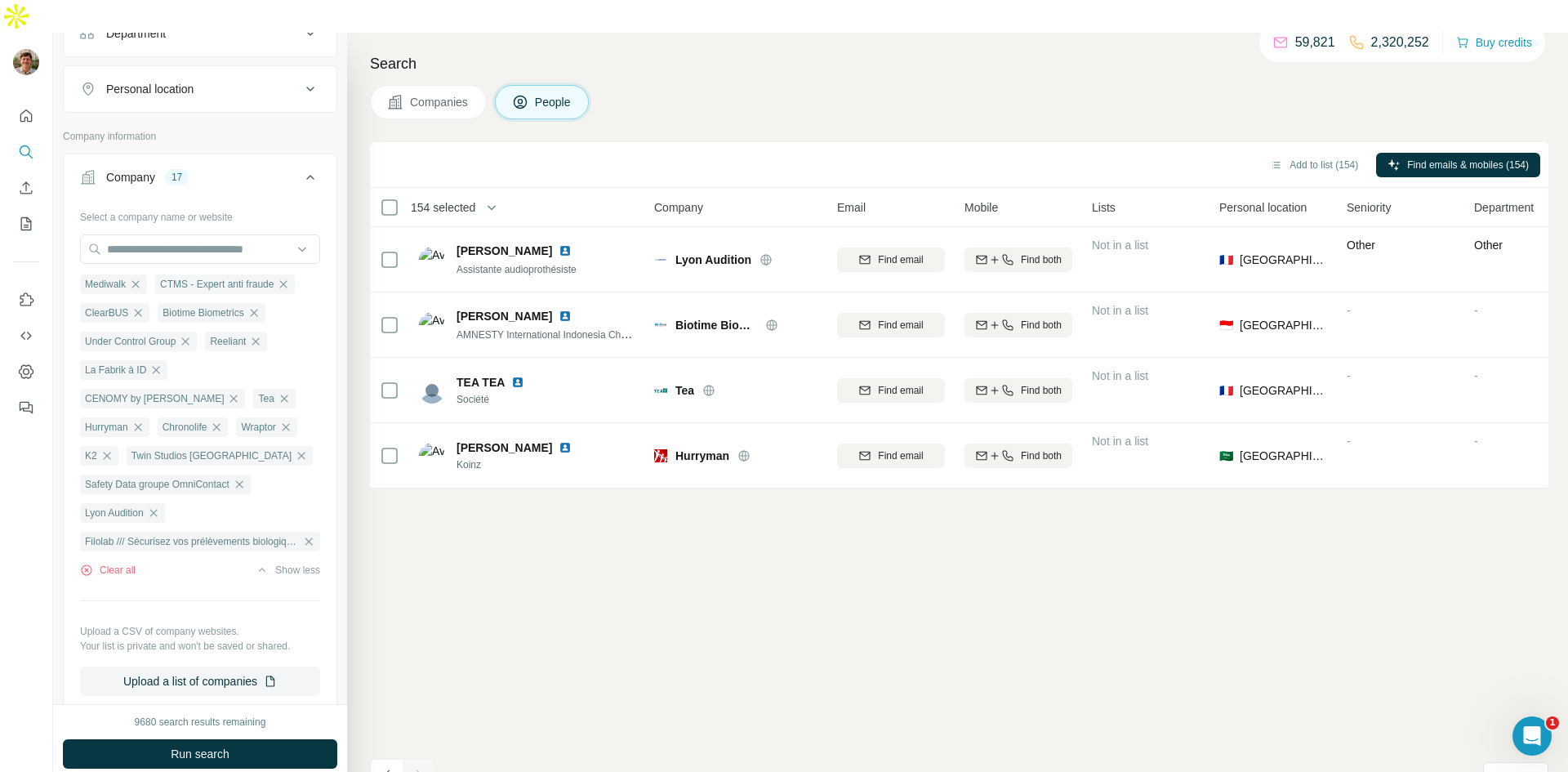
scroll to position [0, 0]
click at [1446, 152] on button "Find emails & mobiles (156)" at bounding box center [1458, 165] width 164 height 25
click at [407, 151] on div "Add to list (156) Find emails & mobiles (156)" at bounding box center [959, 165] width 1162 height 29
click at [22, 215] on icon "My lists" at bounding box center [26, 223] width 16 height 16
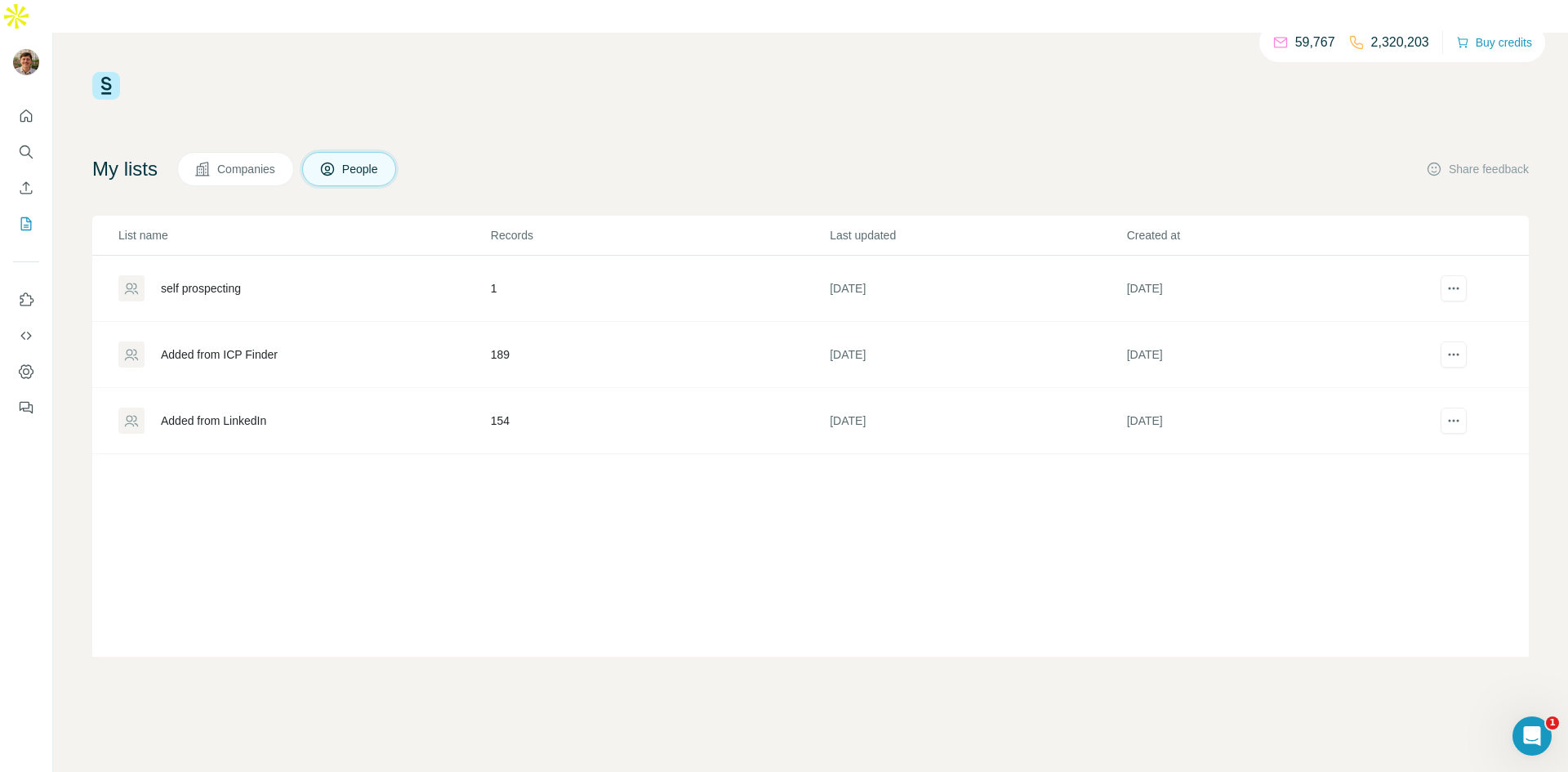
click at [270, 341] on div "Added from ICP Finder" at bounding box center [303, 354] width 371 height 26
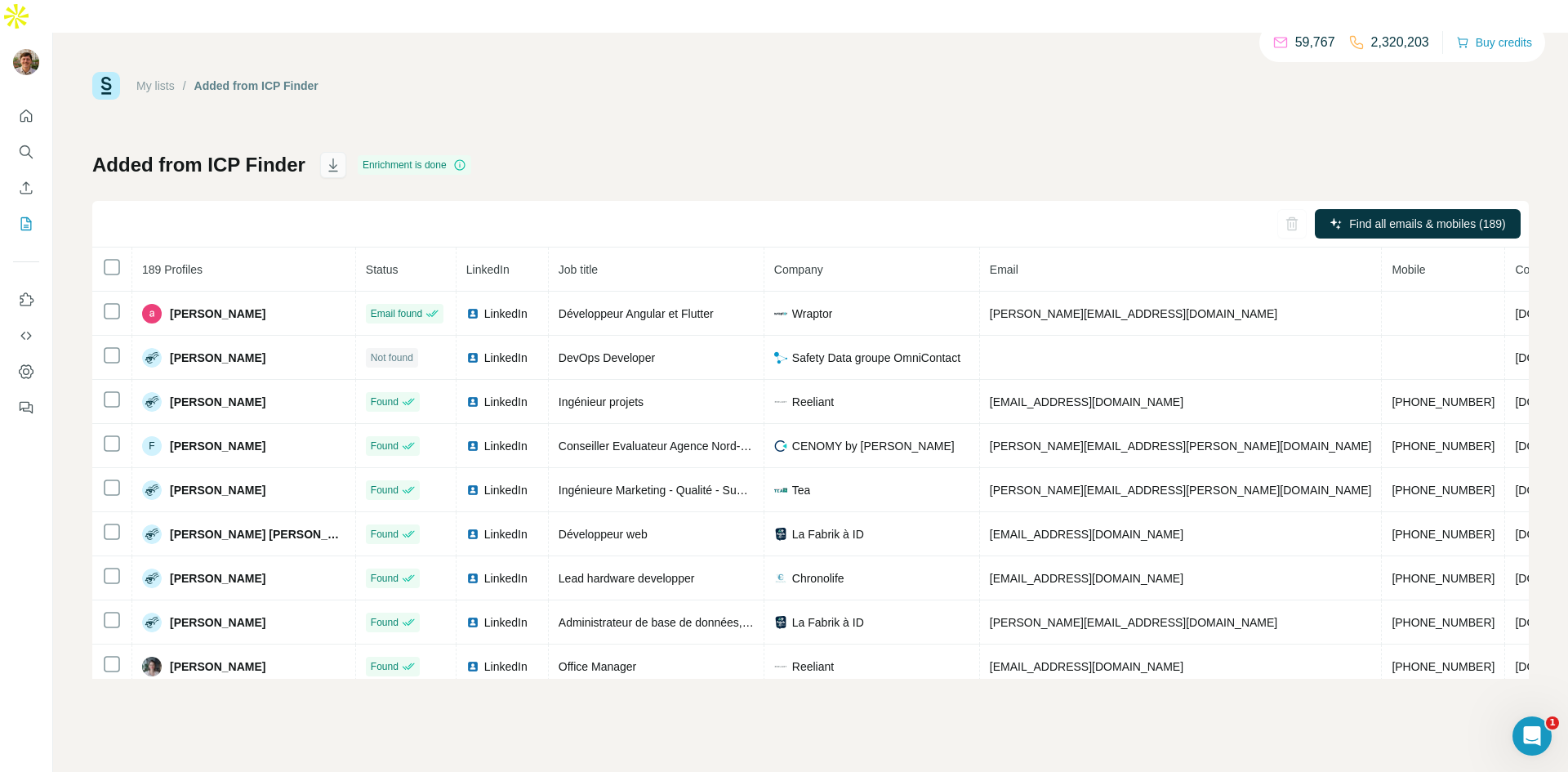
click at [337, 157] on icon "button" at bounding box center [332, 165] width 16 height 16
